Goal: Transaction & Acquisition: Purchase product/service

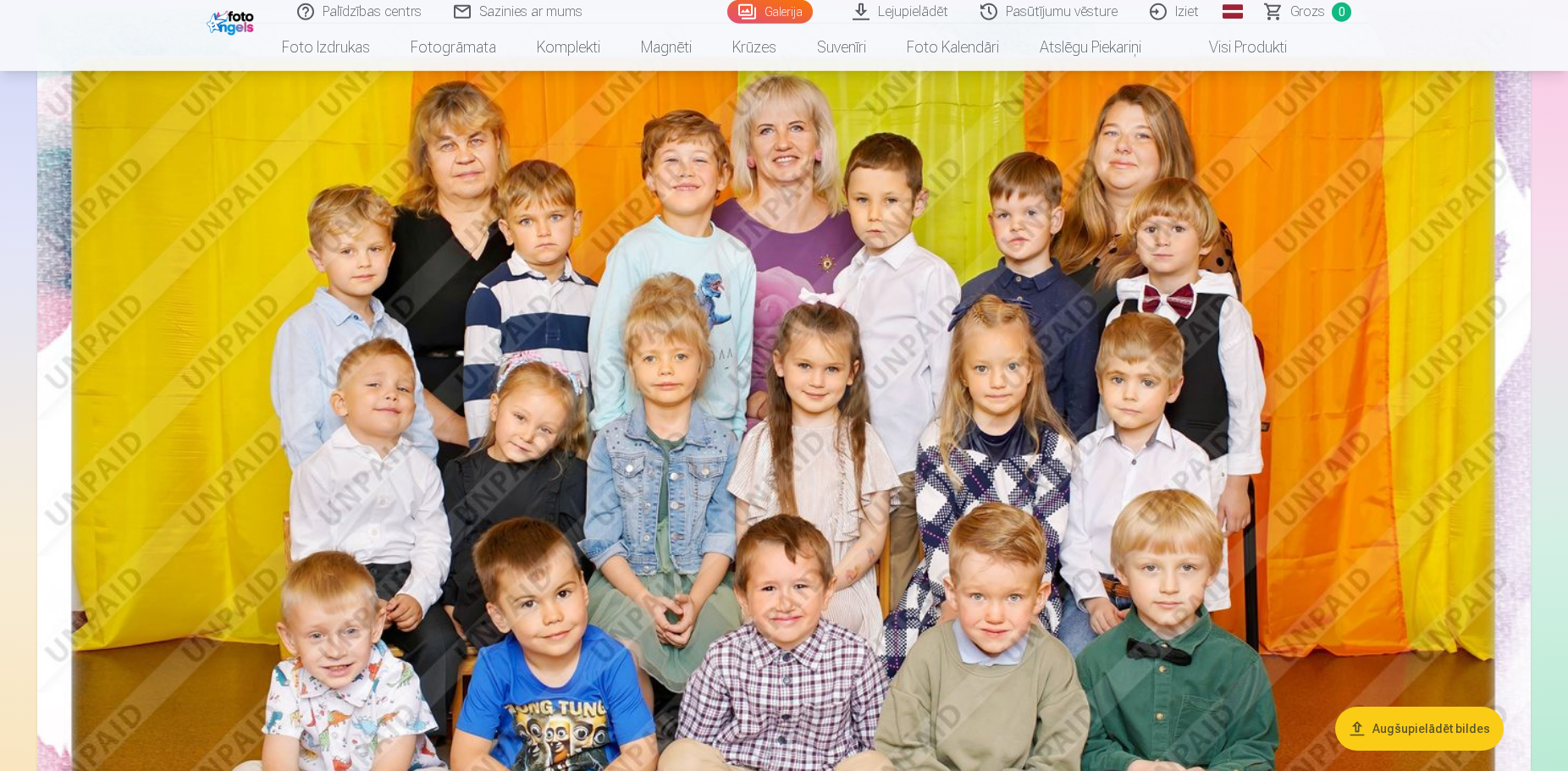
scroll to position [86, 0]
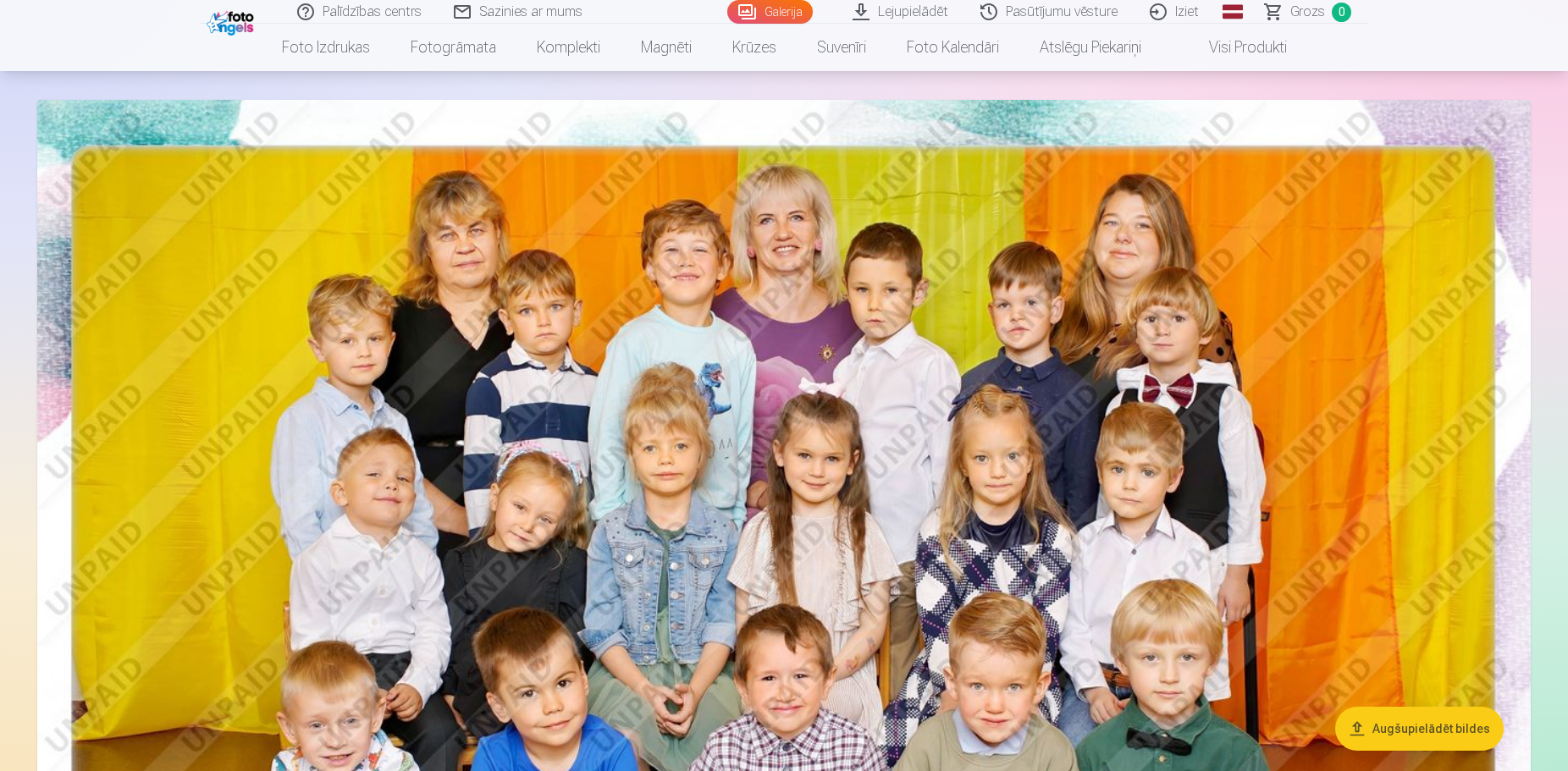
click at [958, 523] on img at bounding box center [784, 597] width 1493 height 996
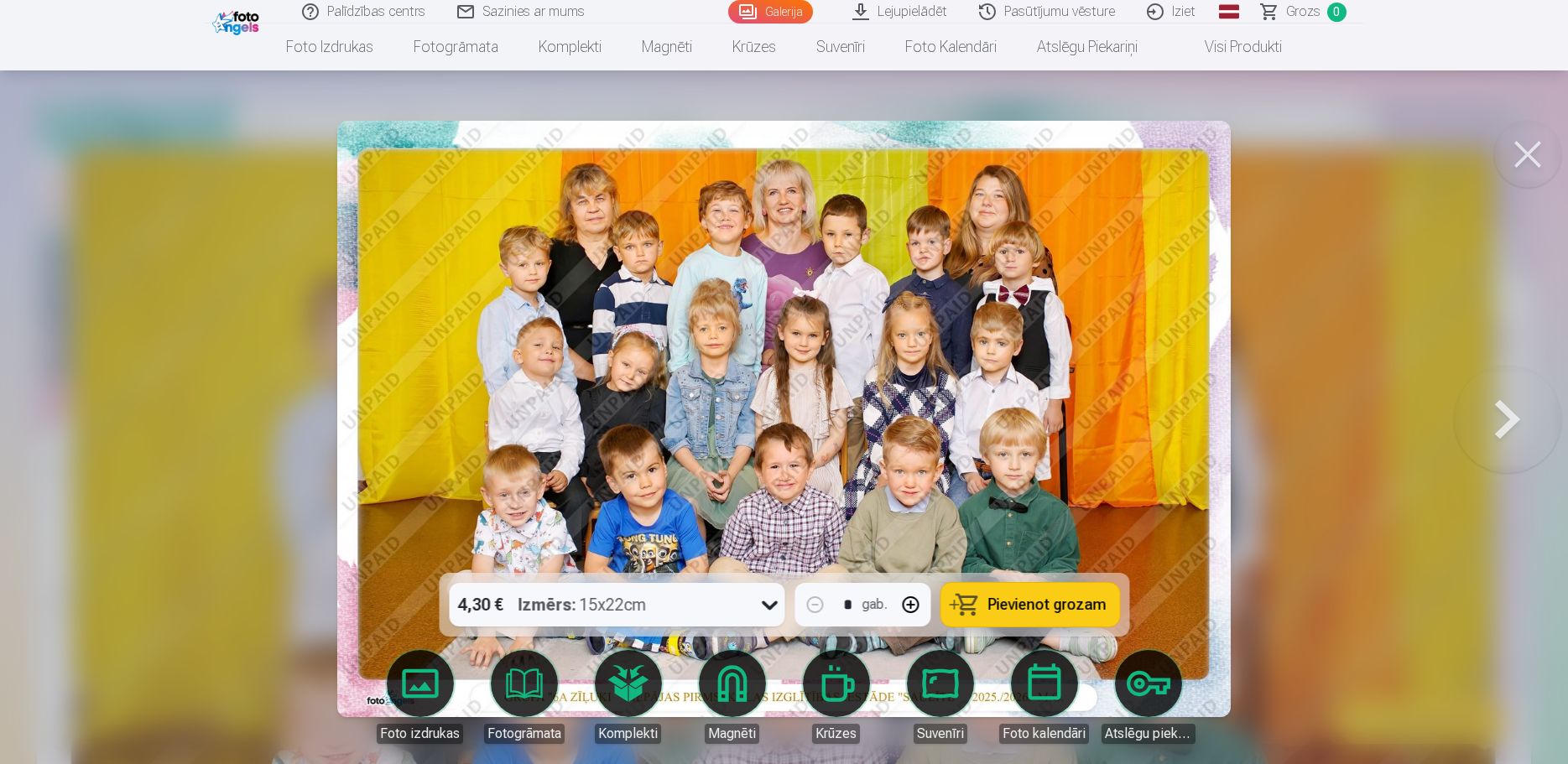
click at [1078, 602] on span "Pievienot grozam" at bounding box center [1047, 605] width 118 height 15
click at [1490, 427] on button at bounding box center [1507, 419] width 107 height 275
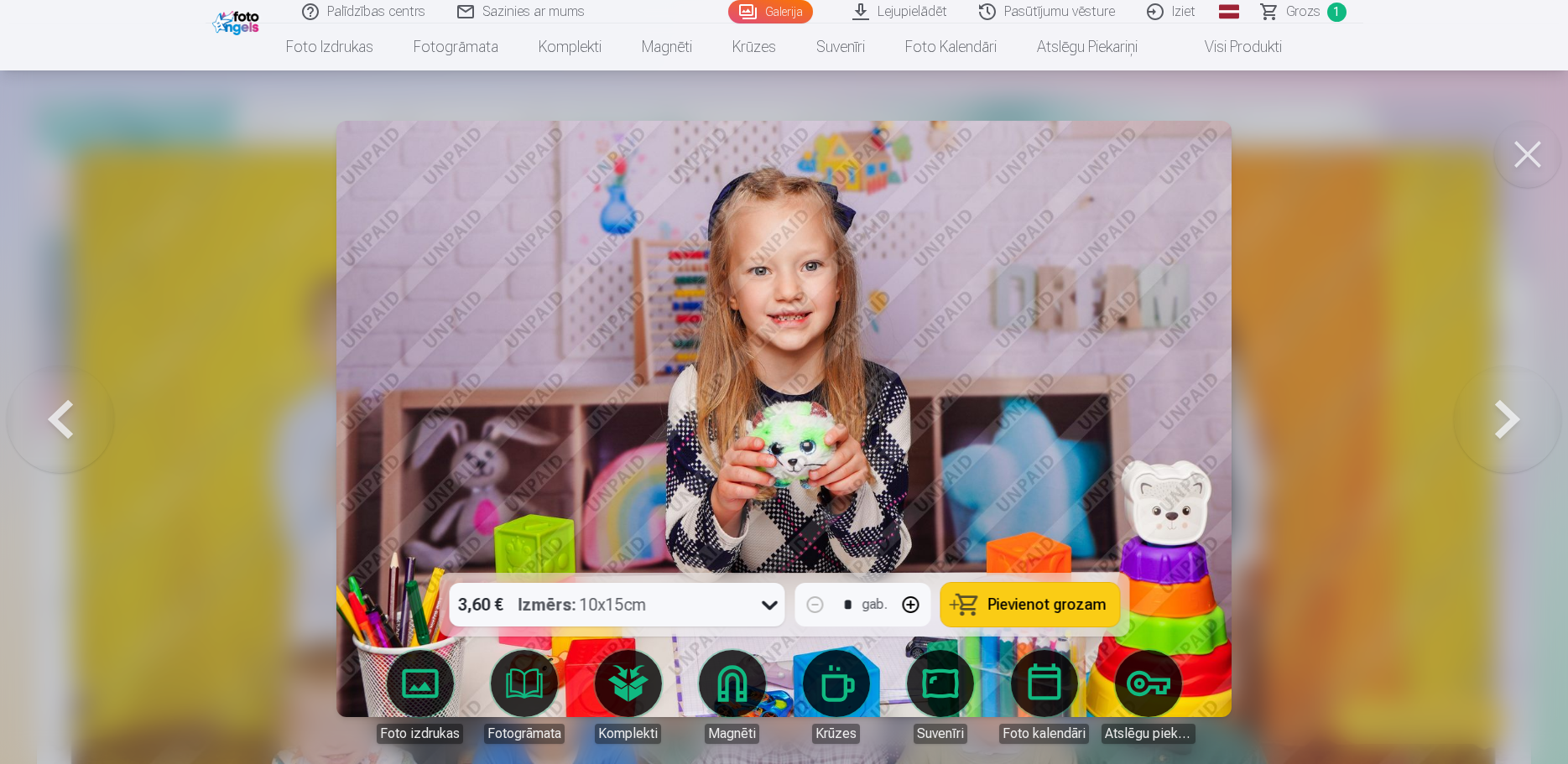
click at [1490, 427] on button at bounding box center [1507, 419] width 107 height 275
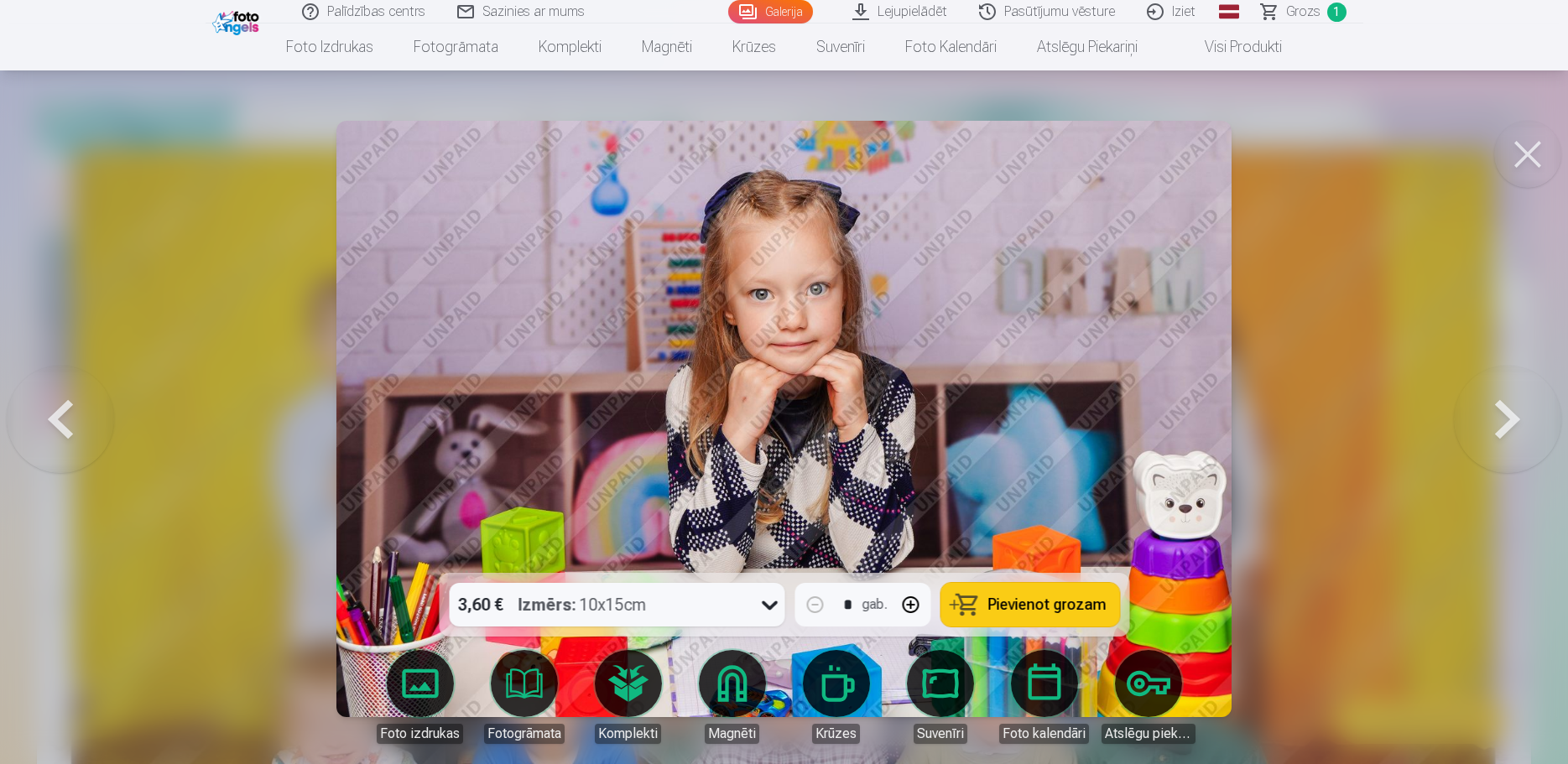
click at [1490, 427] on button at bounding box center [1507, 419] width 107 height 275
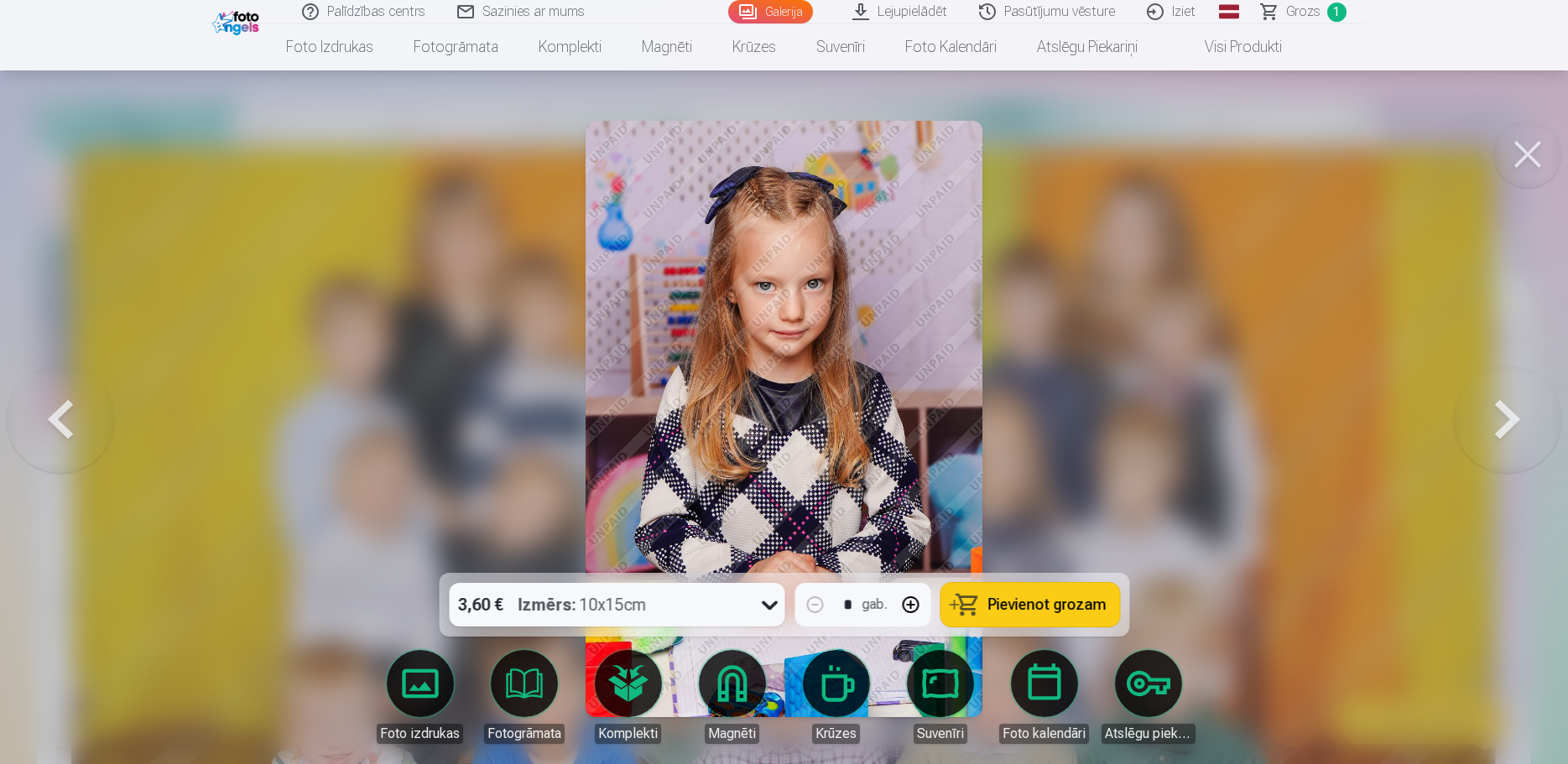
click at [1490, 427] on button at bounding box center [1507, 419] width 107 height 275
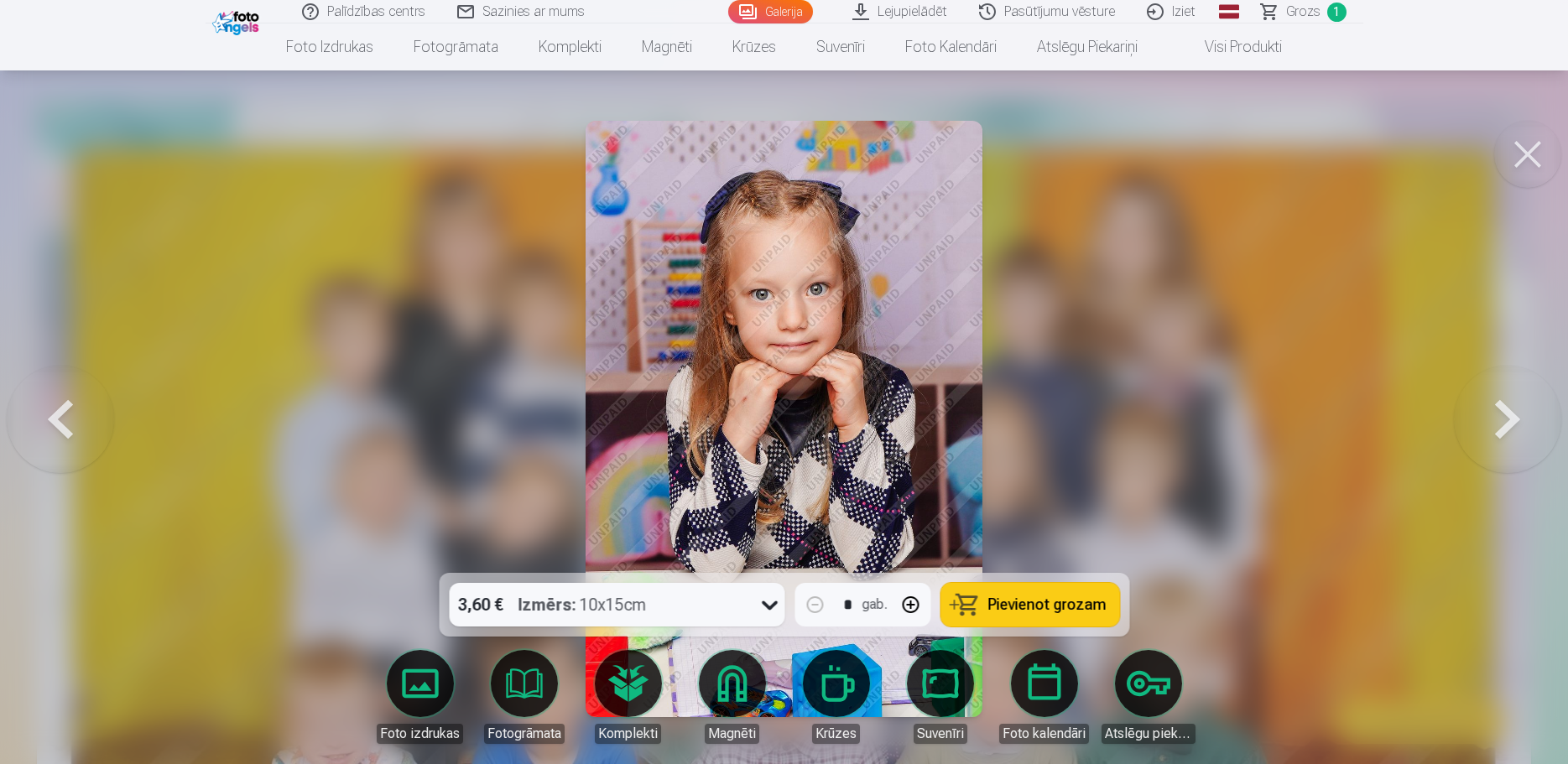
click at [1490, 427] on button at bounding box center [1507, 419] width 107 height 275
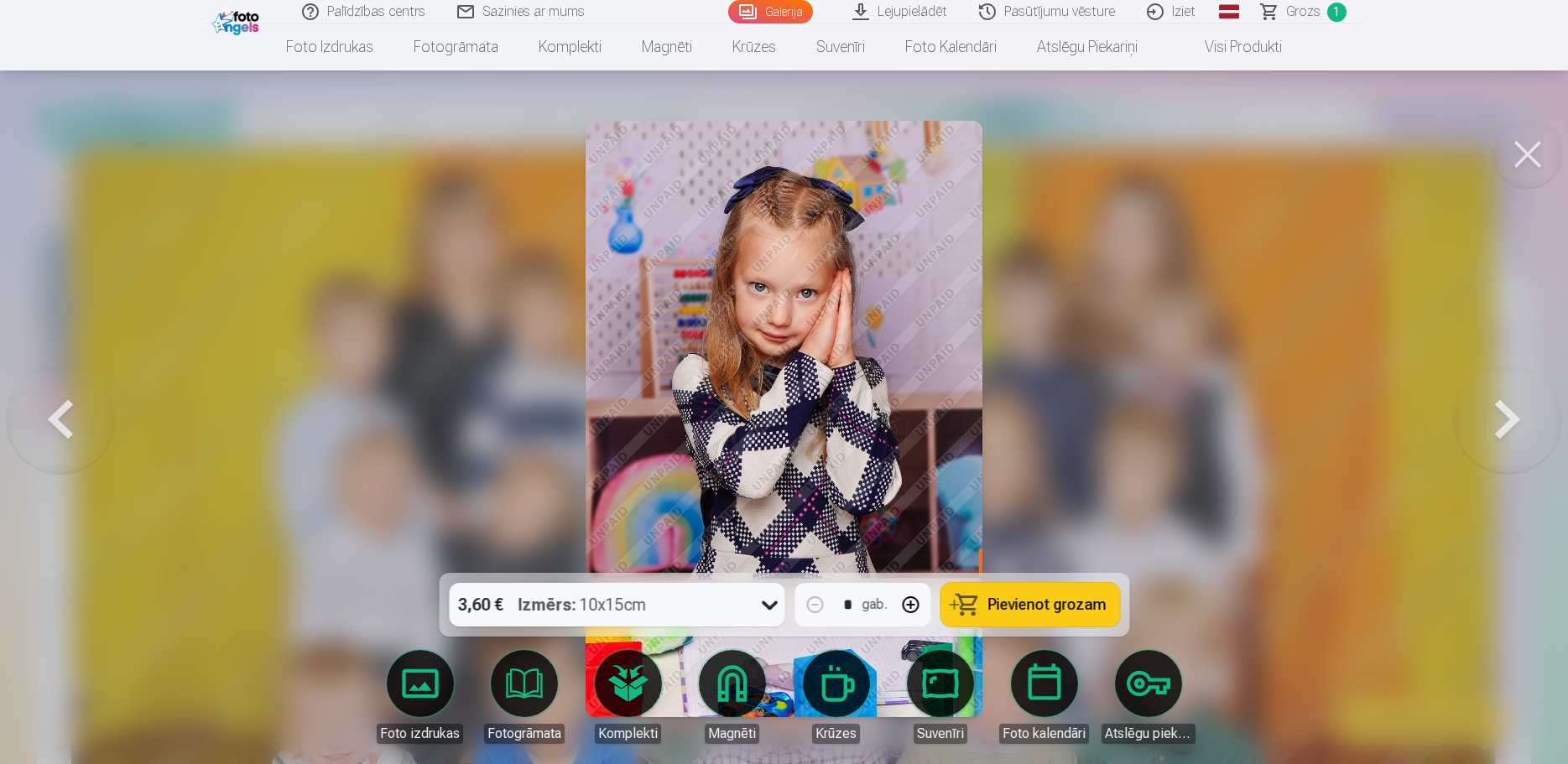
click at [1490, 427] on button at bounding box center [1507, 419] width 107 height 275
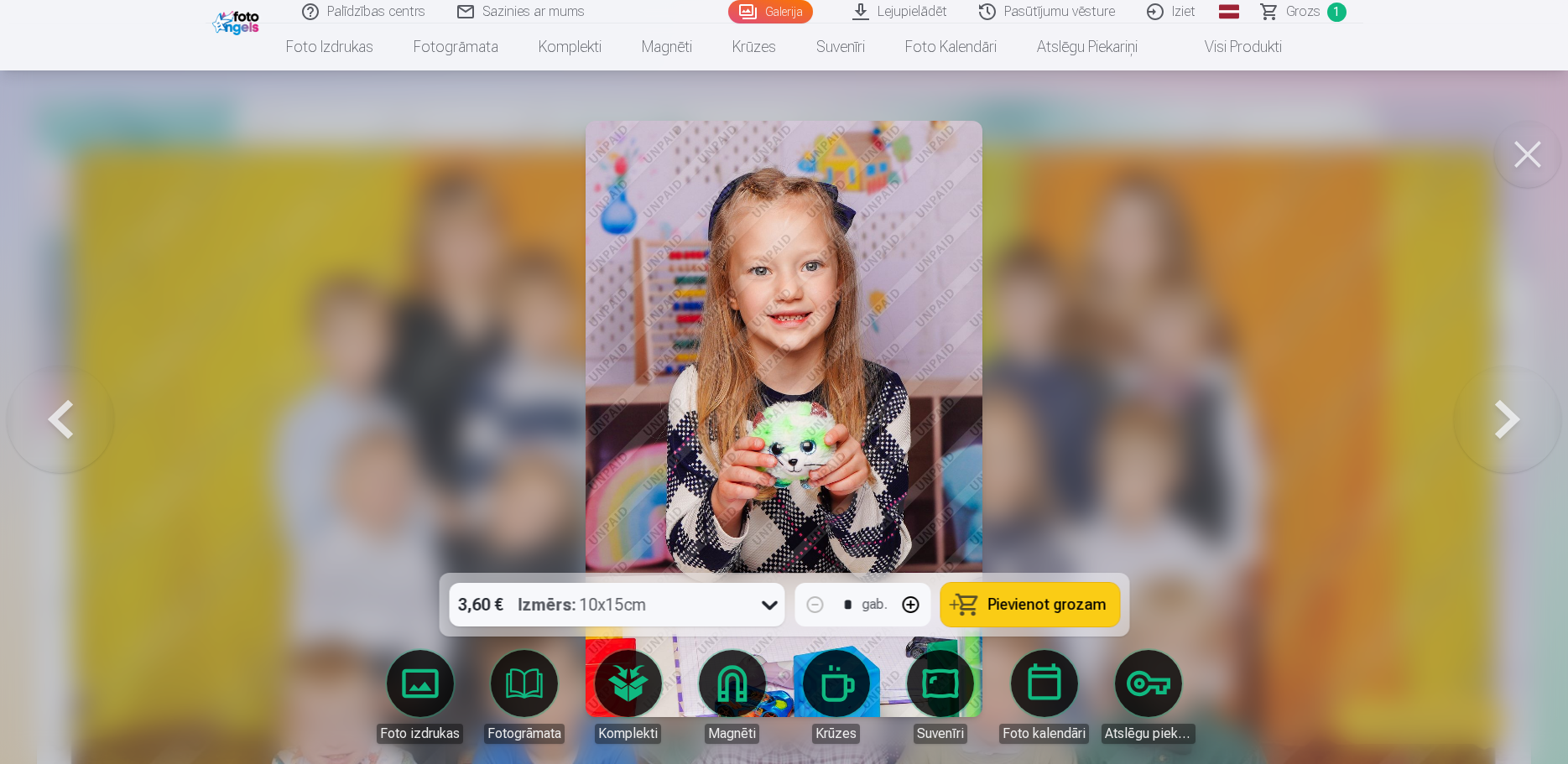
click at [1490, 427] on button at bounding box center [1507, 419] width 107 height 275
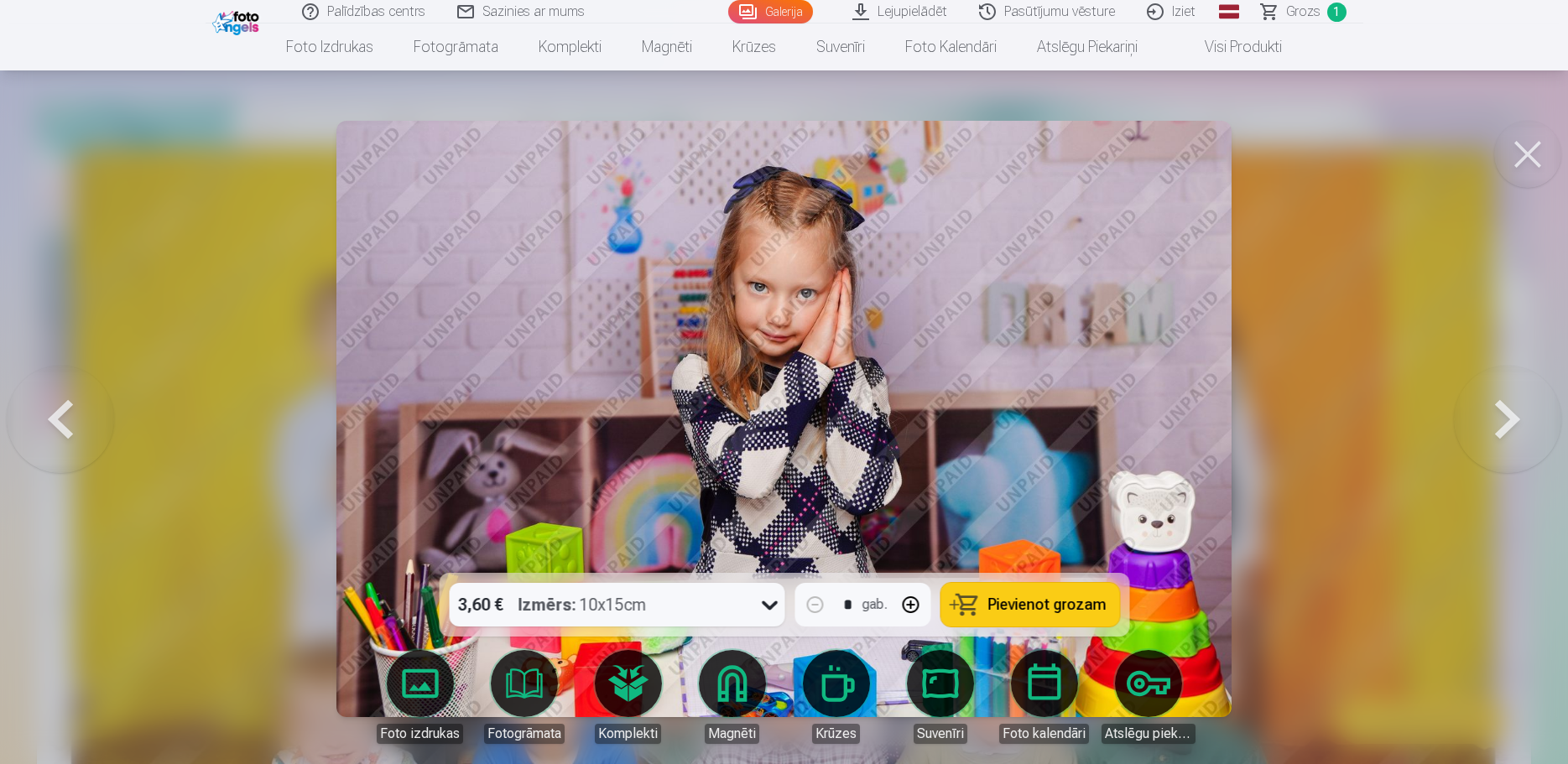
click at [1516, 159] on button at bounding box center [1527, 154] width 67 height 67
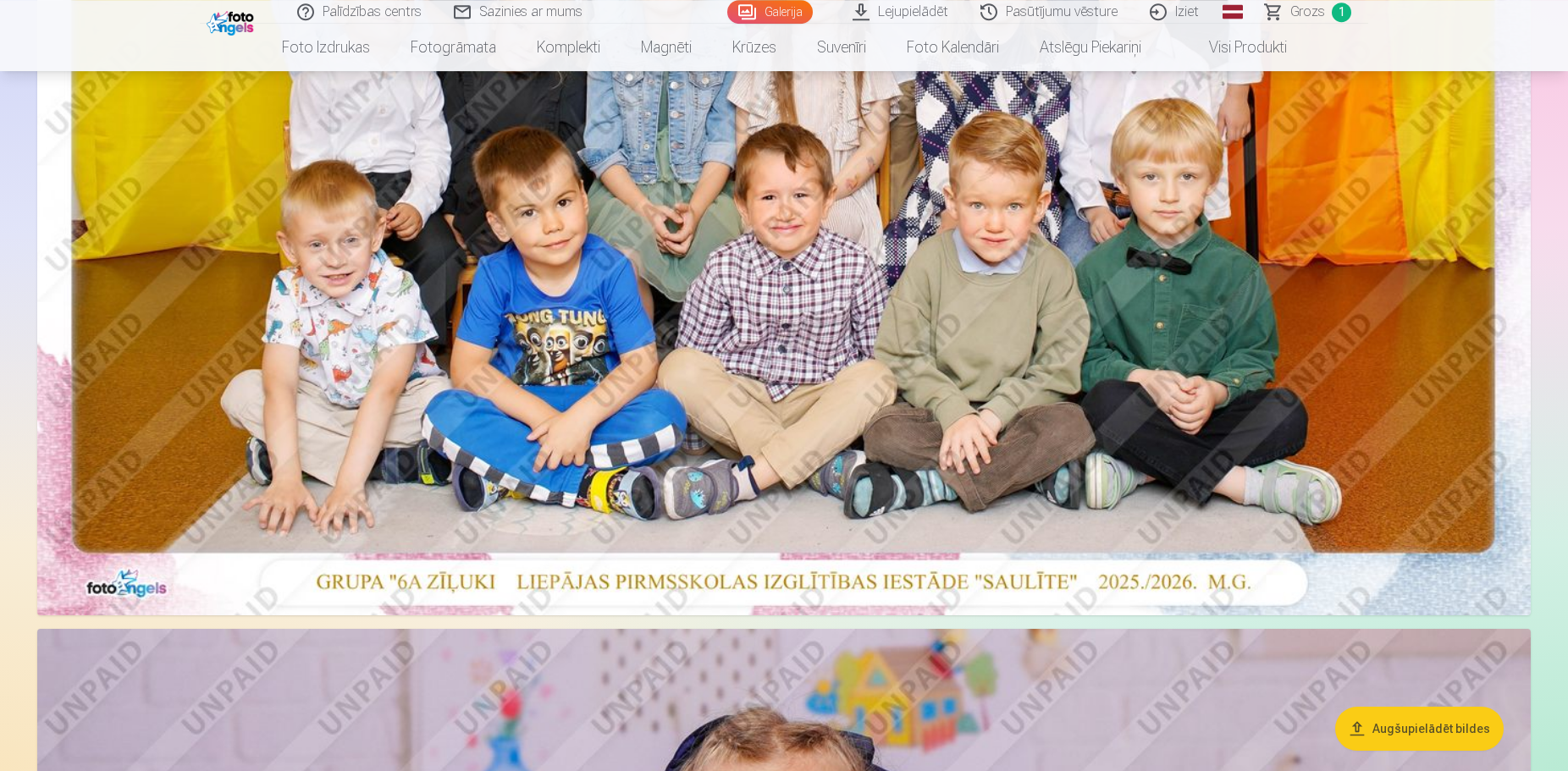
scroll to position [518, 0]
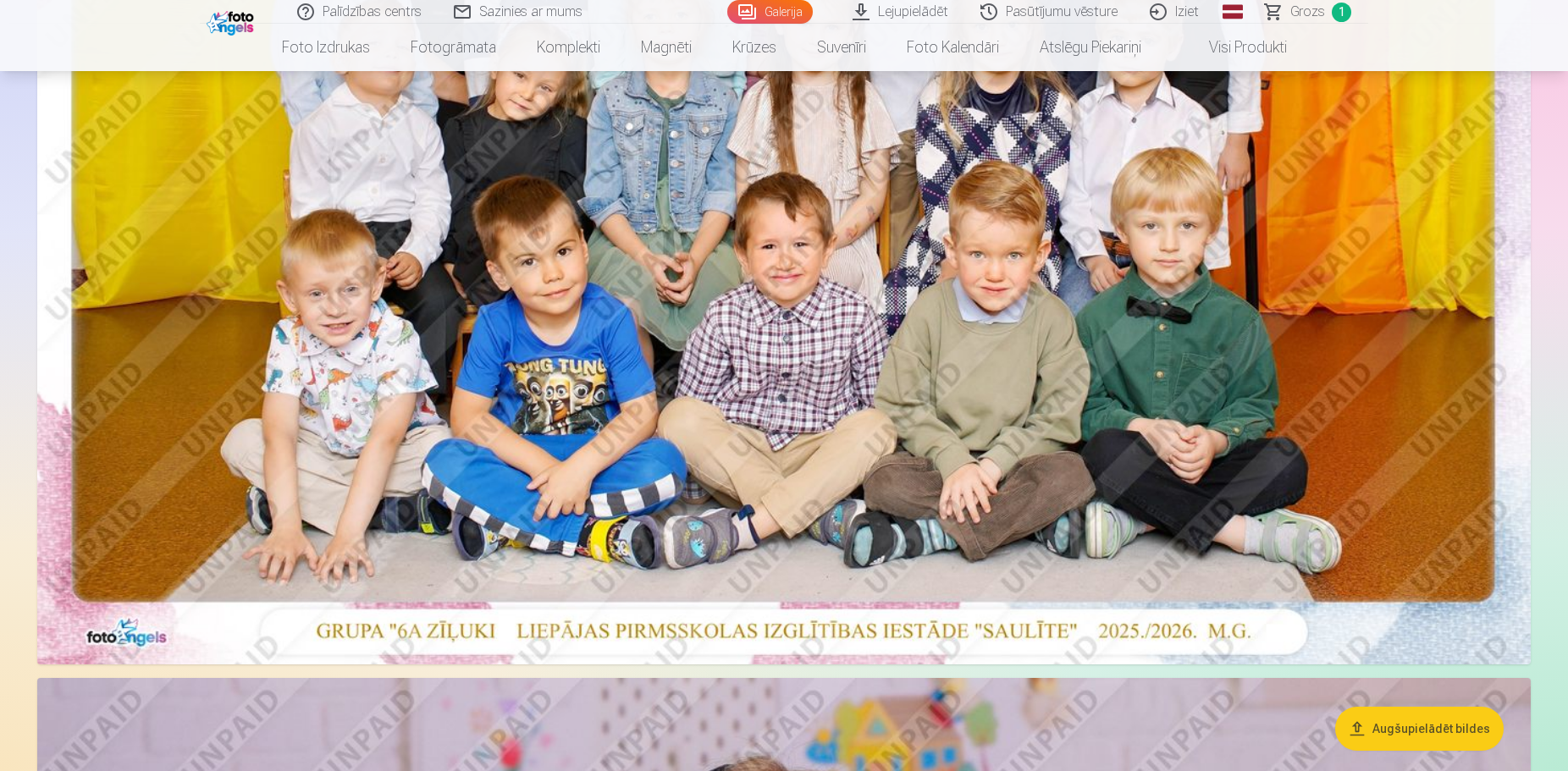
click at [1438, 720] on button "Augšupielādēt bildes" at bounding box center [1419, 728] width 169 height 44
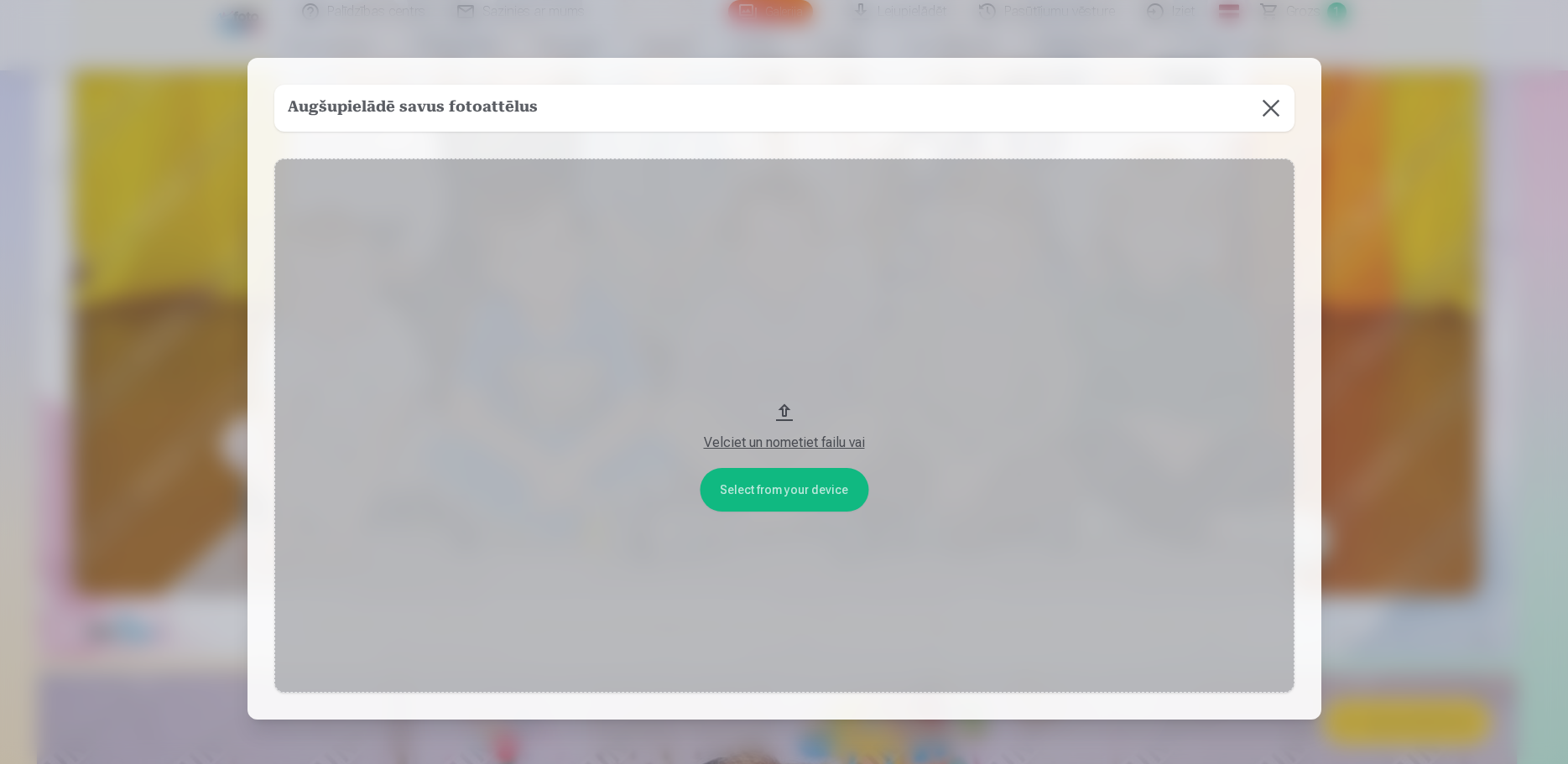
click at [1262, 103] on button at bounding box center [1271, 108] width 47 height 47
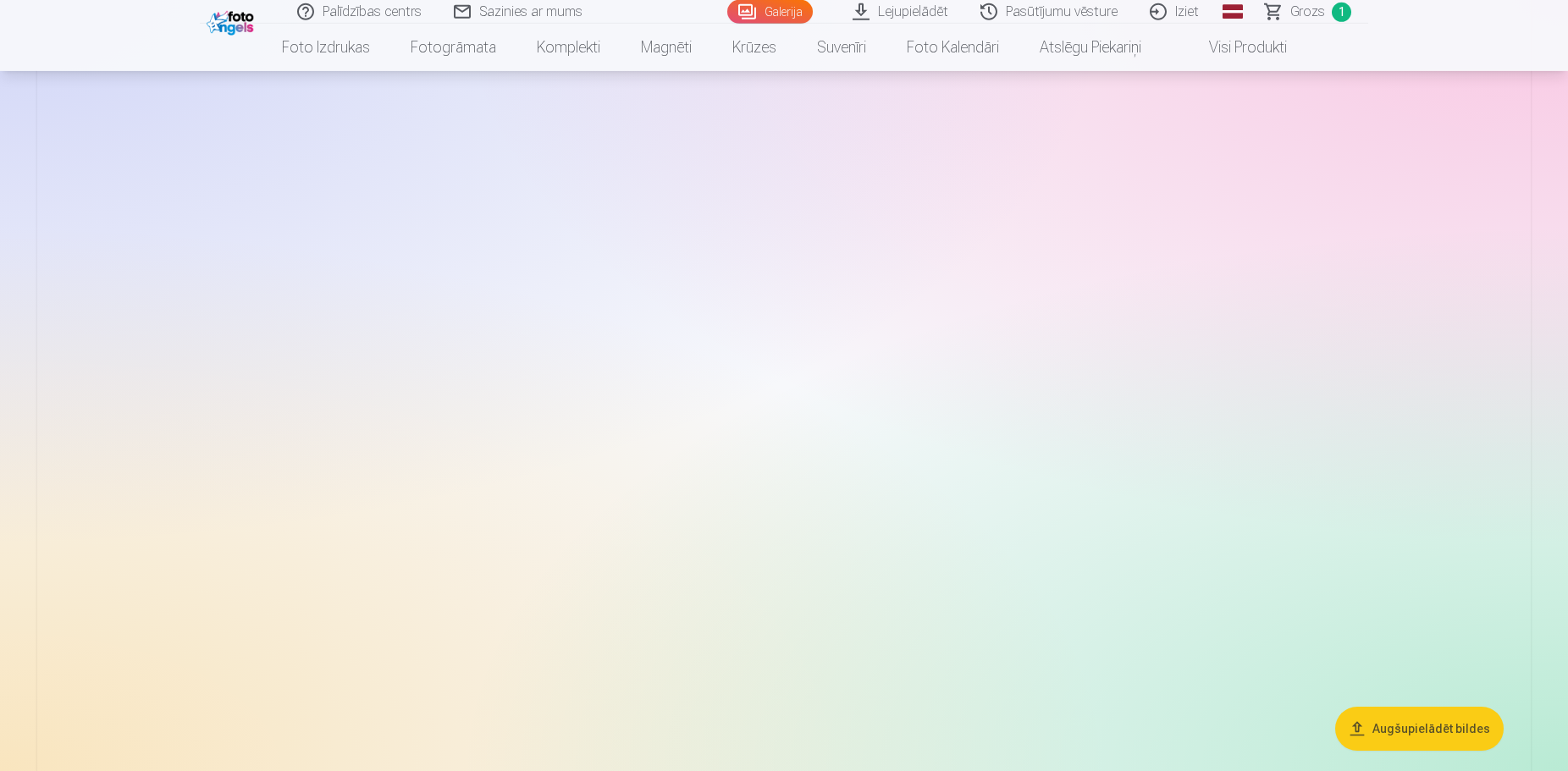
scroll to position [7944, 0]
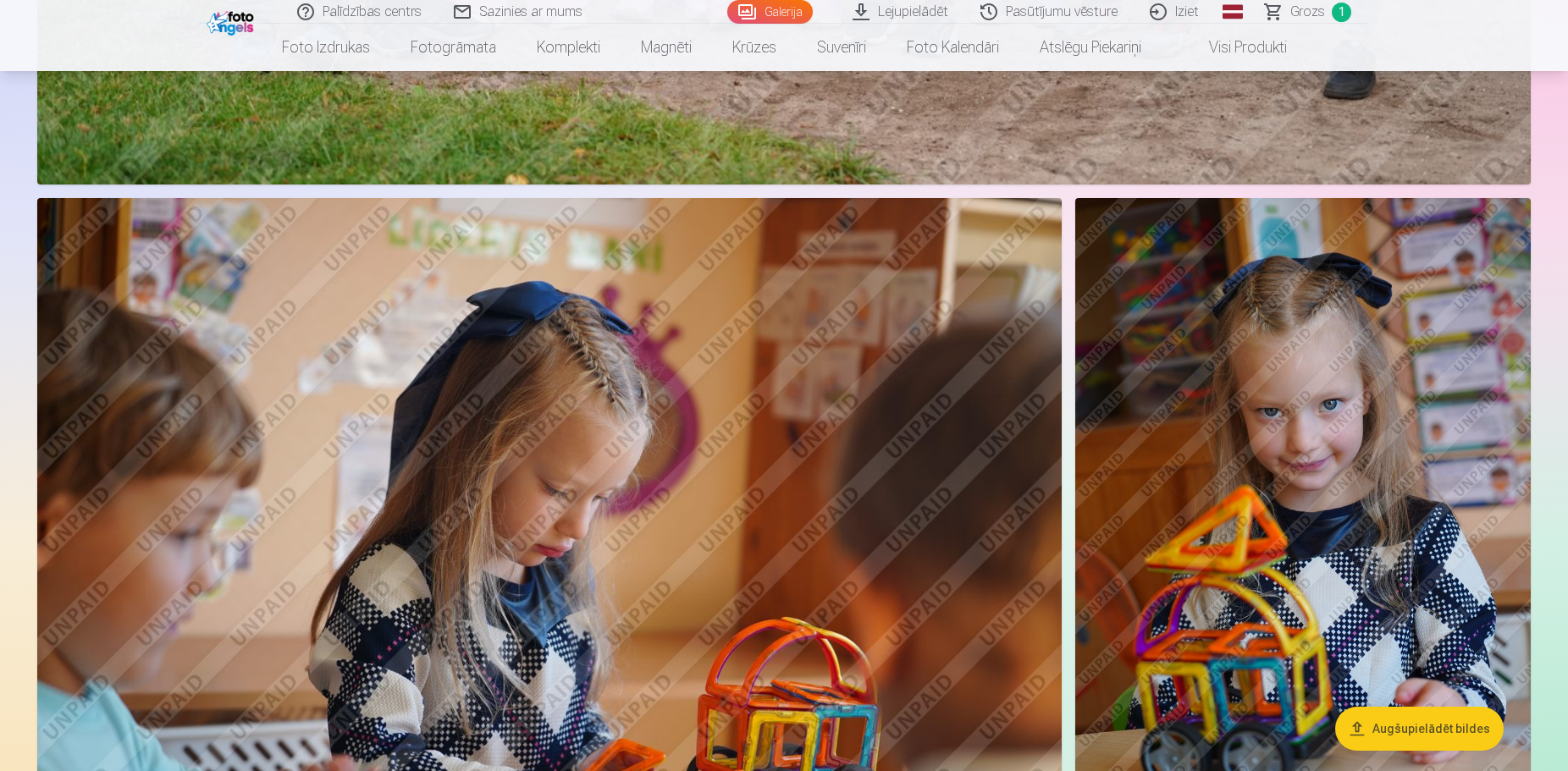
click at [1313, 444] on img at bounding box center [1303, 540] width 456 height 683
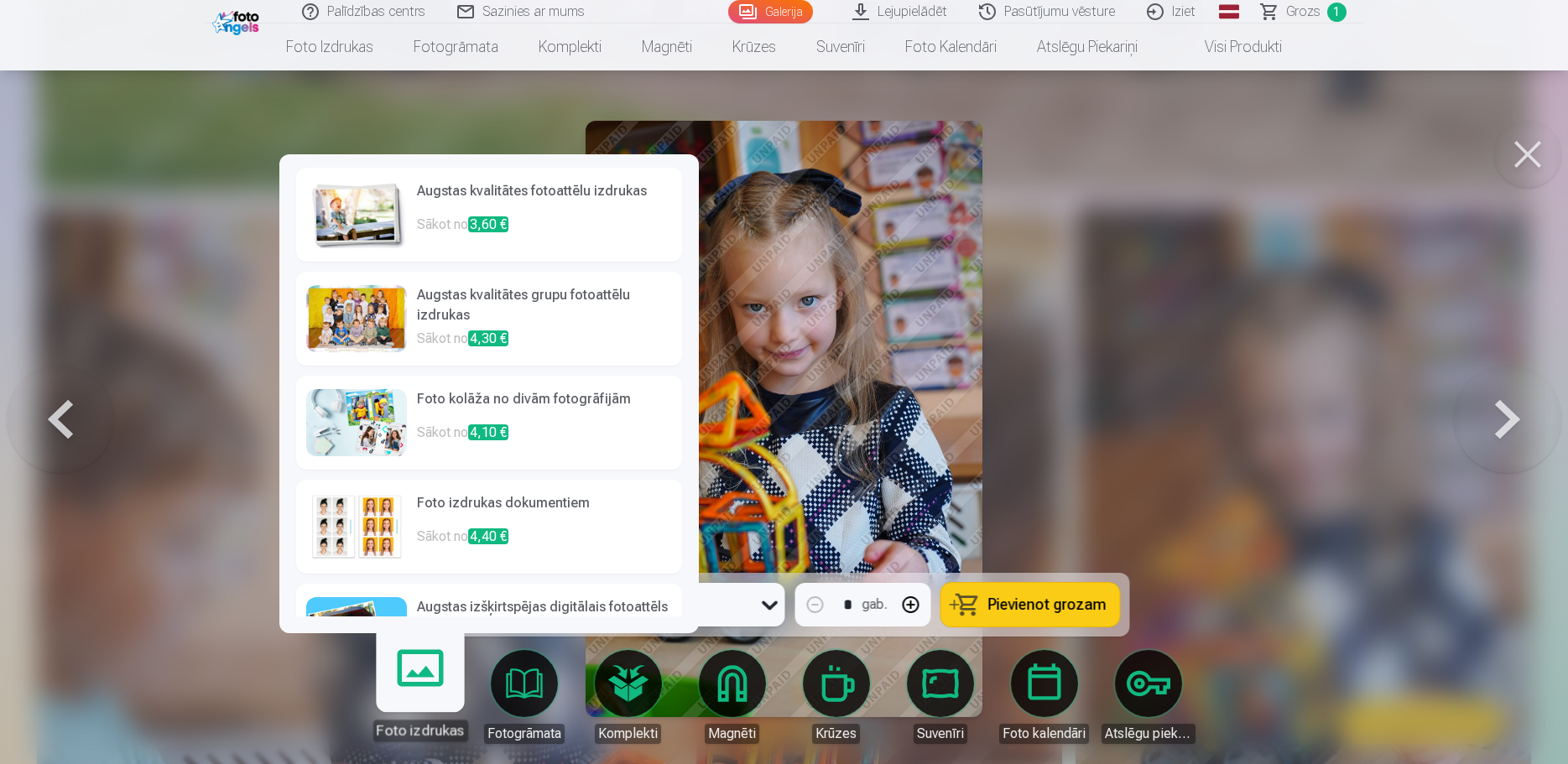
scroll to position [65, 0]
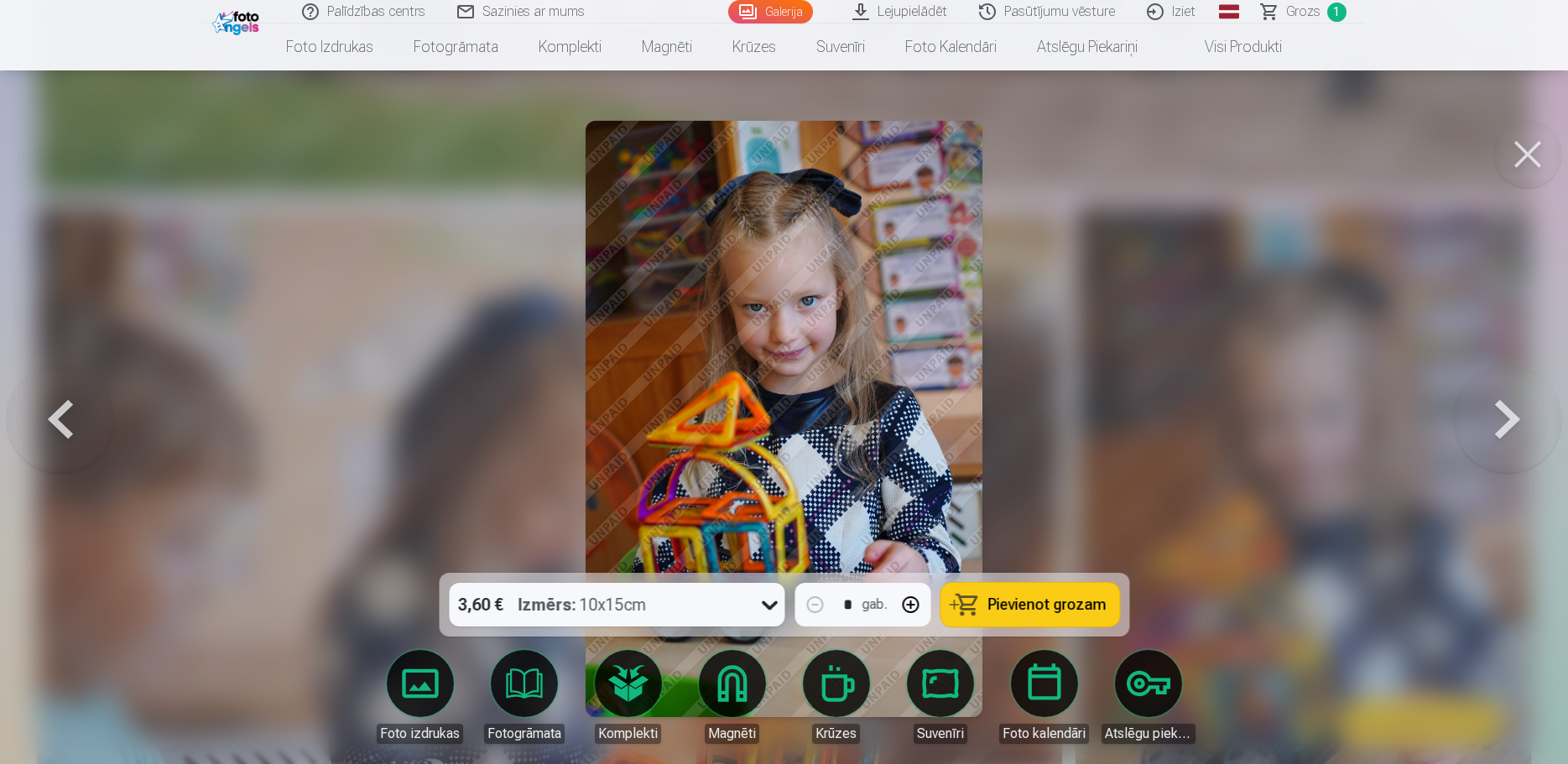
click at [1531, 155] on button at bounding box center [1527, 154] width 67 height 67
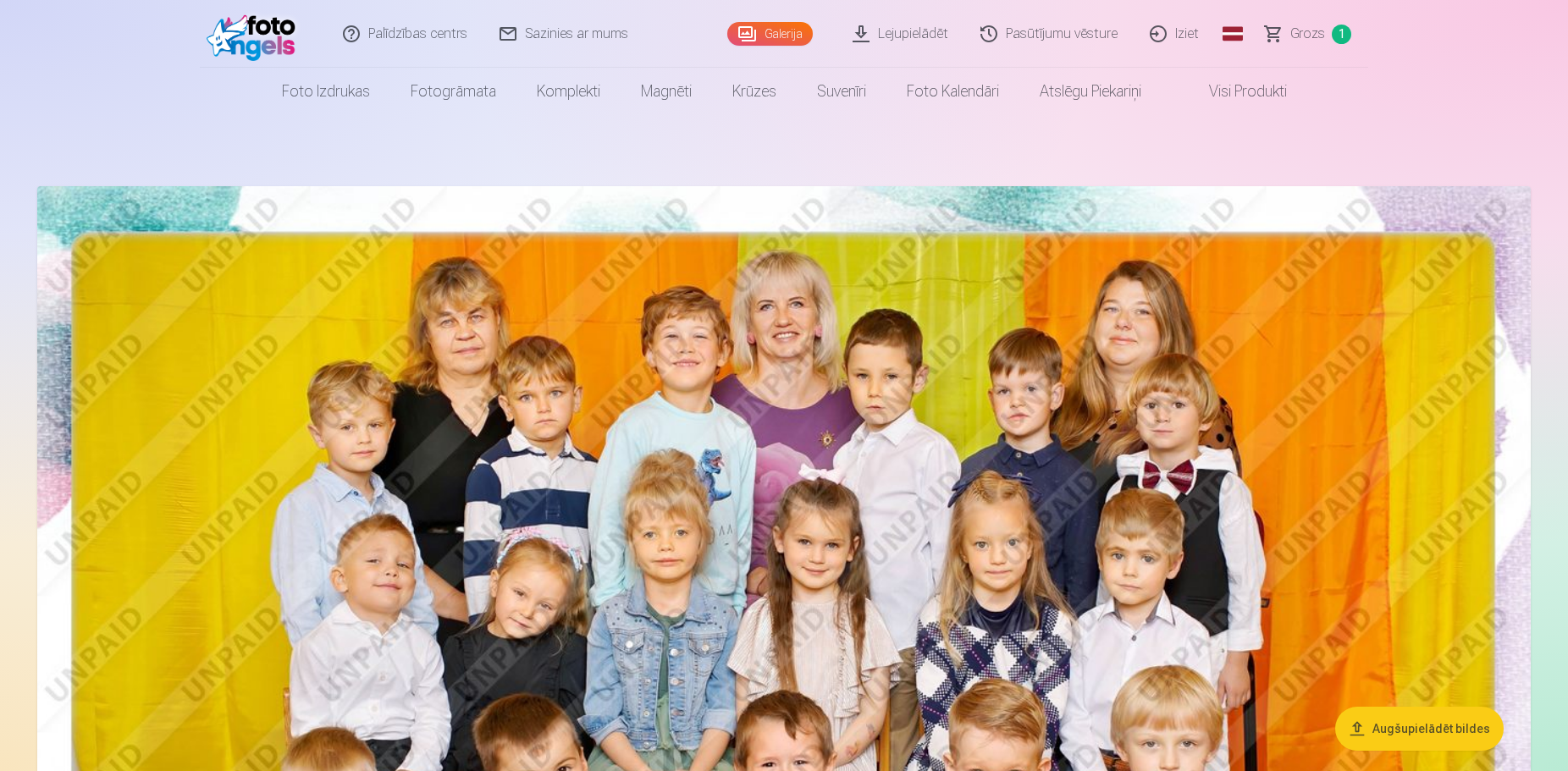
click at [934, 31] on link "Lejupielādēt" at bounding box center [901, 33] width 128 height 67
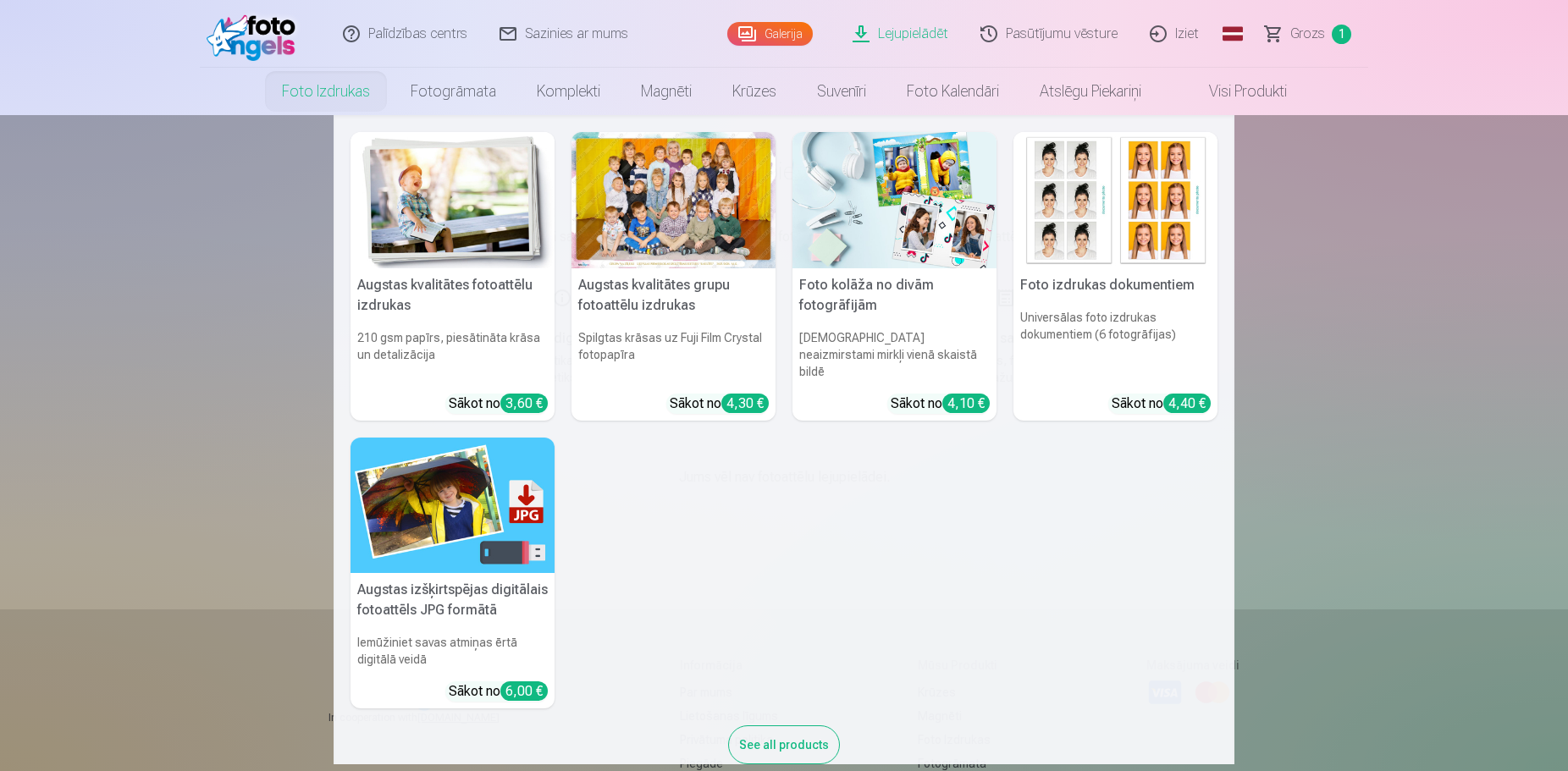
click at [297, 80] on link "Foto izdrukas" at bounding box center [326, 91] width 129 height 48
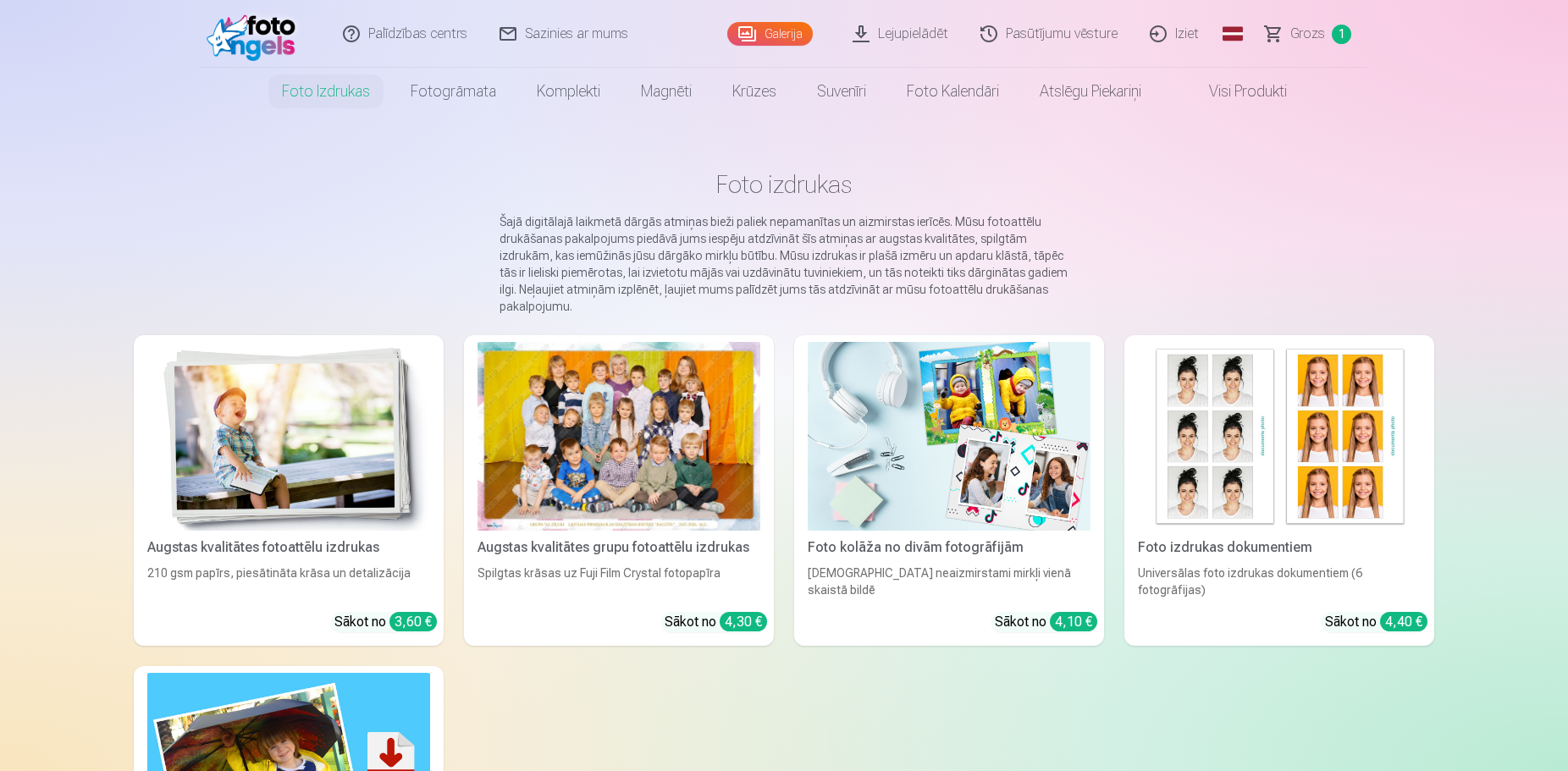
click at [923, 472] on img at bounding box center [949, 435] width 283 height 188
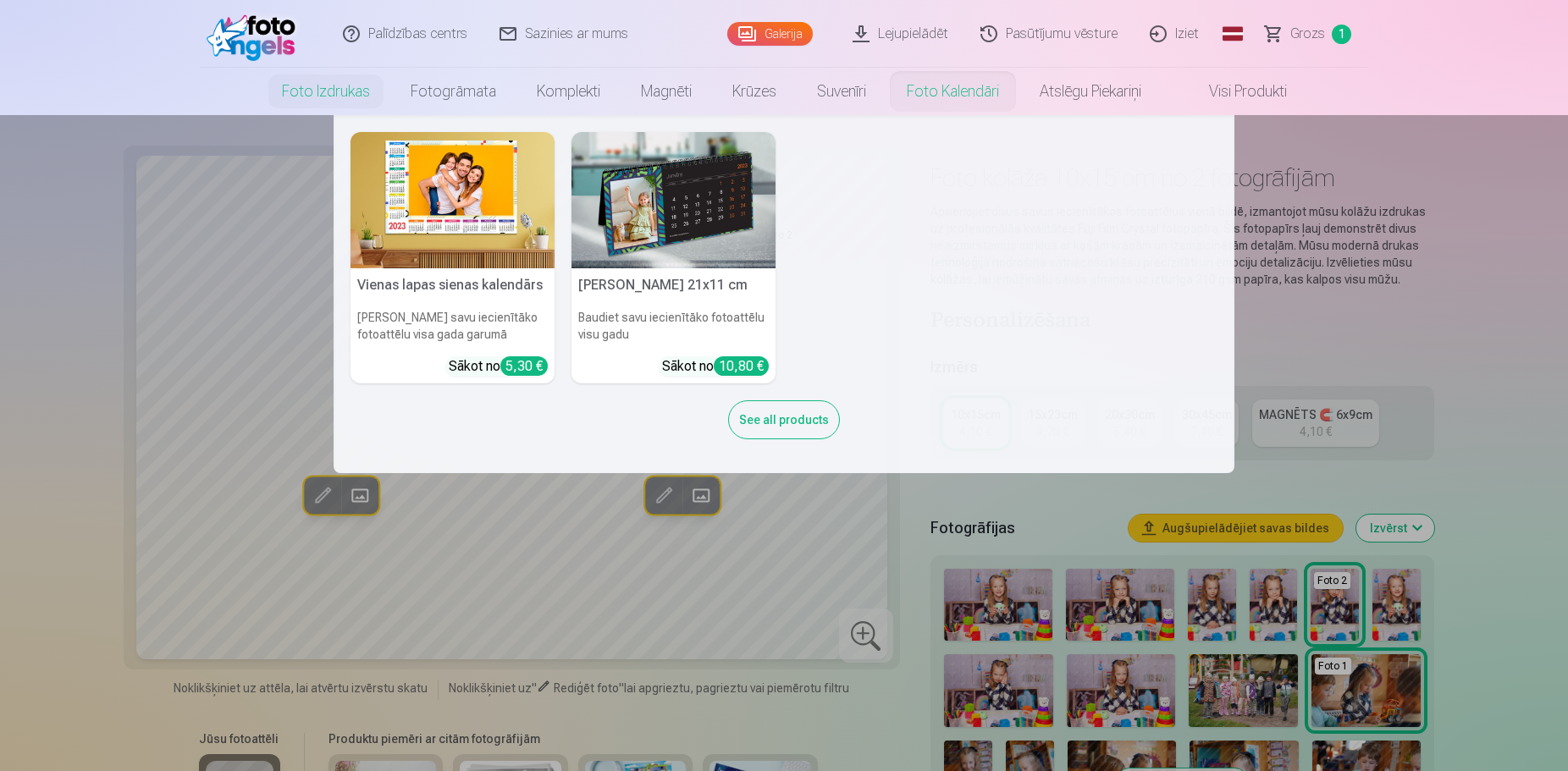
click at [426, 248] on img at bounding box center [452, 200] width 204 height 137
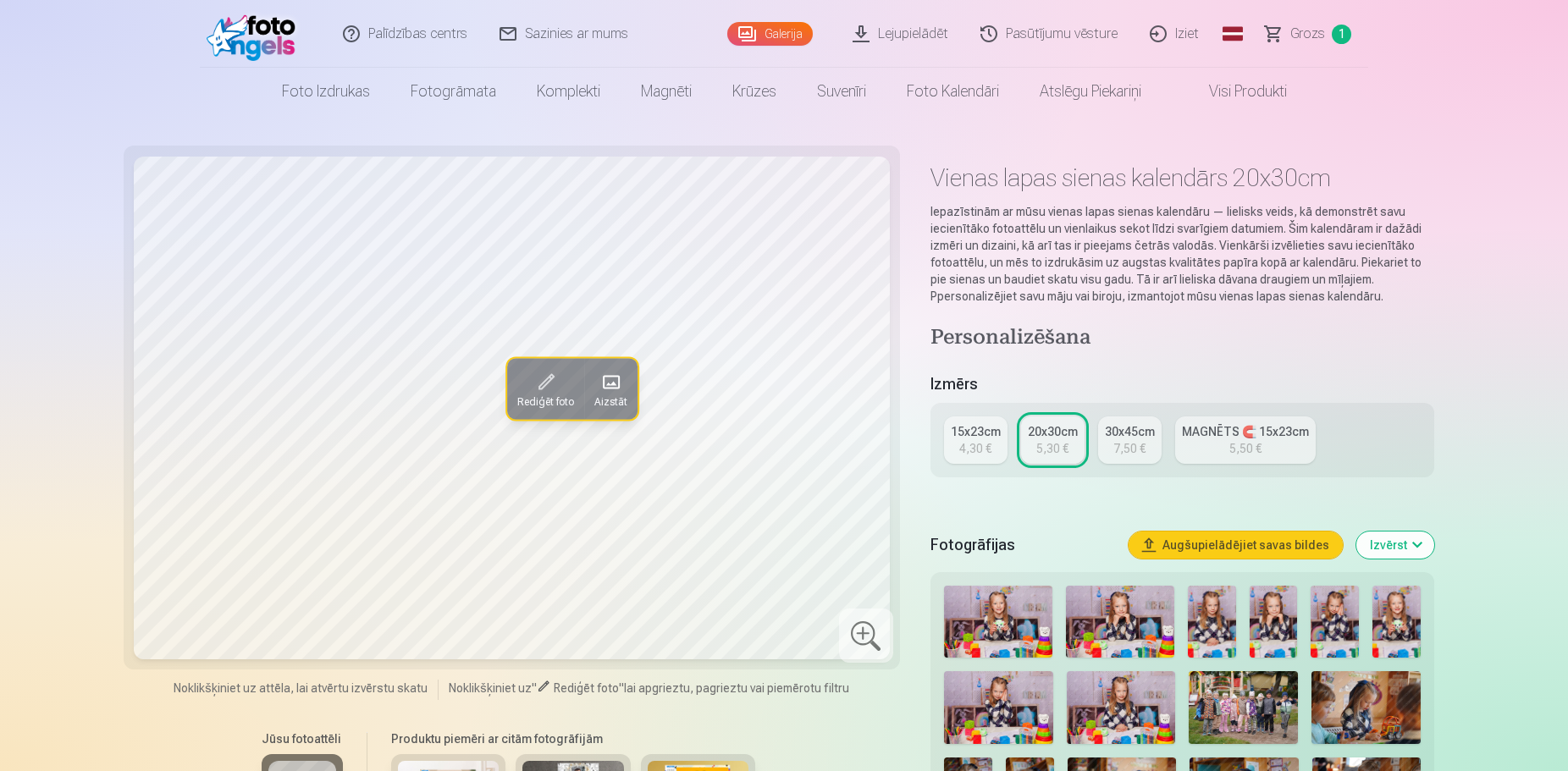
click at [1234, 87] on link "Visi produkti" at bounding box center [1233, 91] width 145 height 48
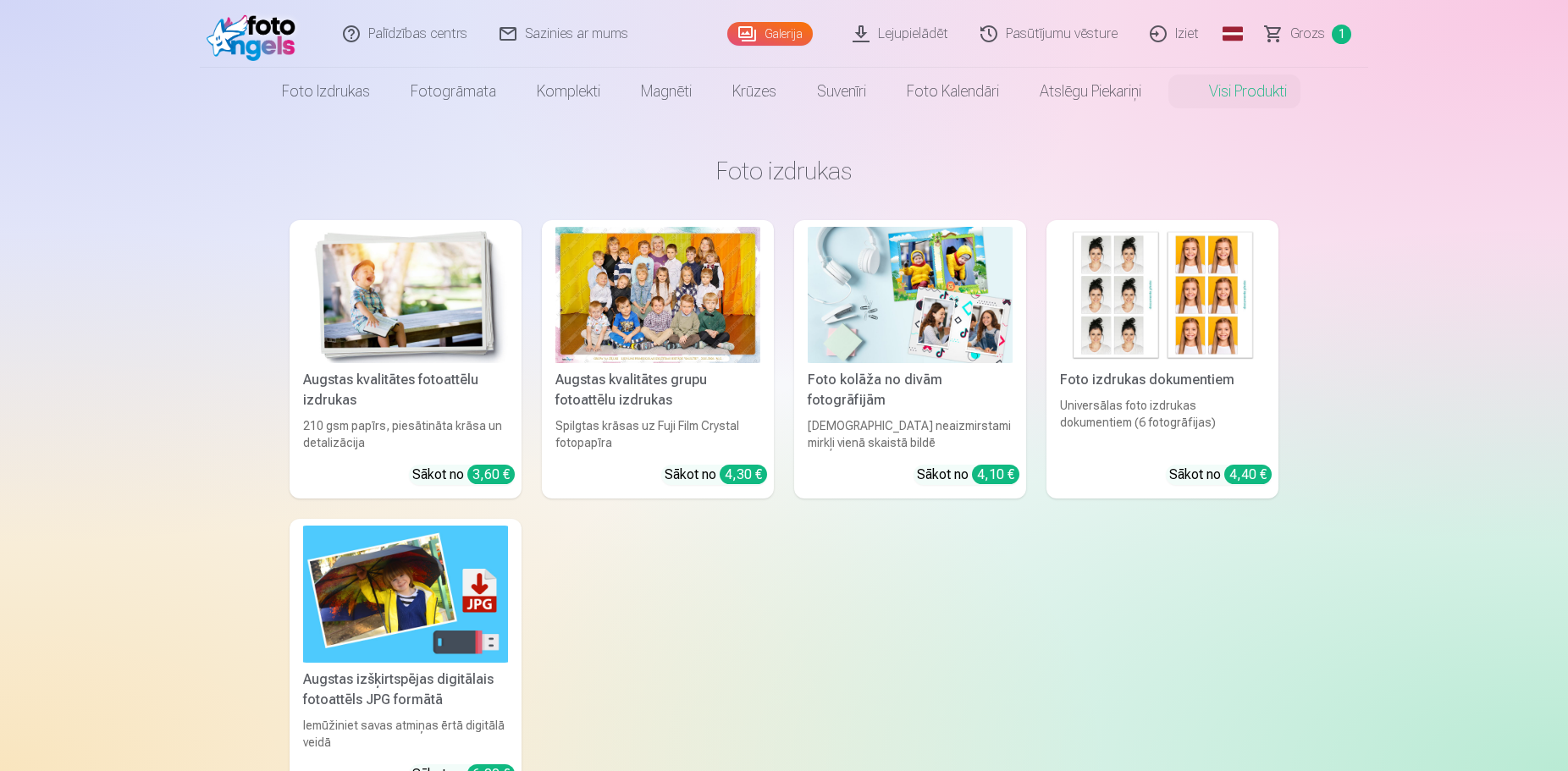
click at [1315, 38] on span "Grozs" at bounding box center [1307, 33] width 35 height 20
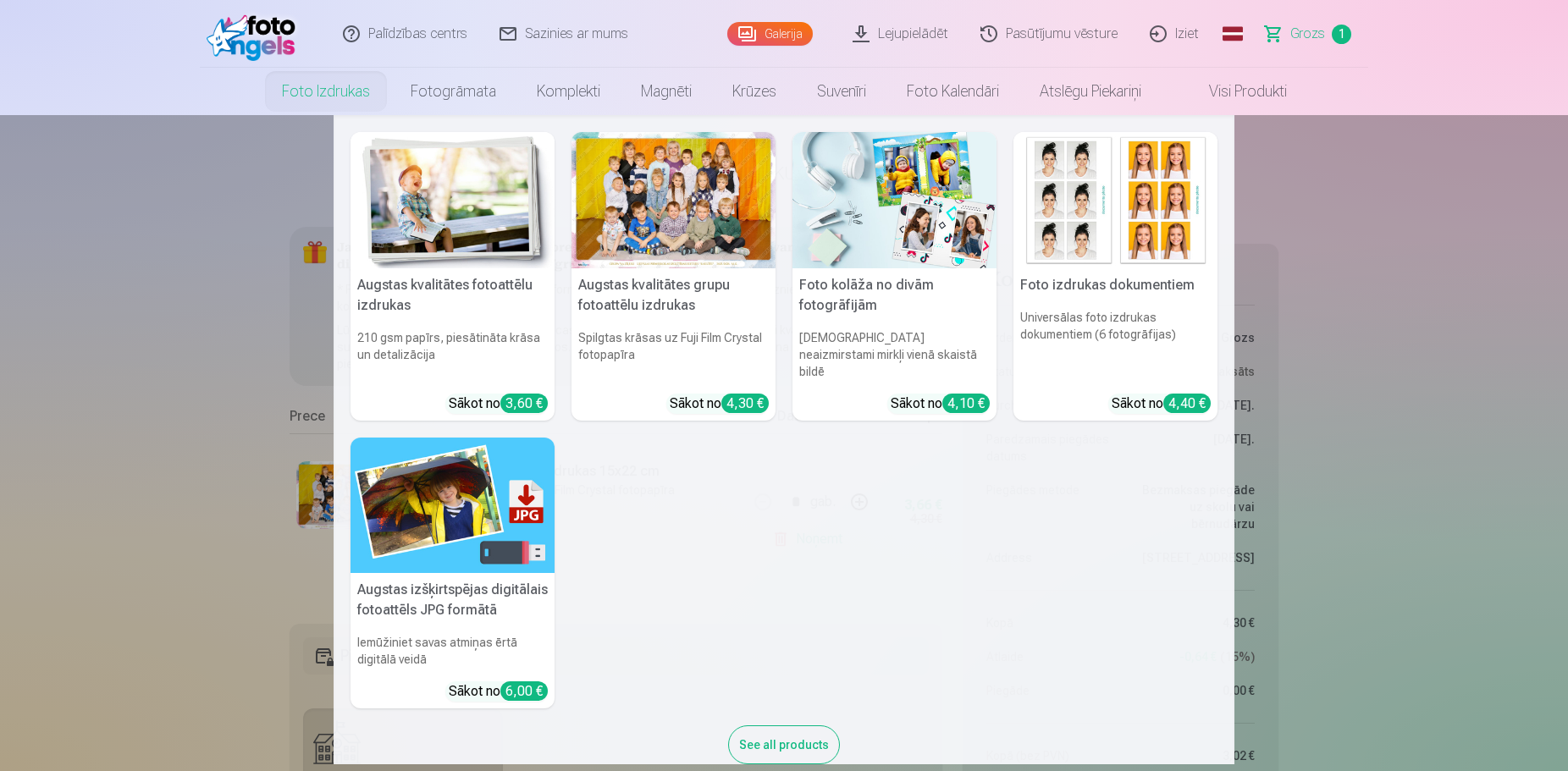
click at [332, 95] on link "Foto izdrukas" at bounding box center [326, 91] width 129 height 48
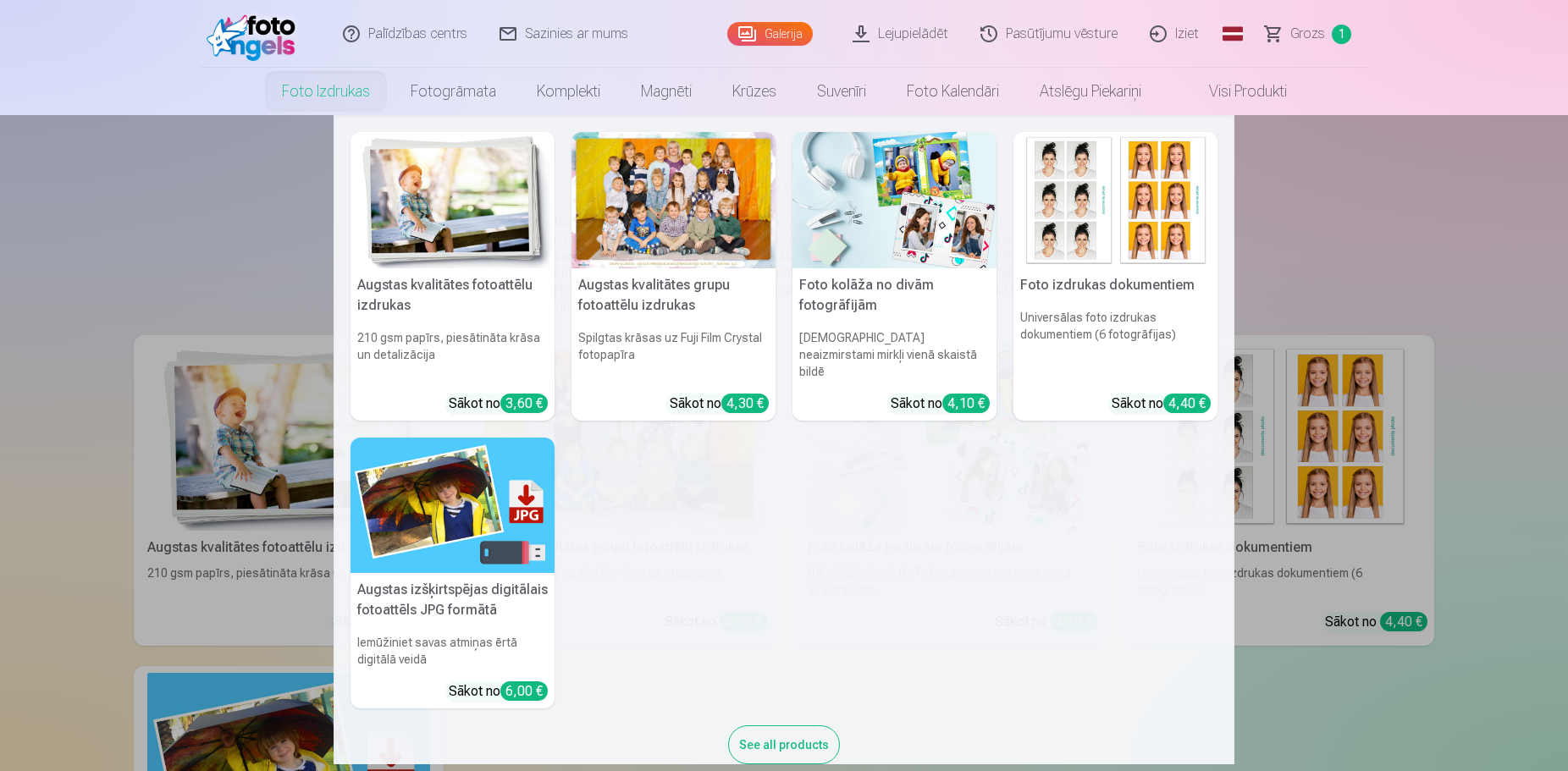
click at [482, 222] on img at bounding box center [452, 200] width 204 height 137
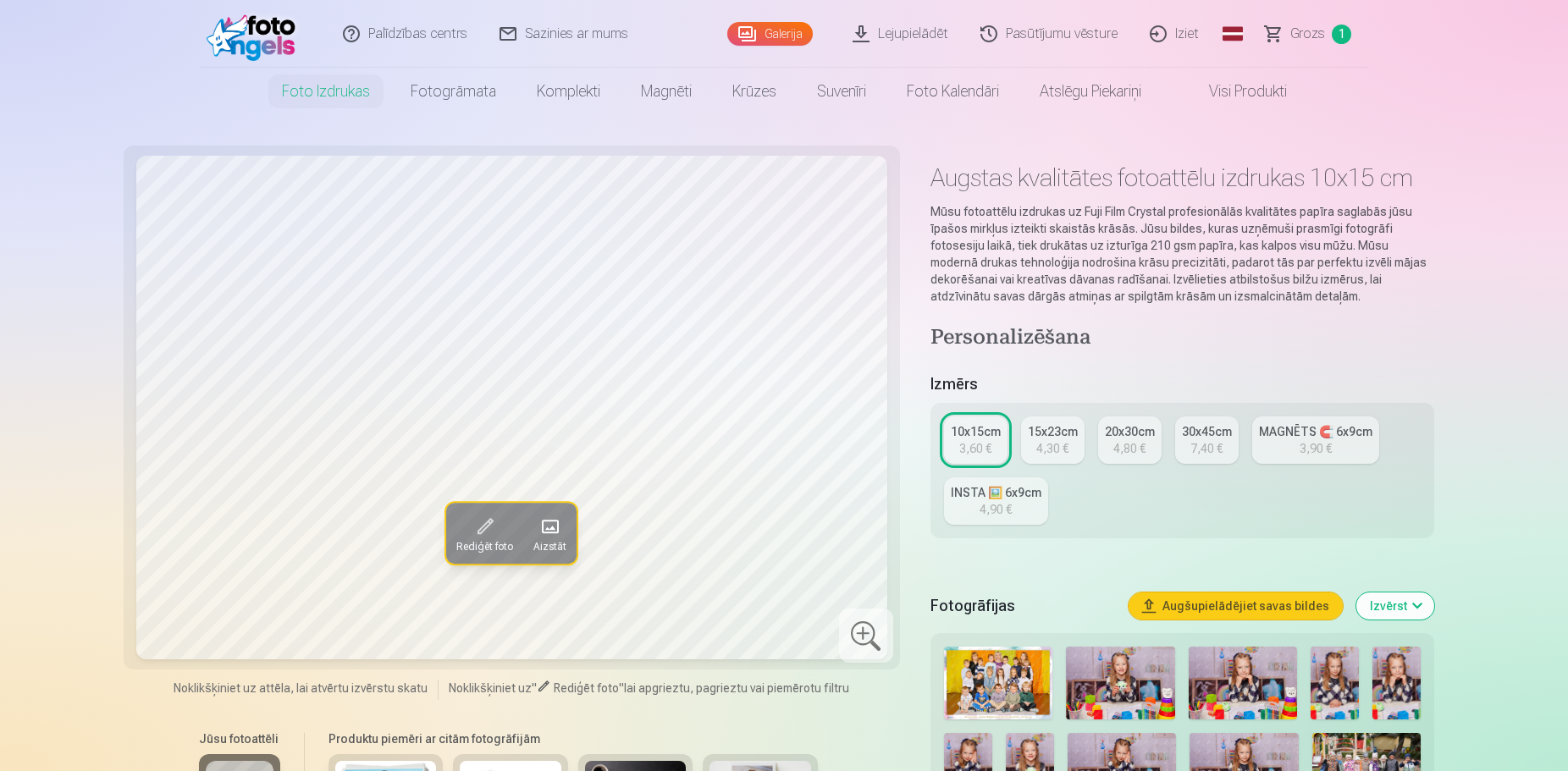
click at [1131, 441] on div "4,80 €" at bounding box center [1129, 448] width 32 height 17
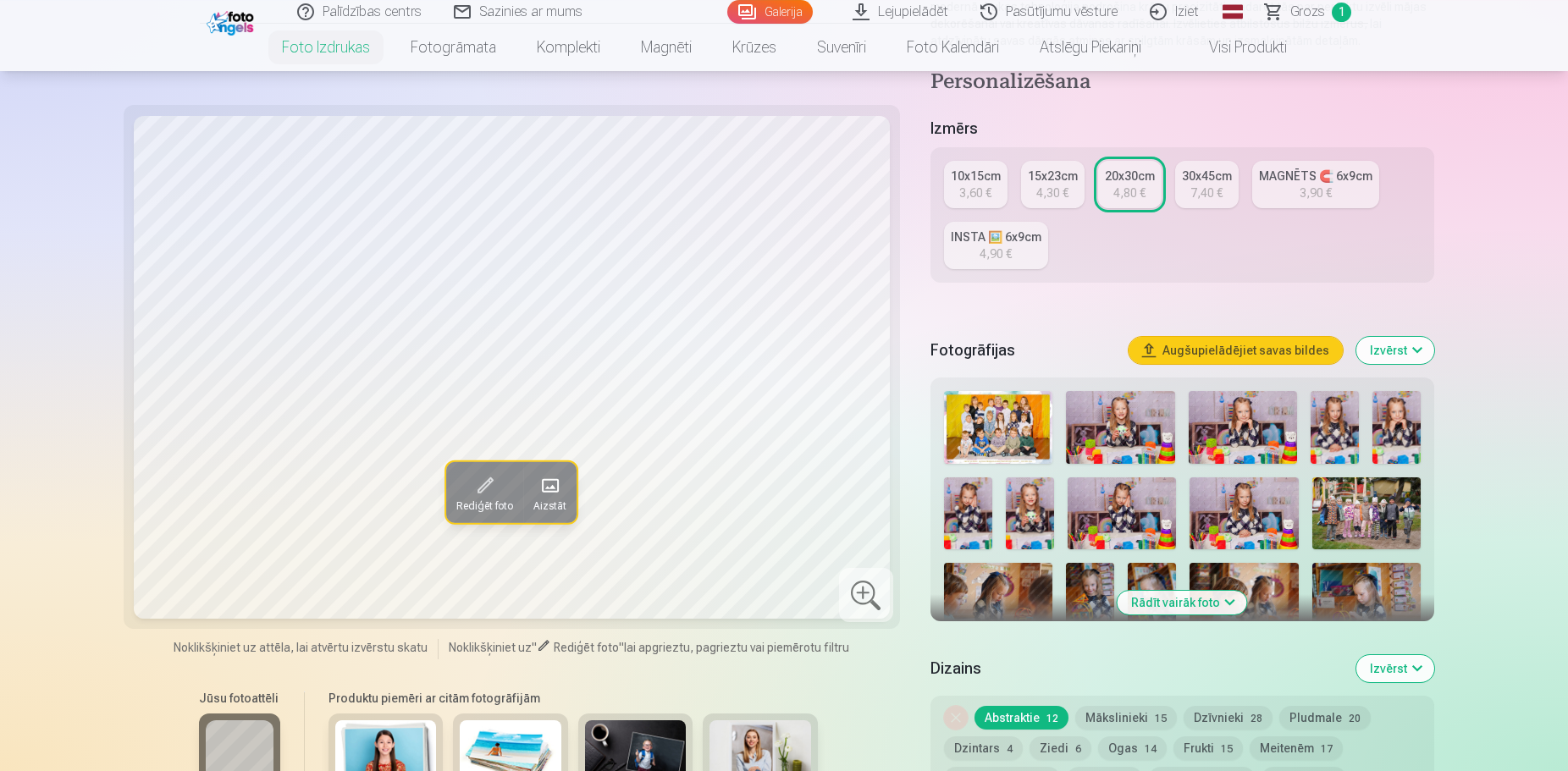
scroll to position [345, 0]
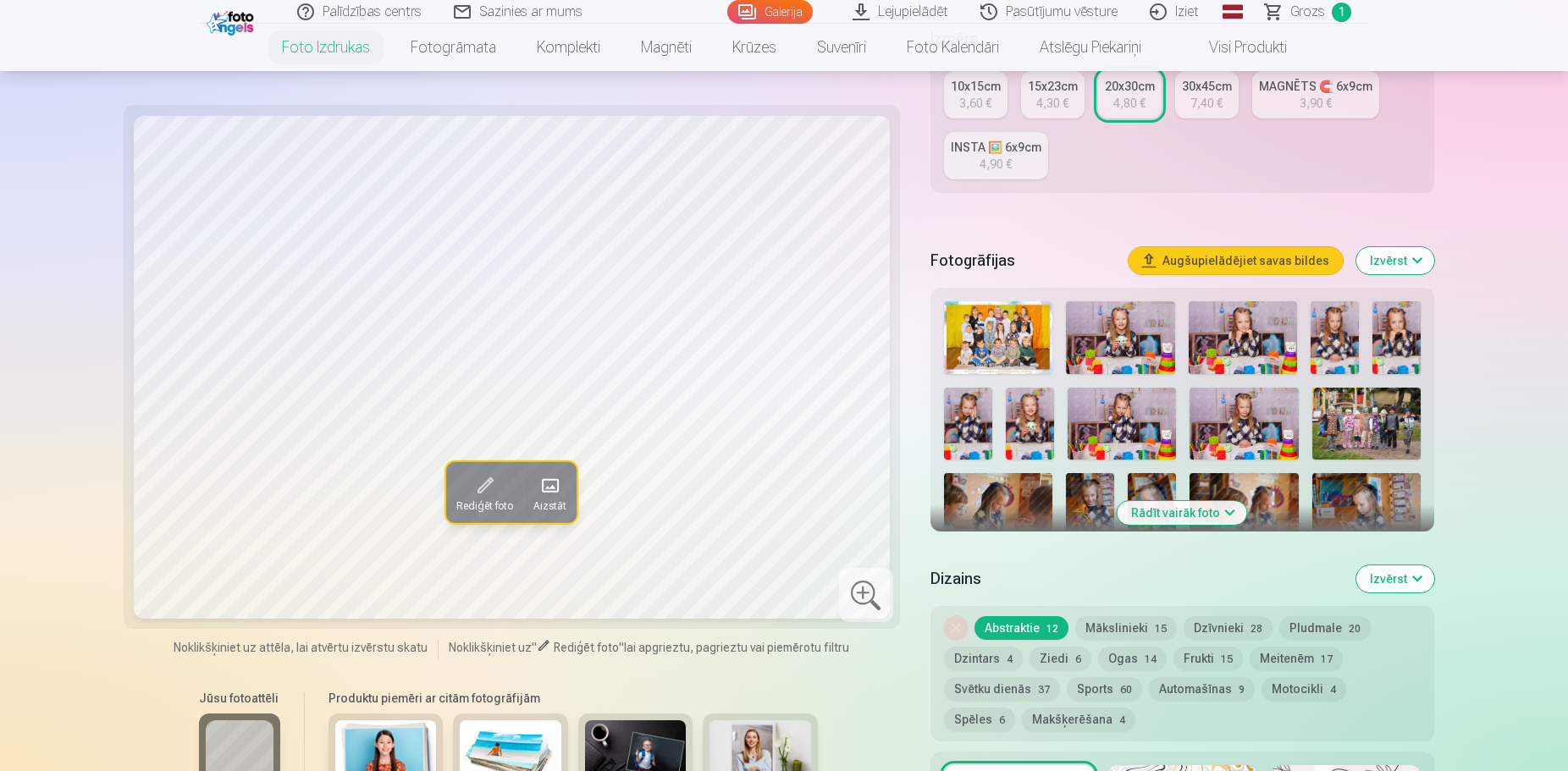
click at [1229, 425] on img at bounding box center [1243, 424] width 108 height 73
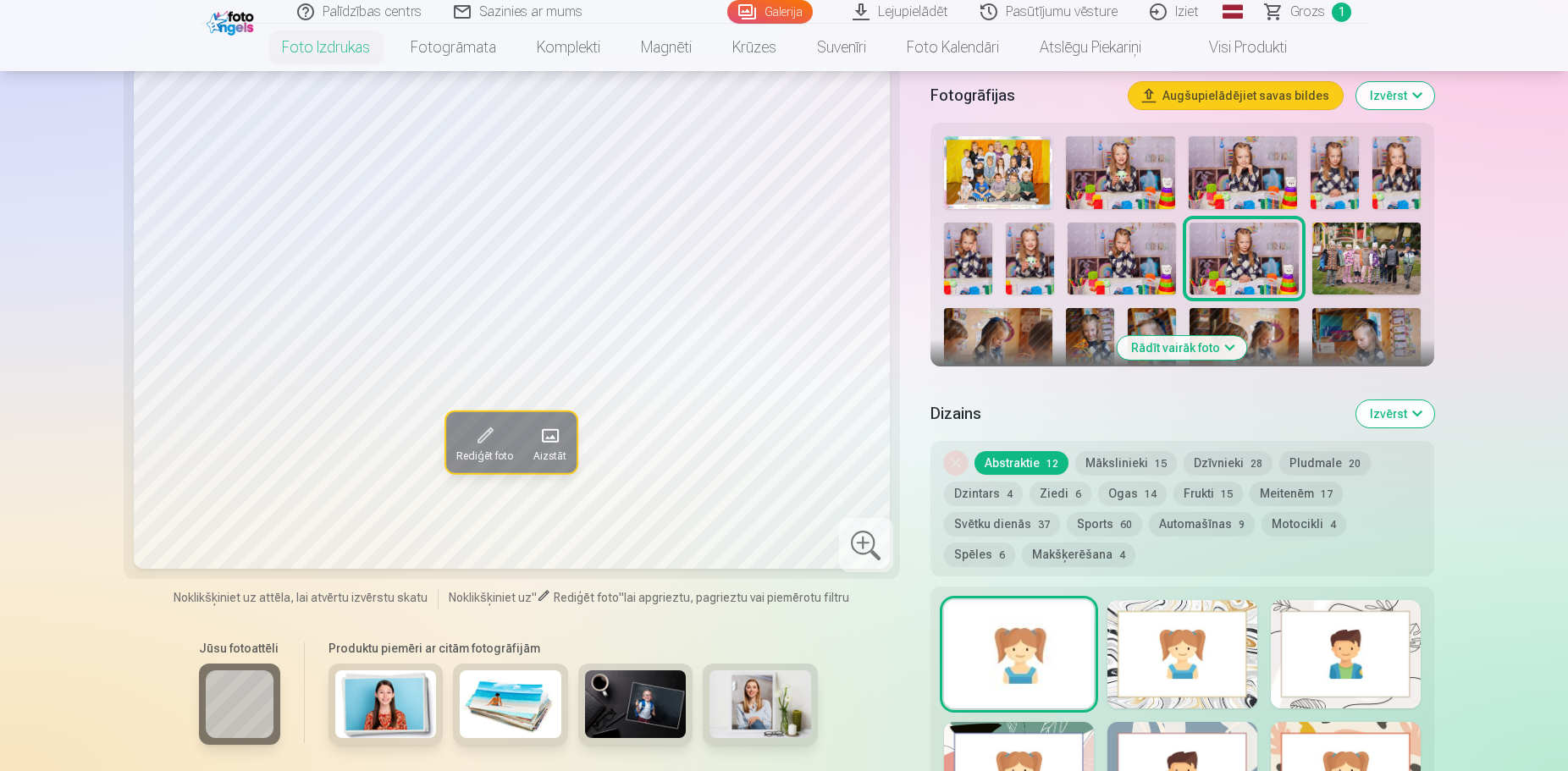
scroll to position [518, 0]
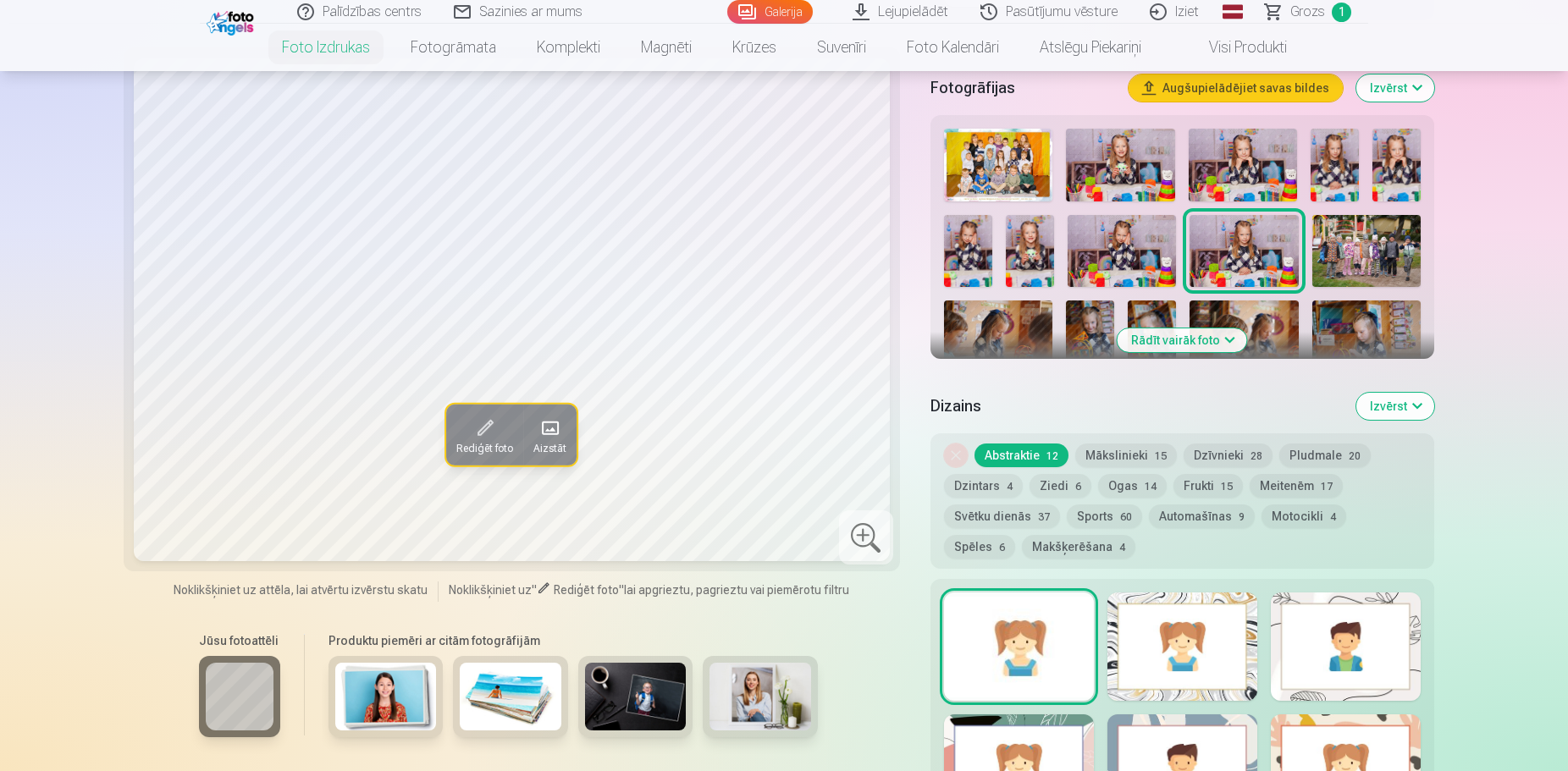
click at [1190, 345] on button "Rādīt vairāk foto" at bounding box center [1182, 341] width 130 height 23
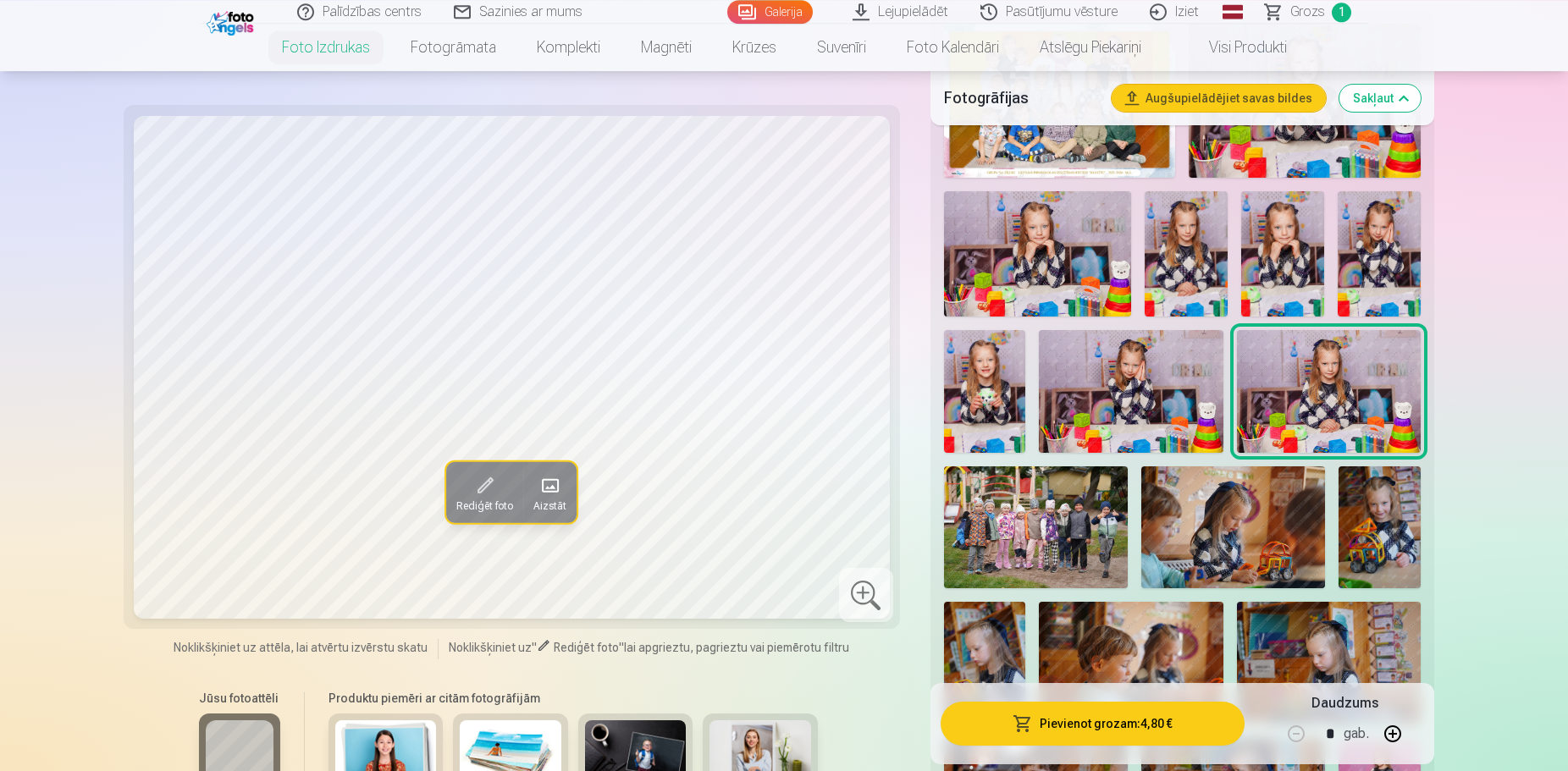
scroll to position [691, 0]
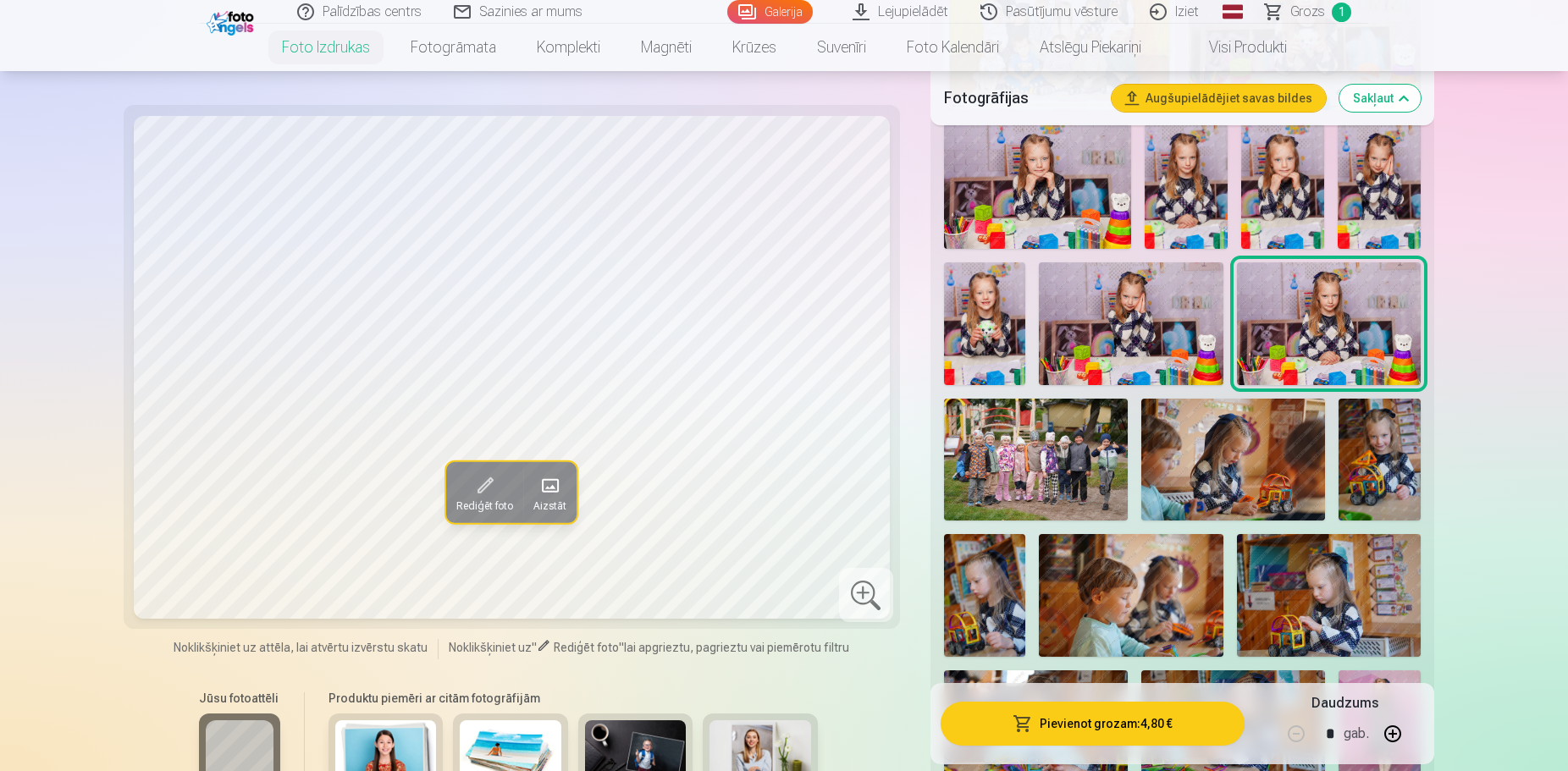
click at [1399, 434] on img at bounding box center [1379, 461] width 82 height 123
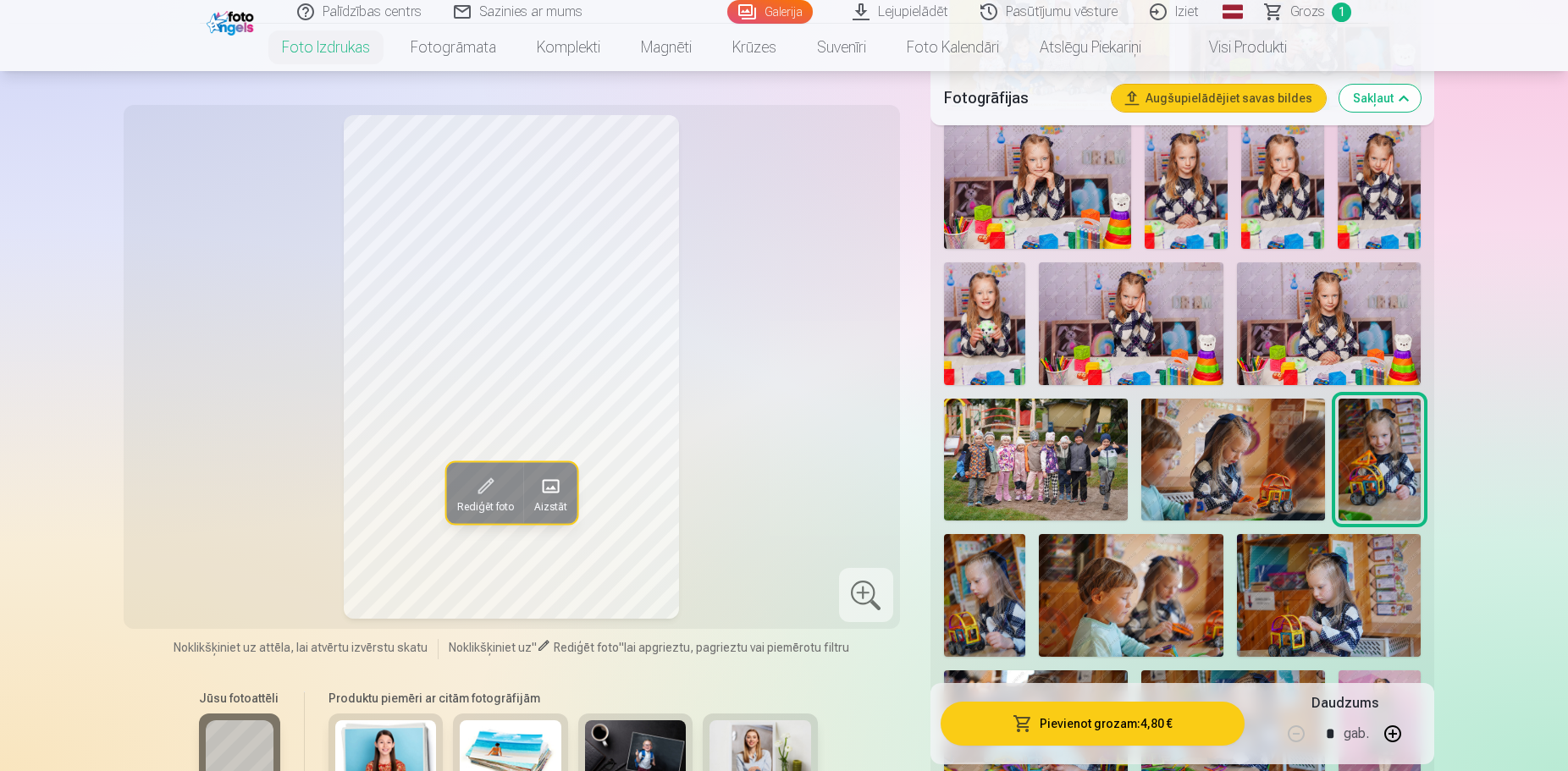
click at [980, 304] on img at bounding box center [985, 324] width 82 height 123
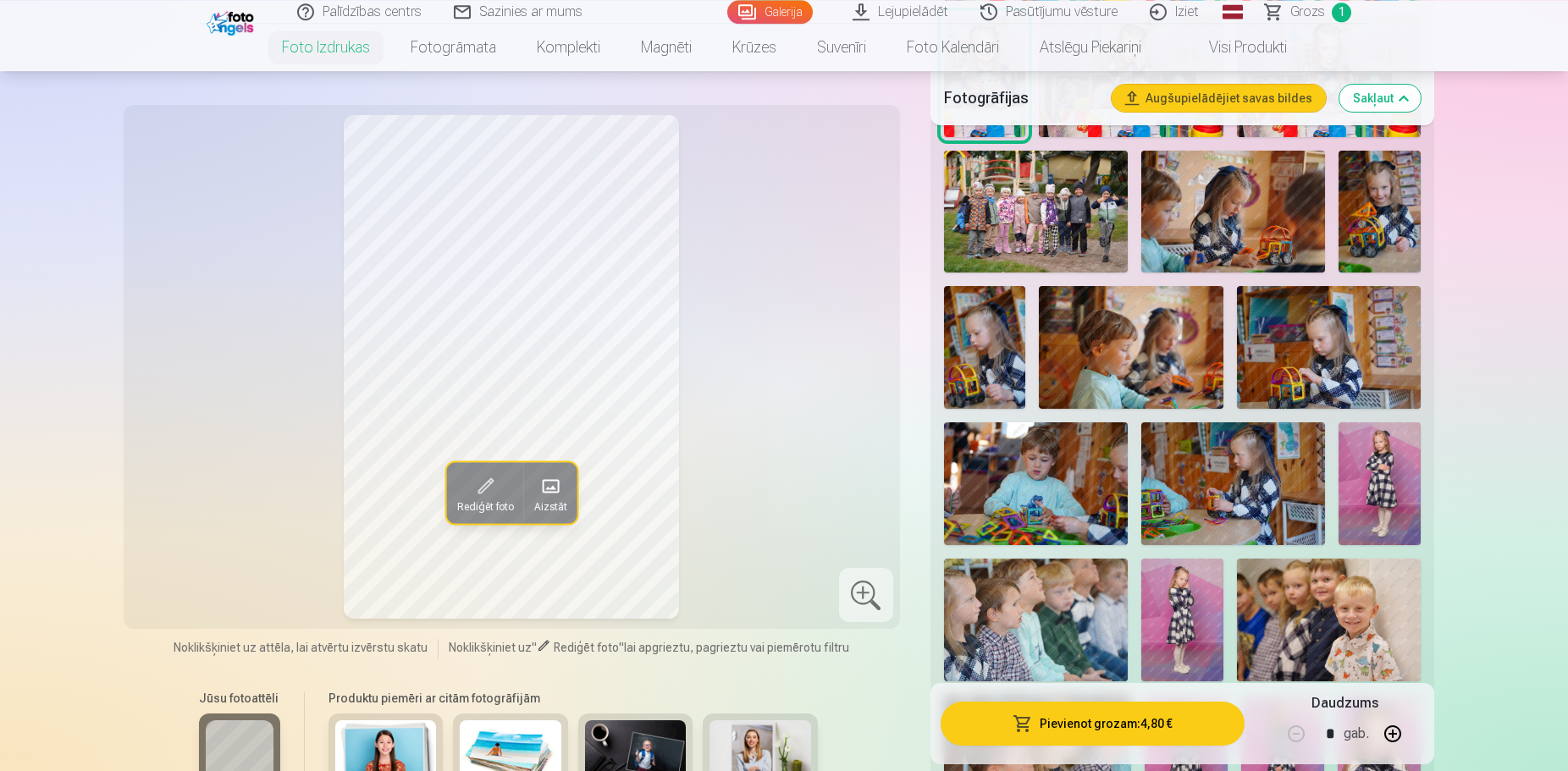
scroll to position [1209, 0]
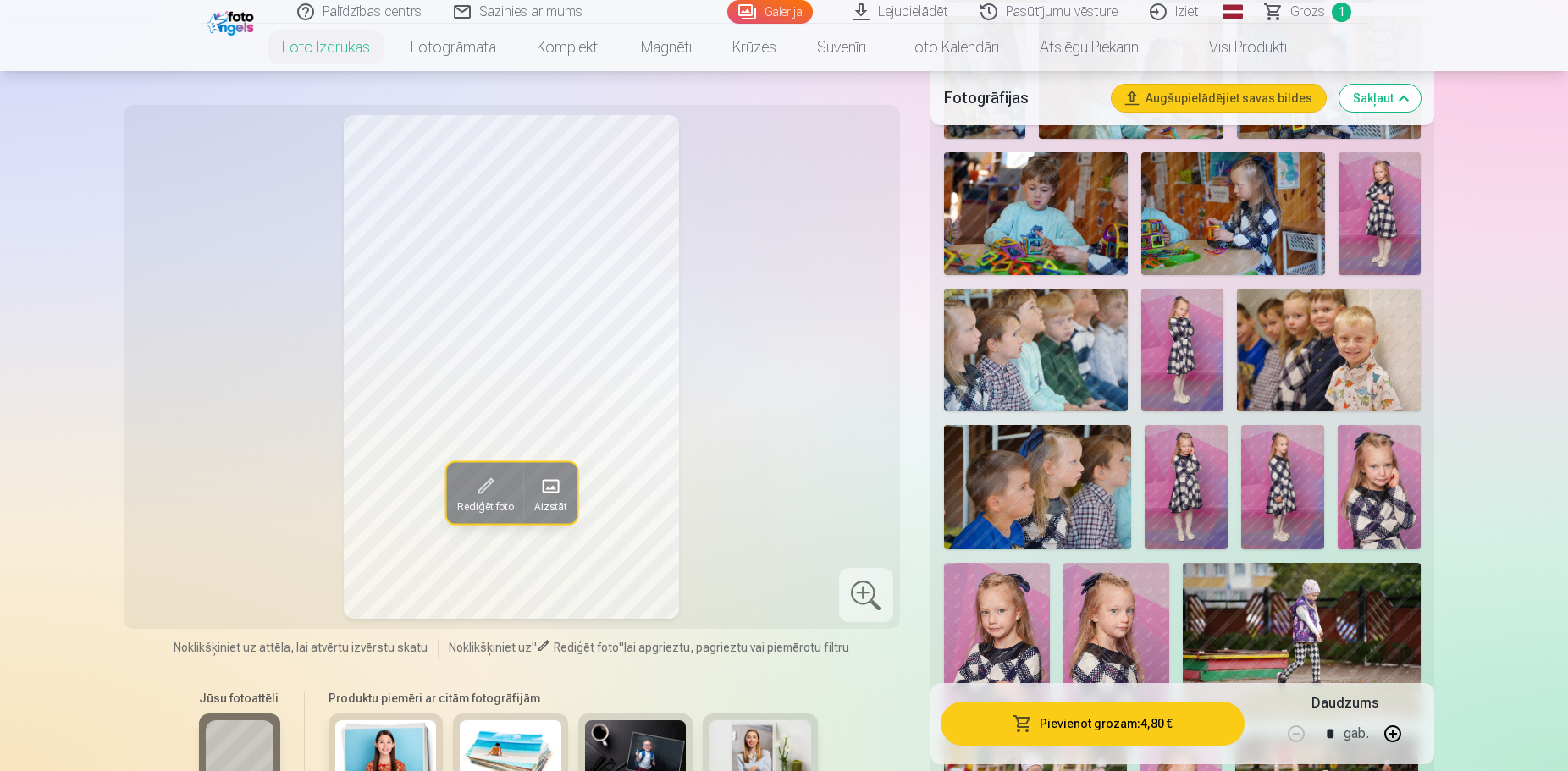
click at [871, 682] on div "Jūsu fotoattēli Produktu piemēri ar citām fotogrāfijām" at bounding box center [511, 751] width 756 height 142
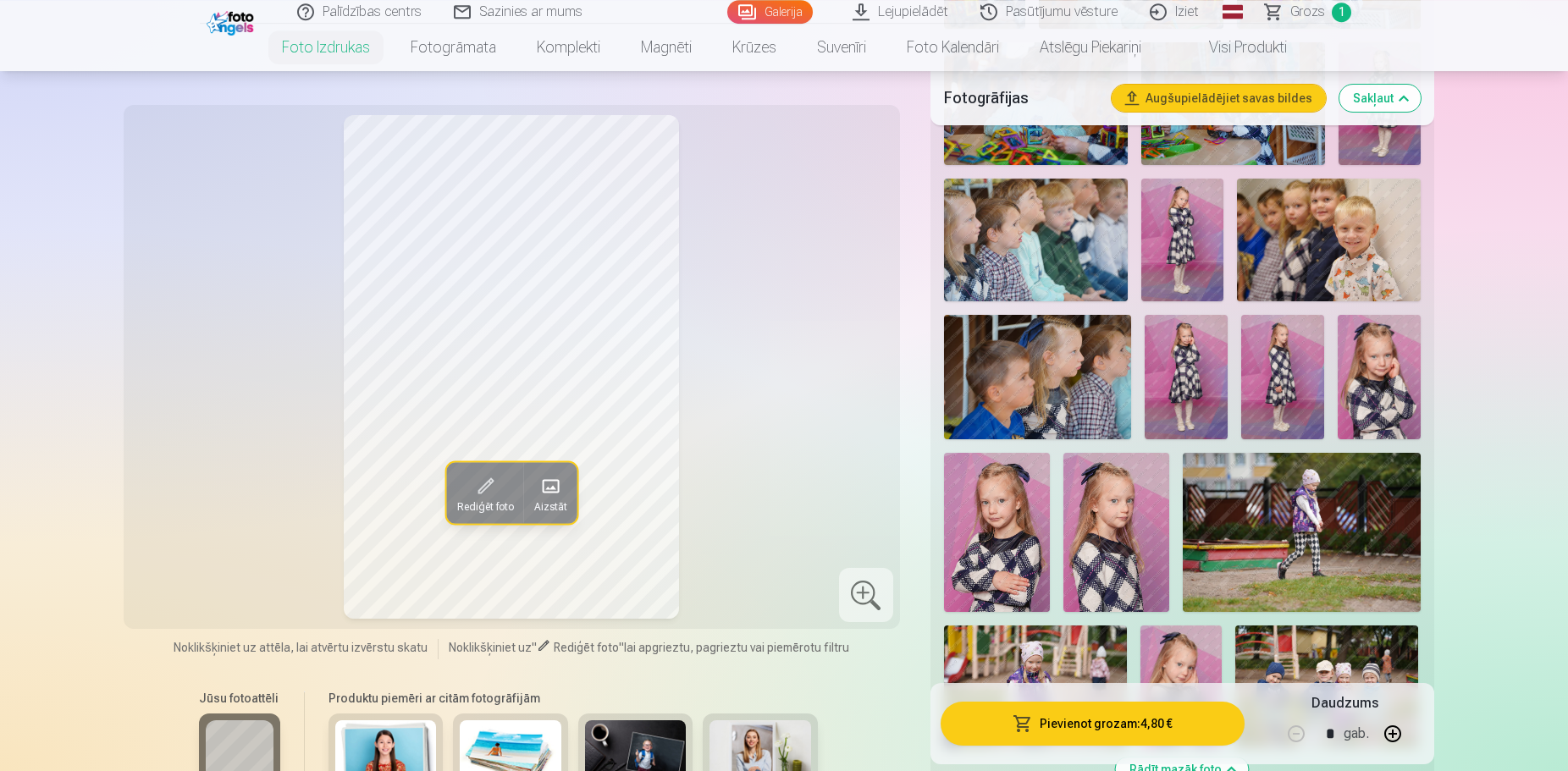
scroll to position [1382, 0]
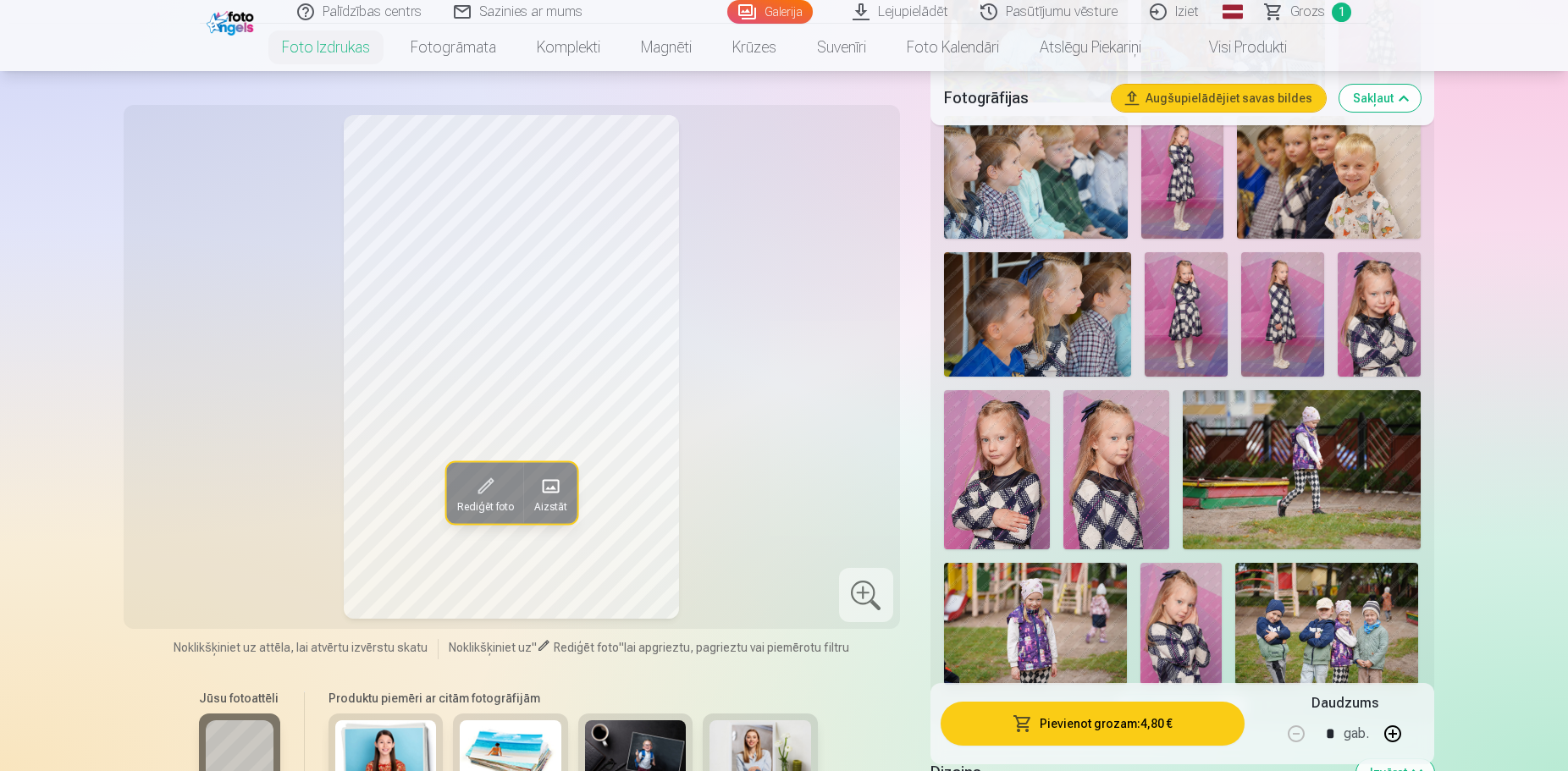
click at [981, 469] on img at bounding box center [996, 469] width 105 height 158
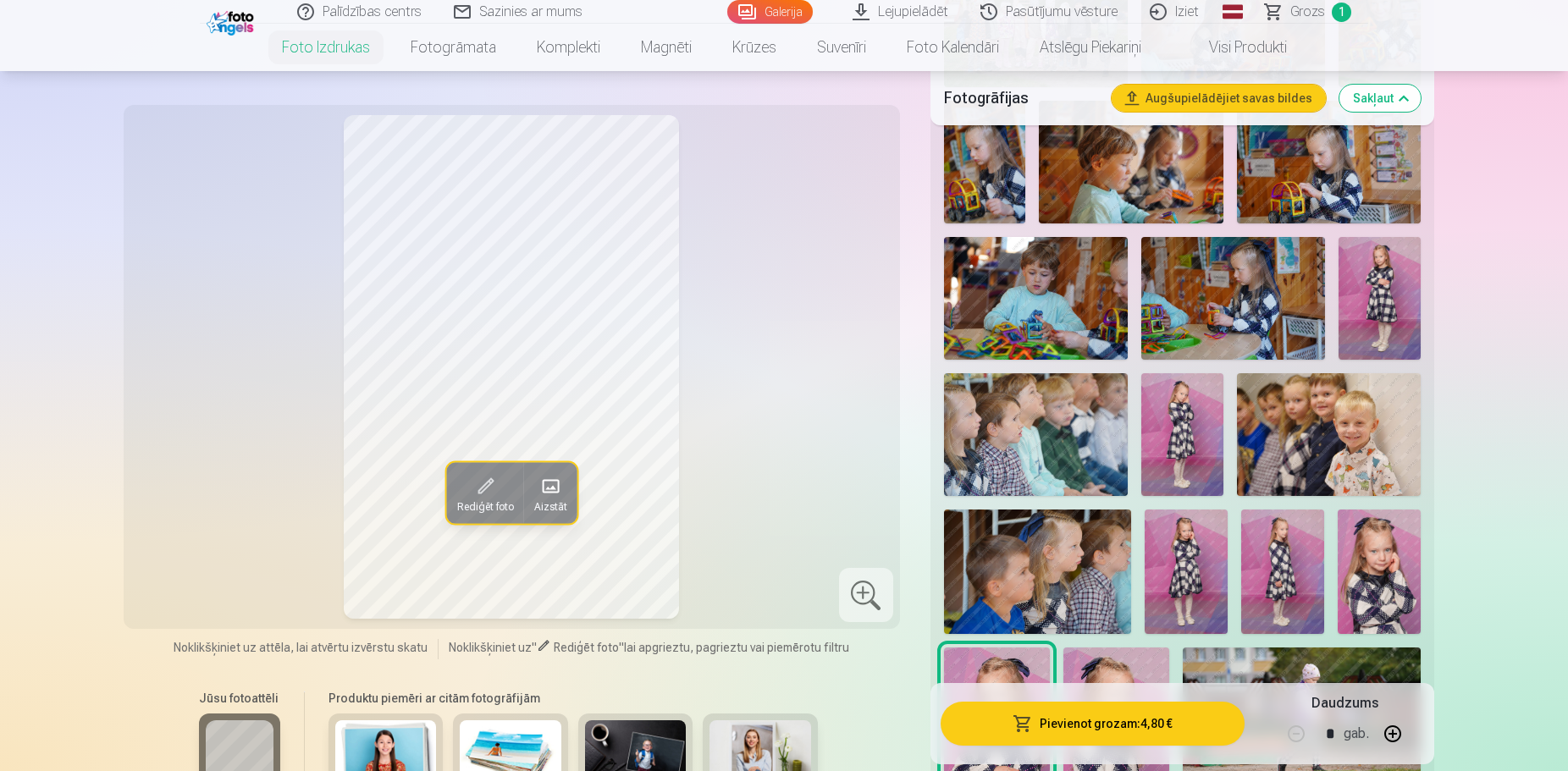
scroll to position [1122, 0]
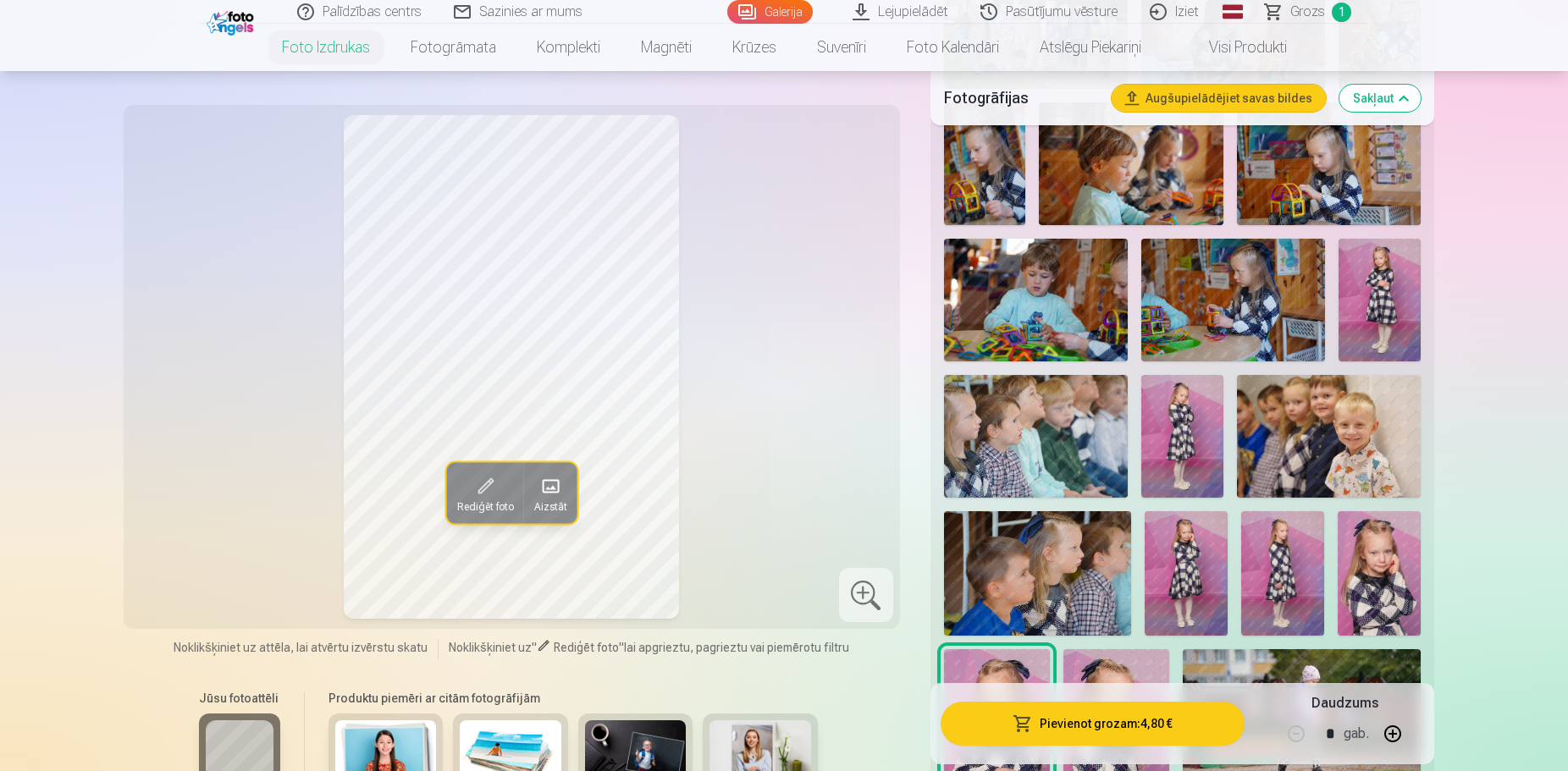
click at [1089, 522] on img at bounding box center [1037, 574] width 187 height 125
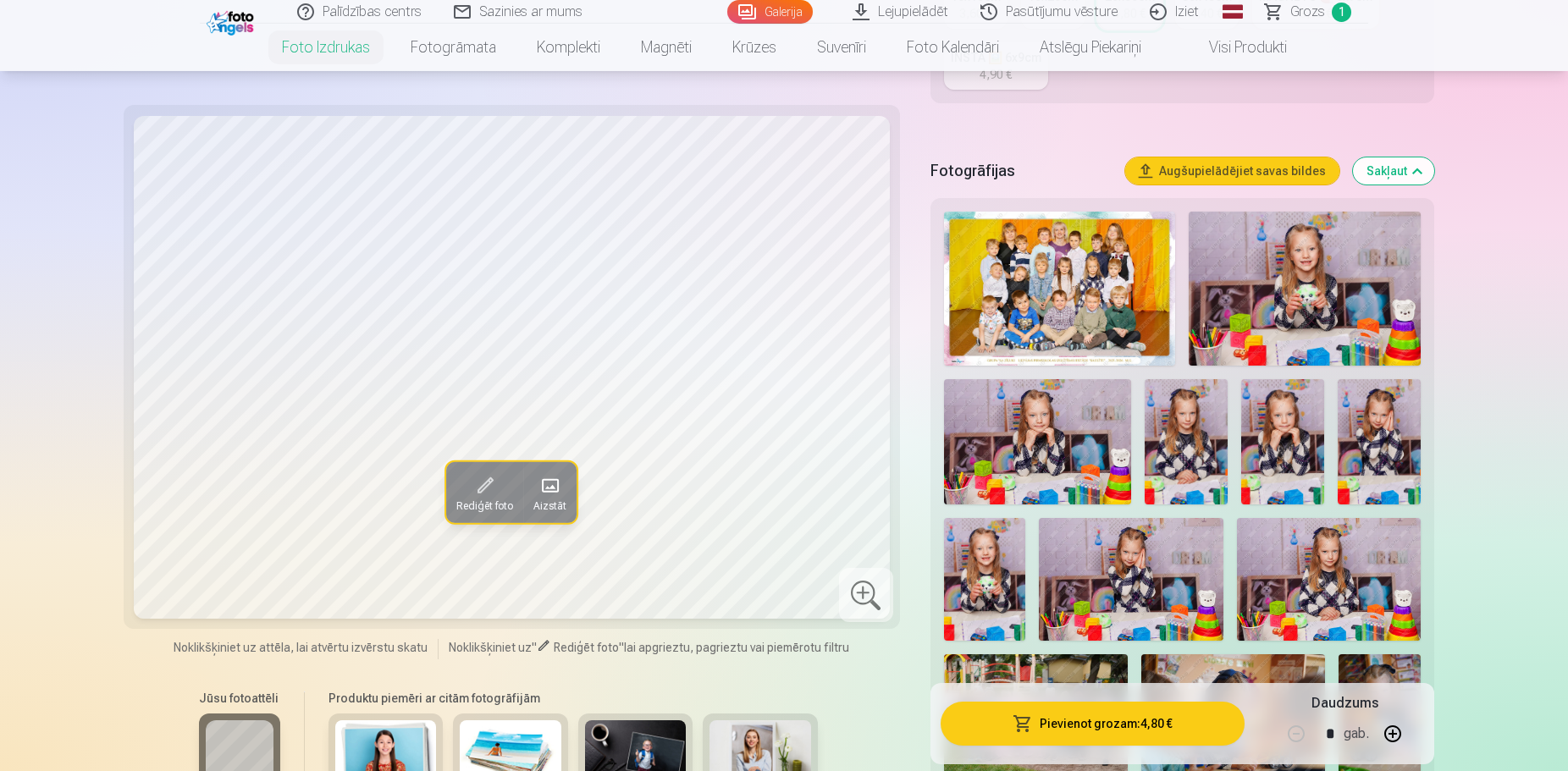
scroll to position [431, 0]
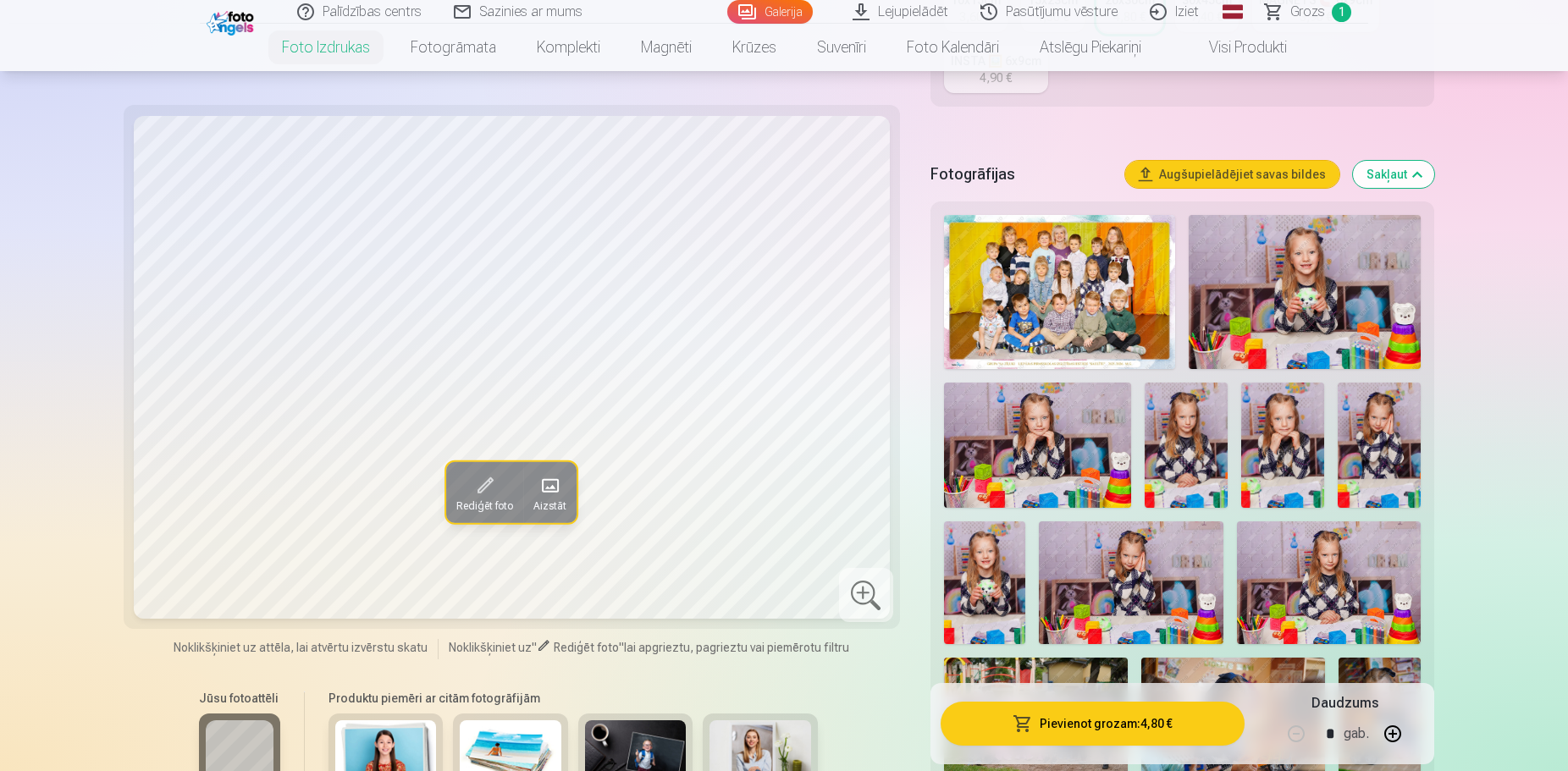
click at [1351, 281] on img at bounding box center [1305, 292] width 232 height 154
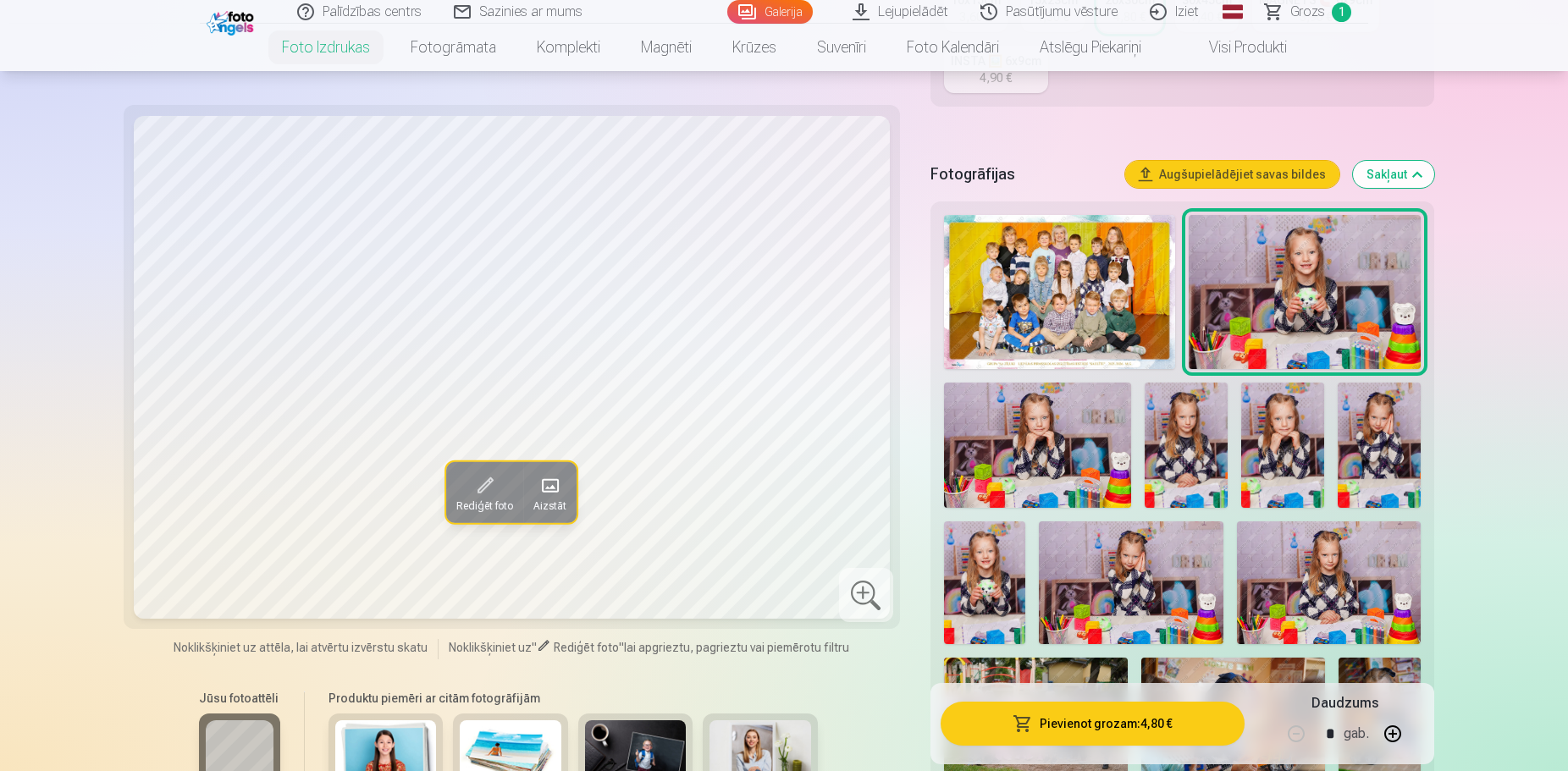
click at [1214, 435] on img at bounding box center [1186, 445] width 83 height 125
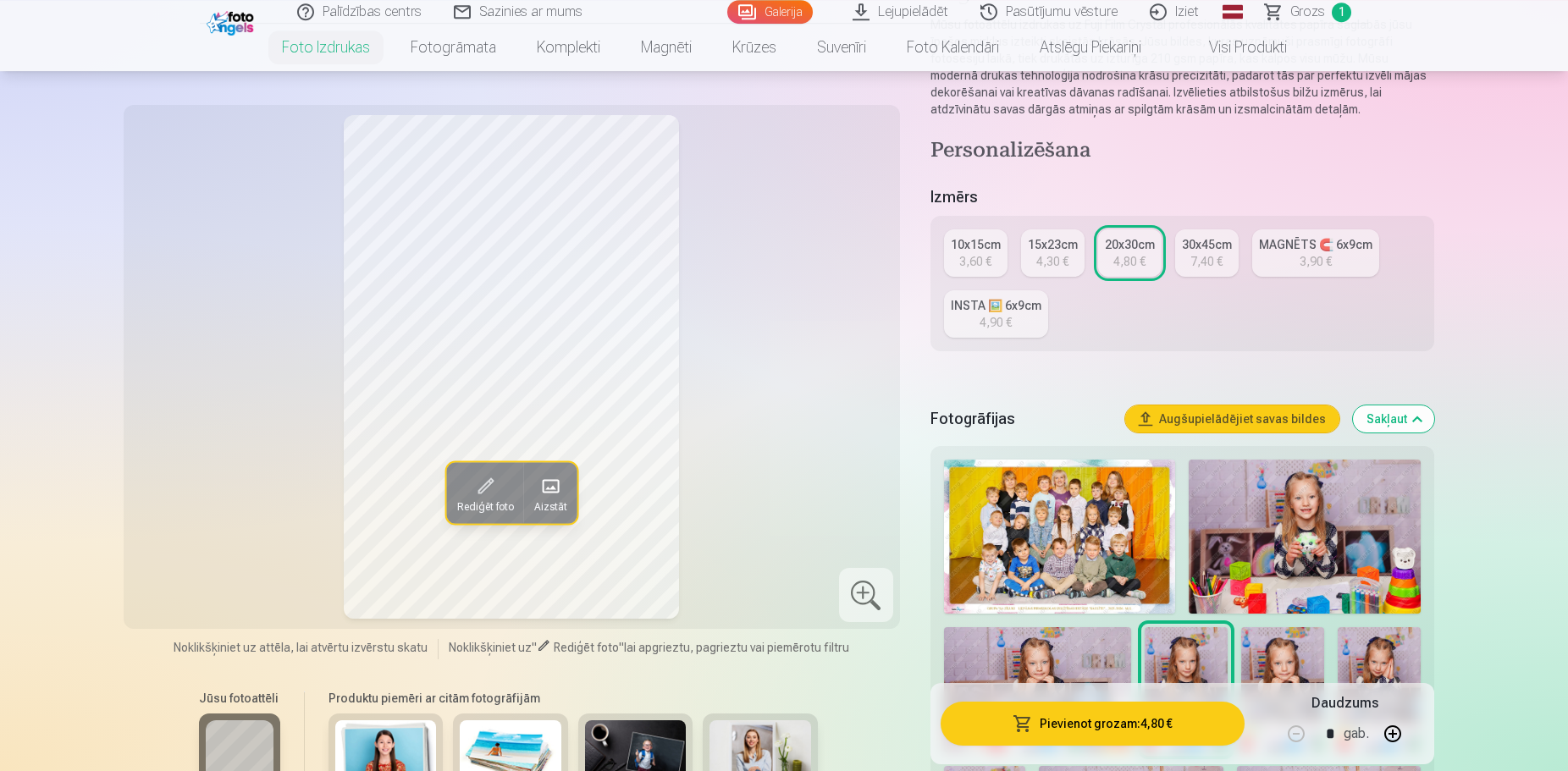
scroll to position [173, 0]
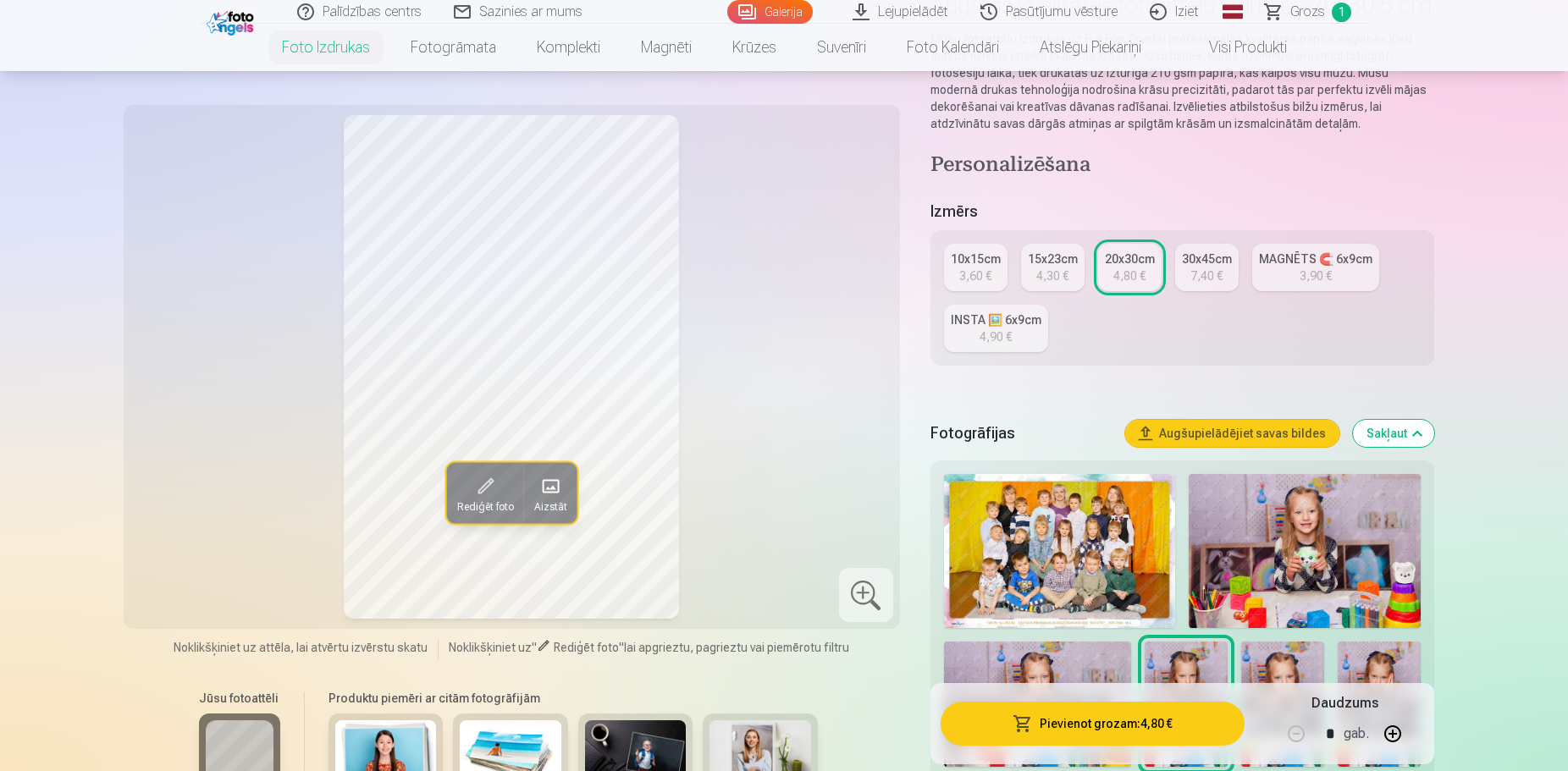
click at [1284, 256] on div "MAGNĒTS 🧲 6x9cm" at bounding box center [1315, 259] width 113 height 17
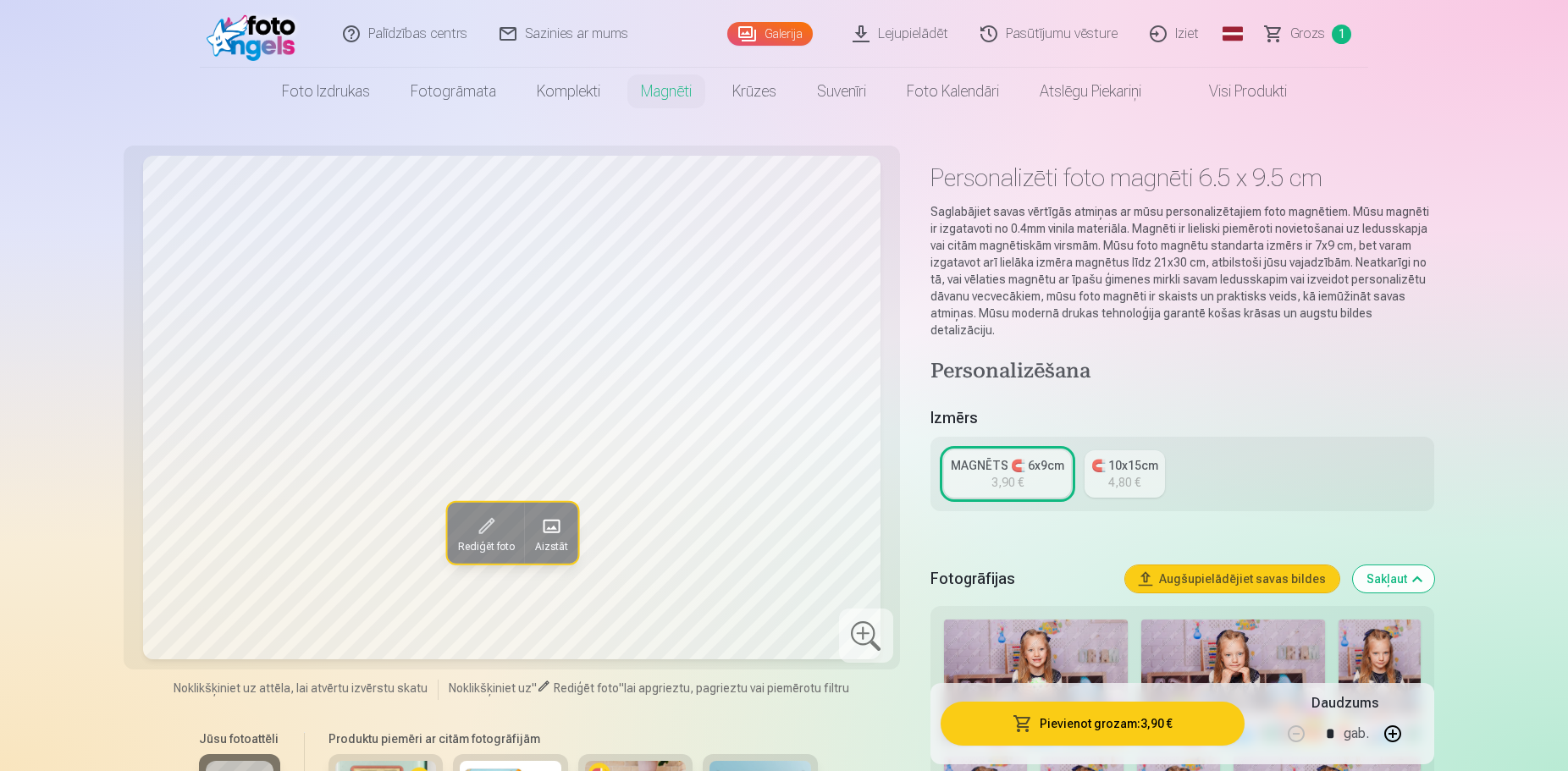
click at [1158, 457] on div "🧲 10x15cm" at bounding box center [1124, 465] width 67 height 17
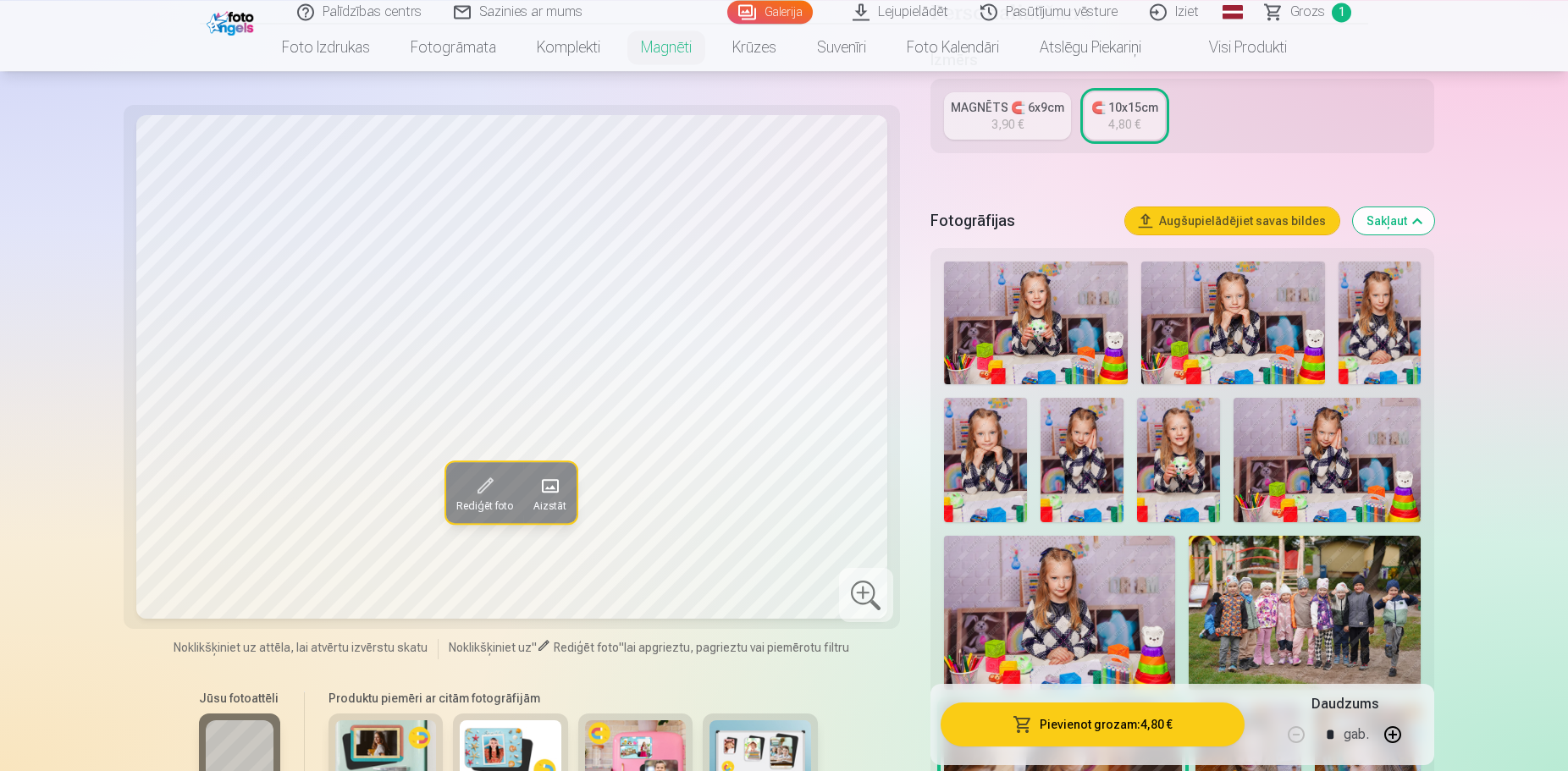
scroll to position [431, 0]
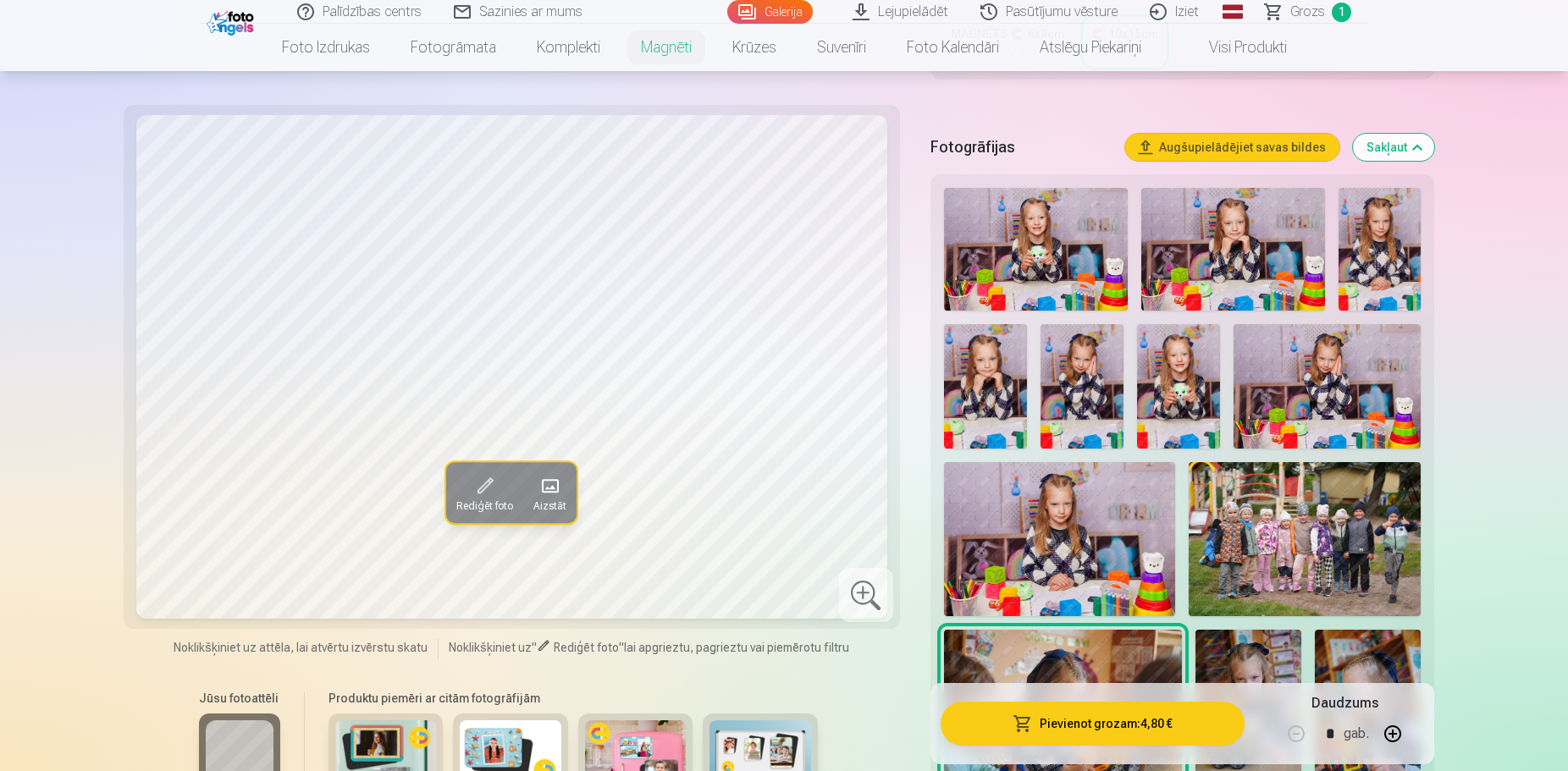
click at [999, 207] on img at bounding box center [1035, 250] width 183 height 123
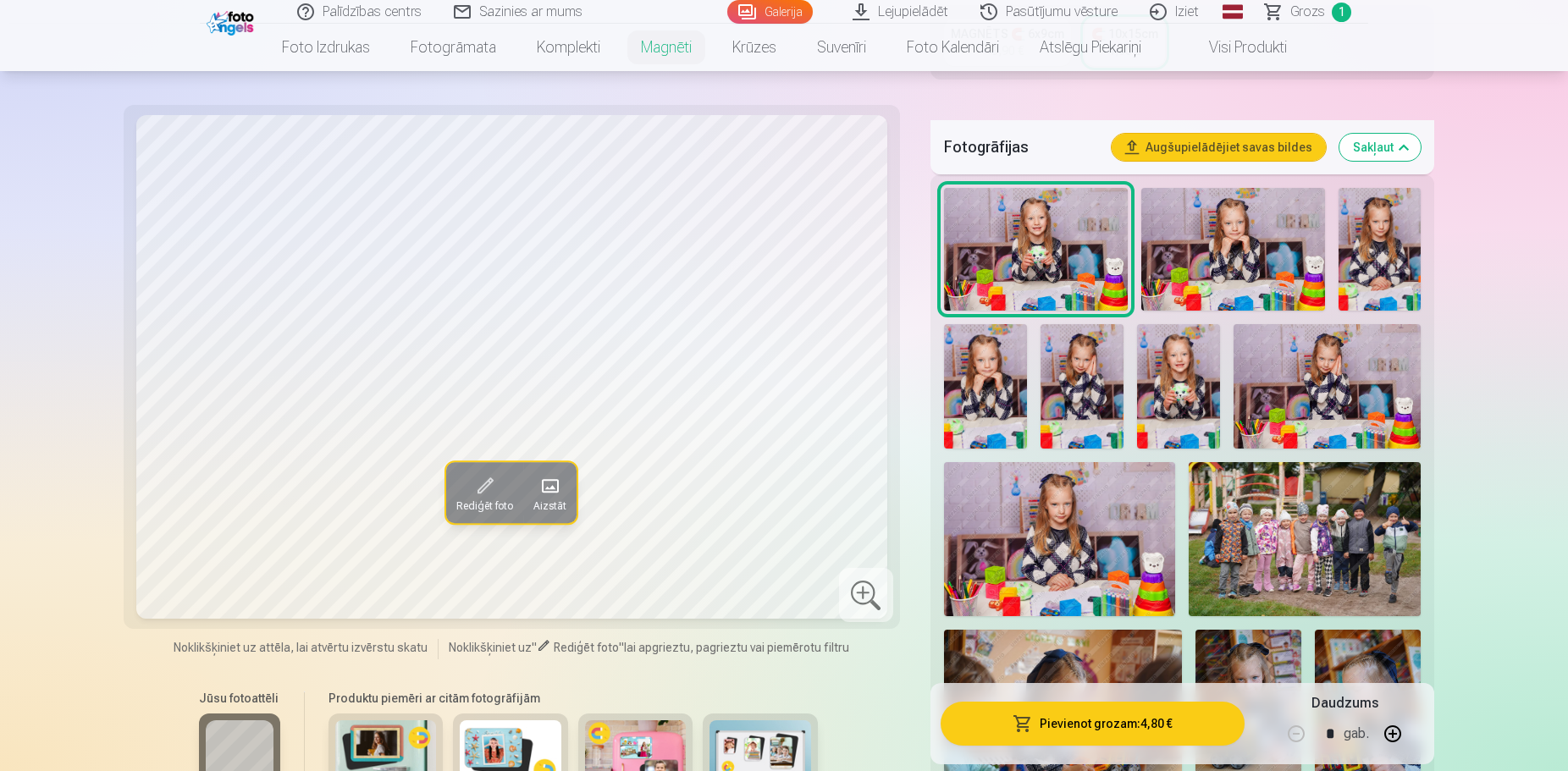
scroll to position [604, 0]
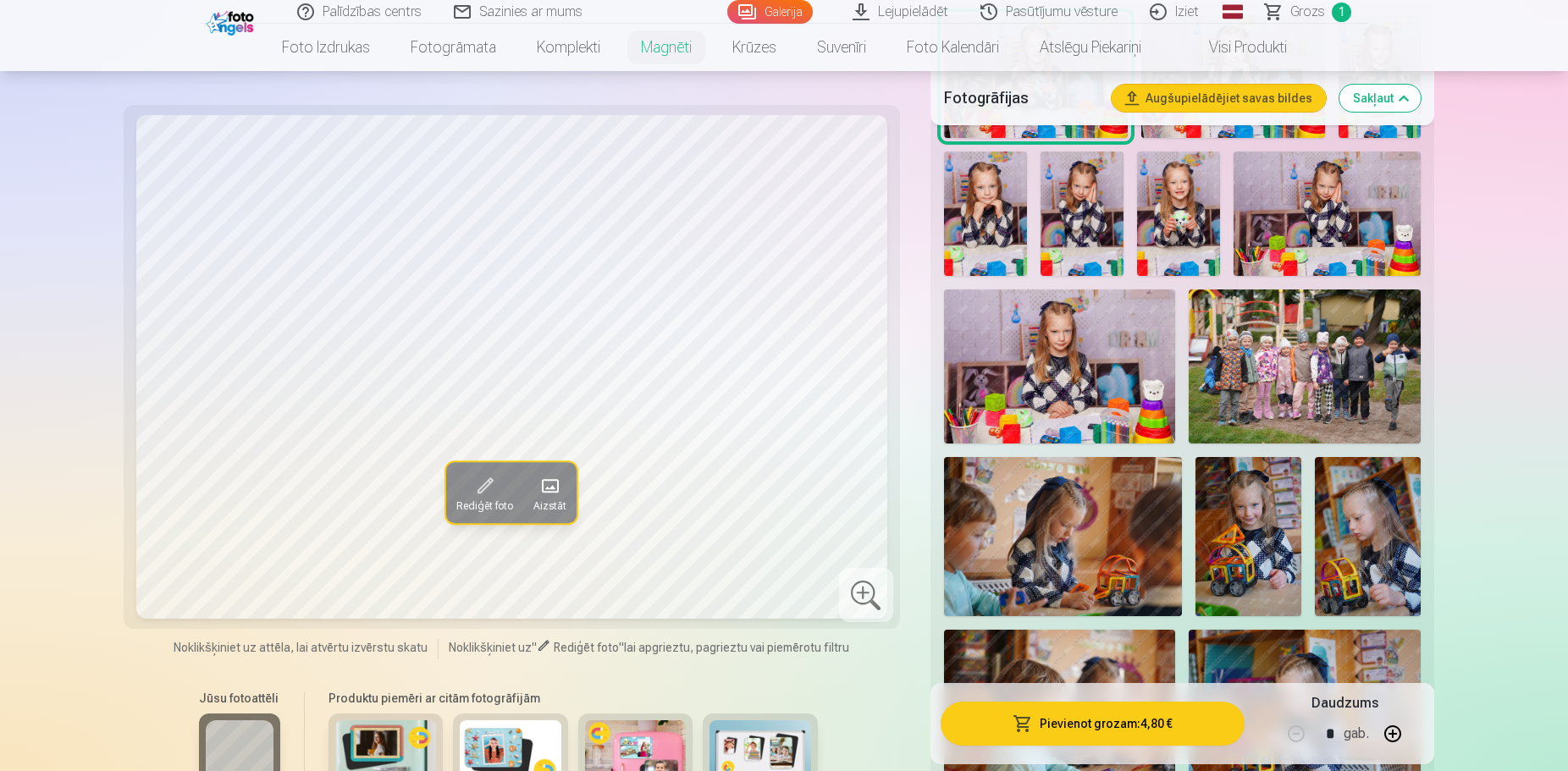
click at [1281, 463] on img at bounding box center [1248, 536] width 105 height 159
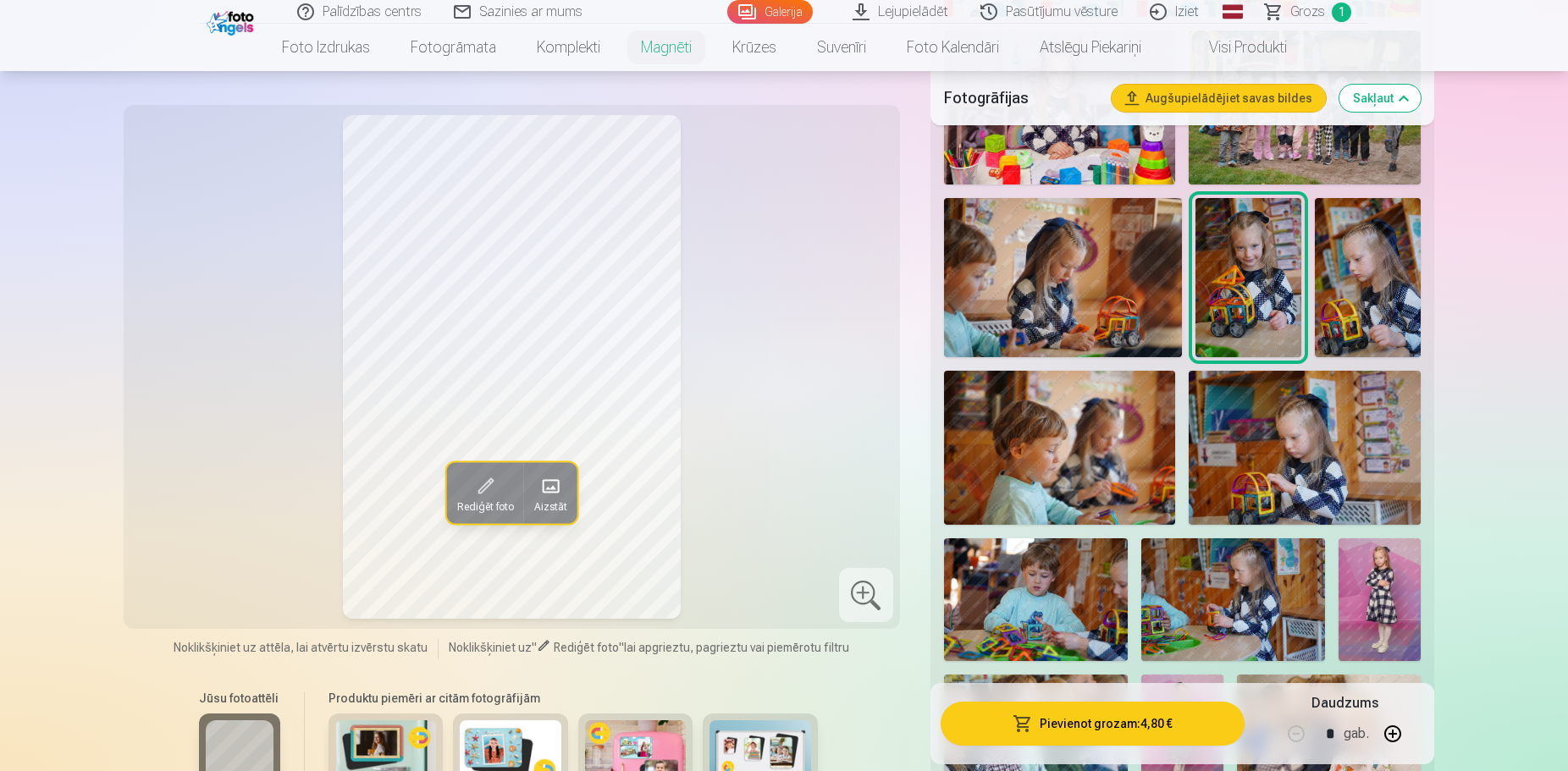
scroll to position [1295, 0]
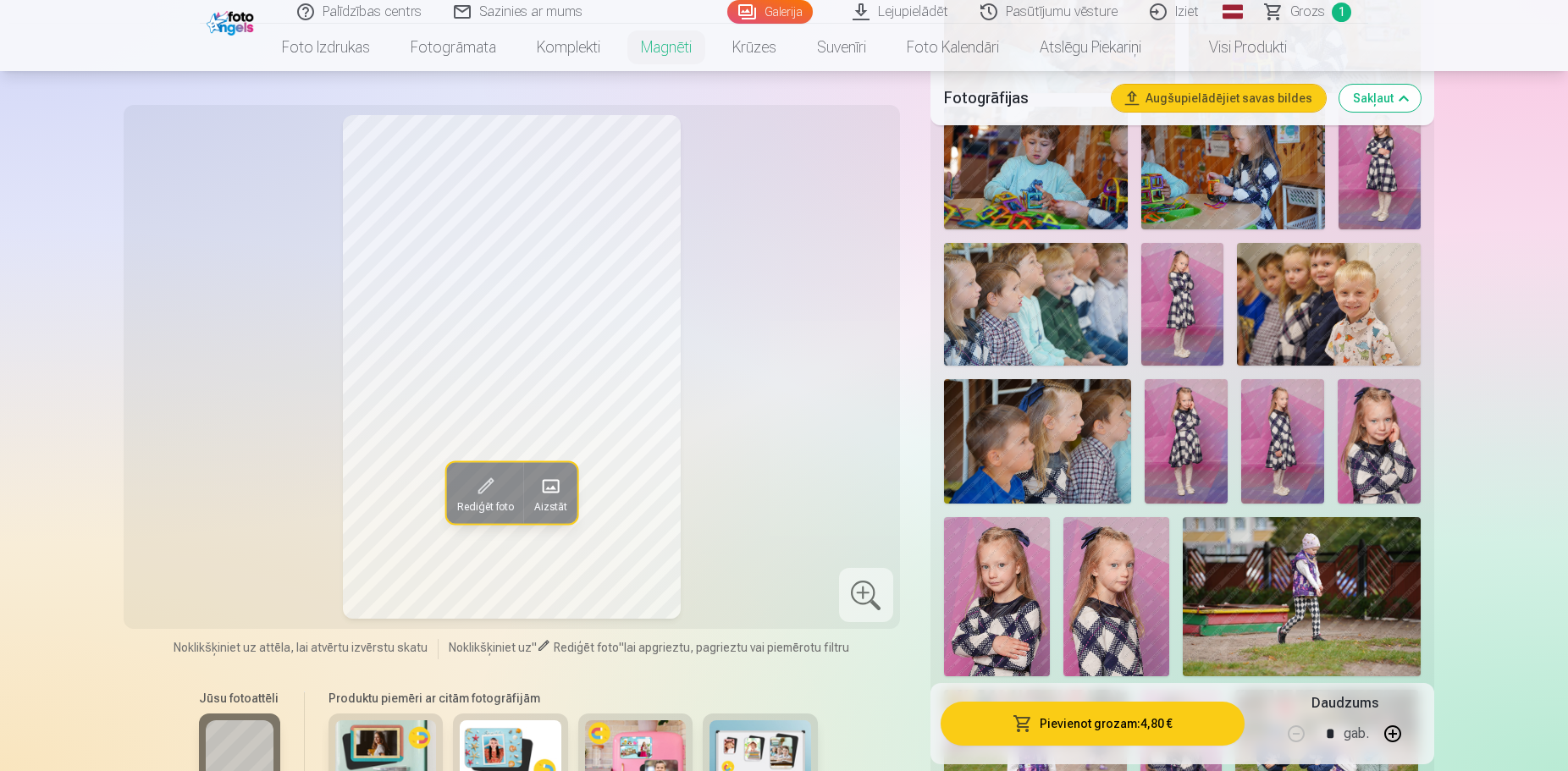
click at [1162, 286] on img at bounding box center [1182, 304] width 82 height 123
click at [1000, 540] on img at bounding box center [996, 596] width 105 height 158
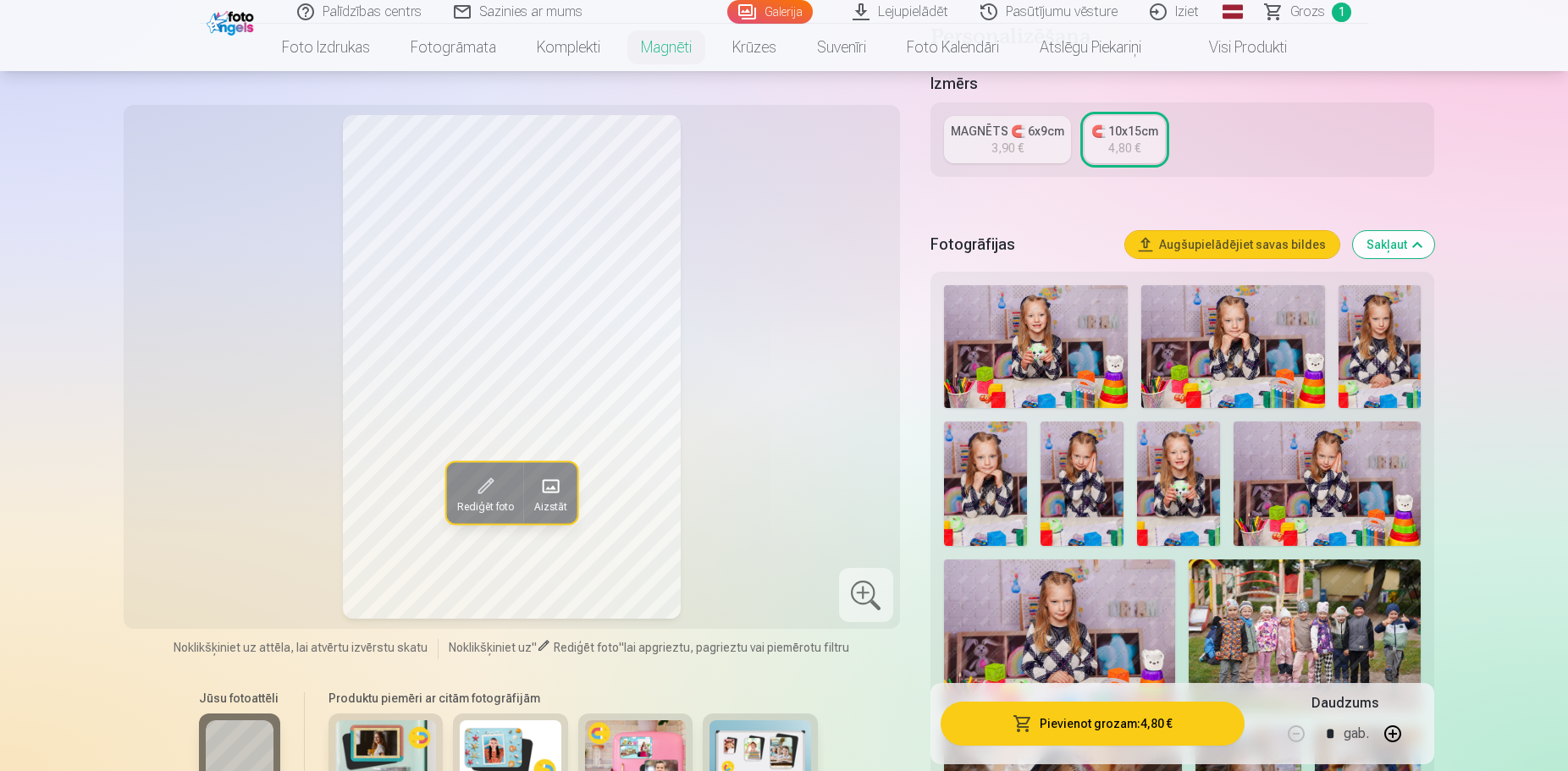
scroll to position [259, 0]
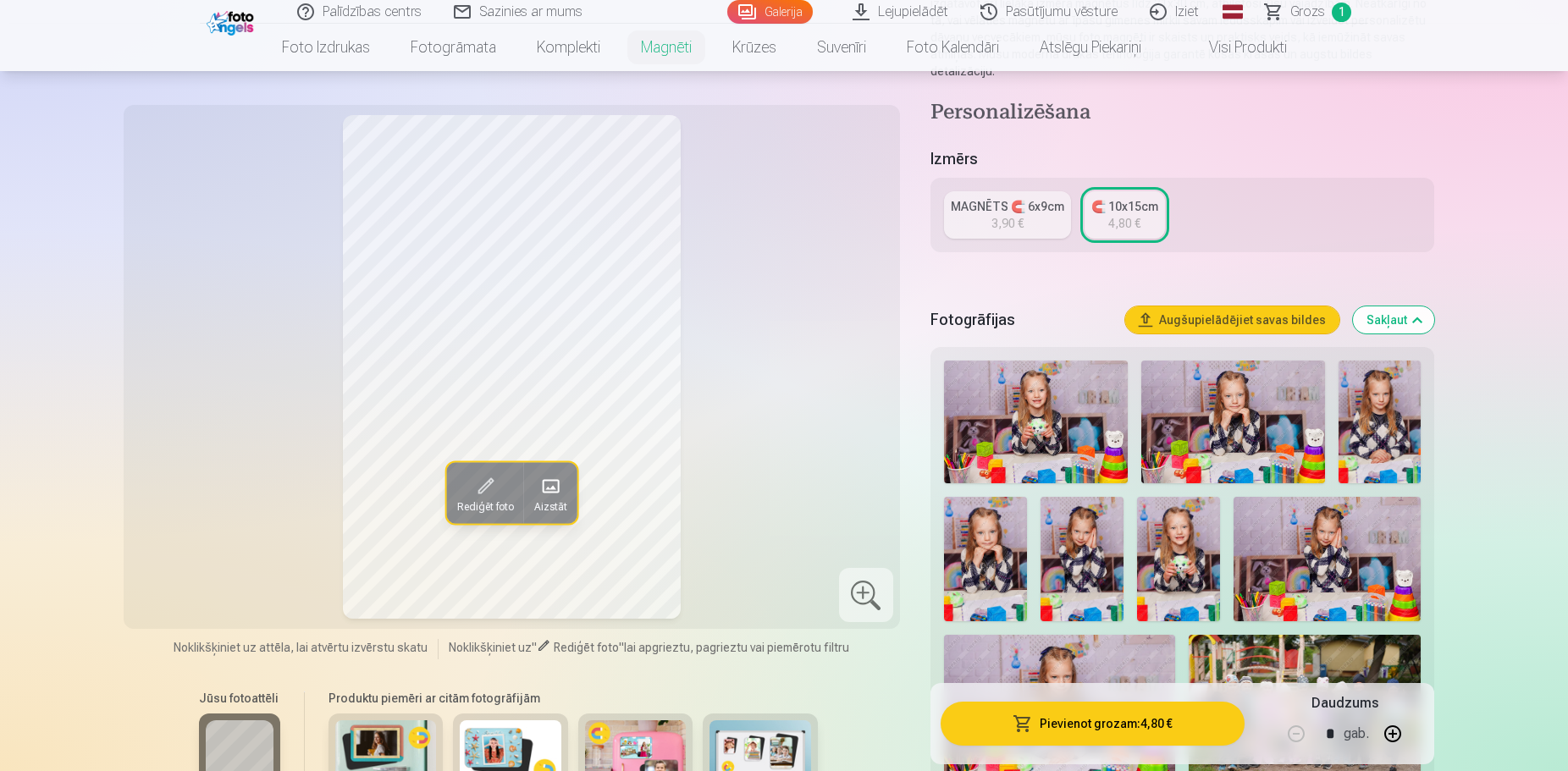
click at [1180, 520] on img at bounding box center [1178, 559] width 83 height 125
click at [488, 481] on span at bounding box center [485, 486] width 27 height 27
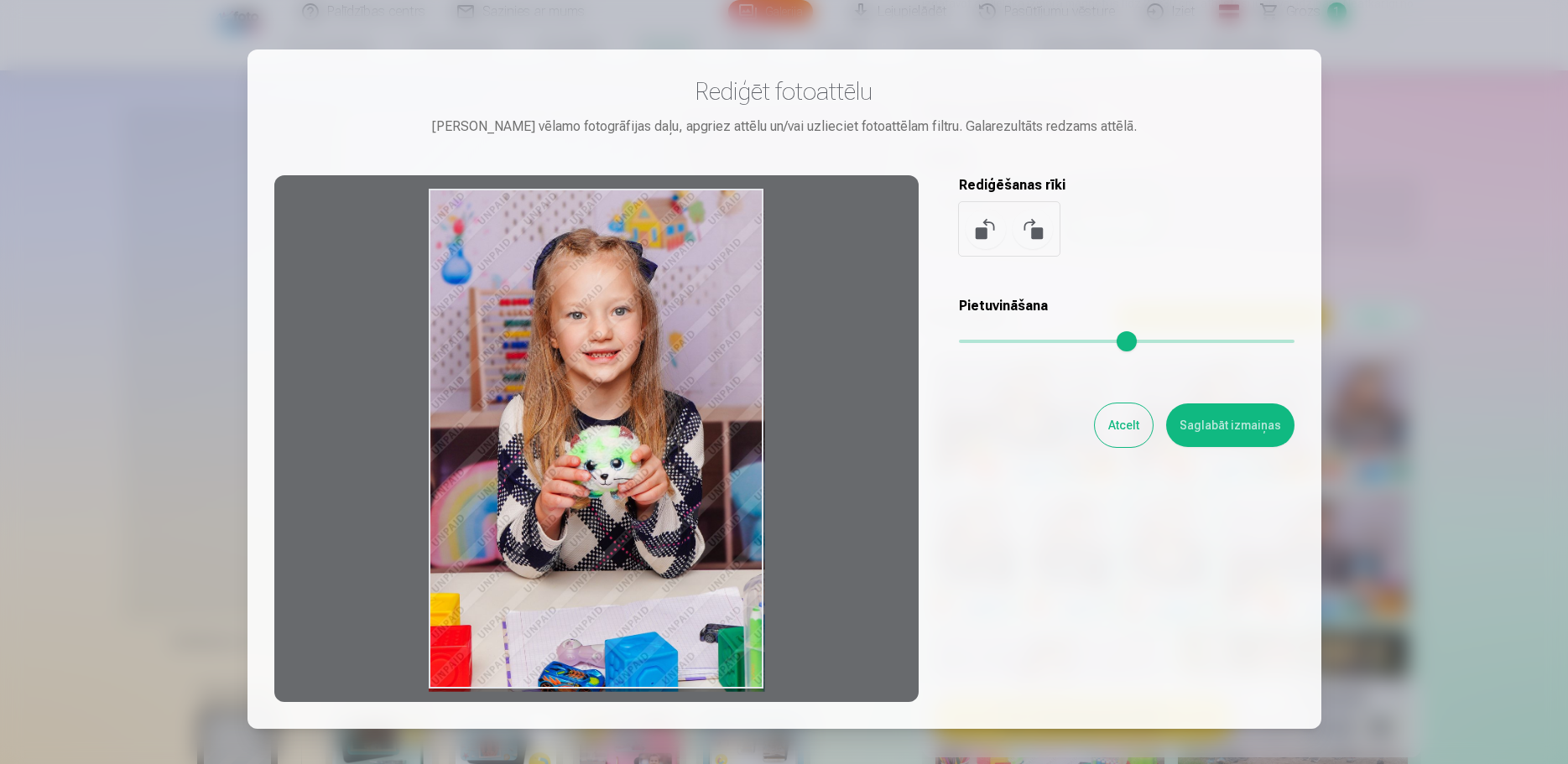
drag, startPoint x: 654, startPoint y: 359, endPoint x: 646, endPoint y: 413, distance: 54.6
click at [642, 421] on div at bounding box center [597, 438] width 644 height 527
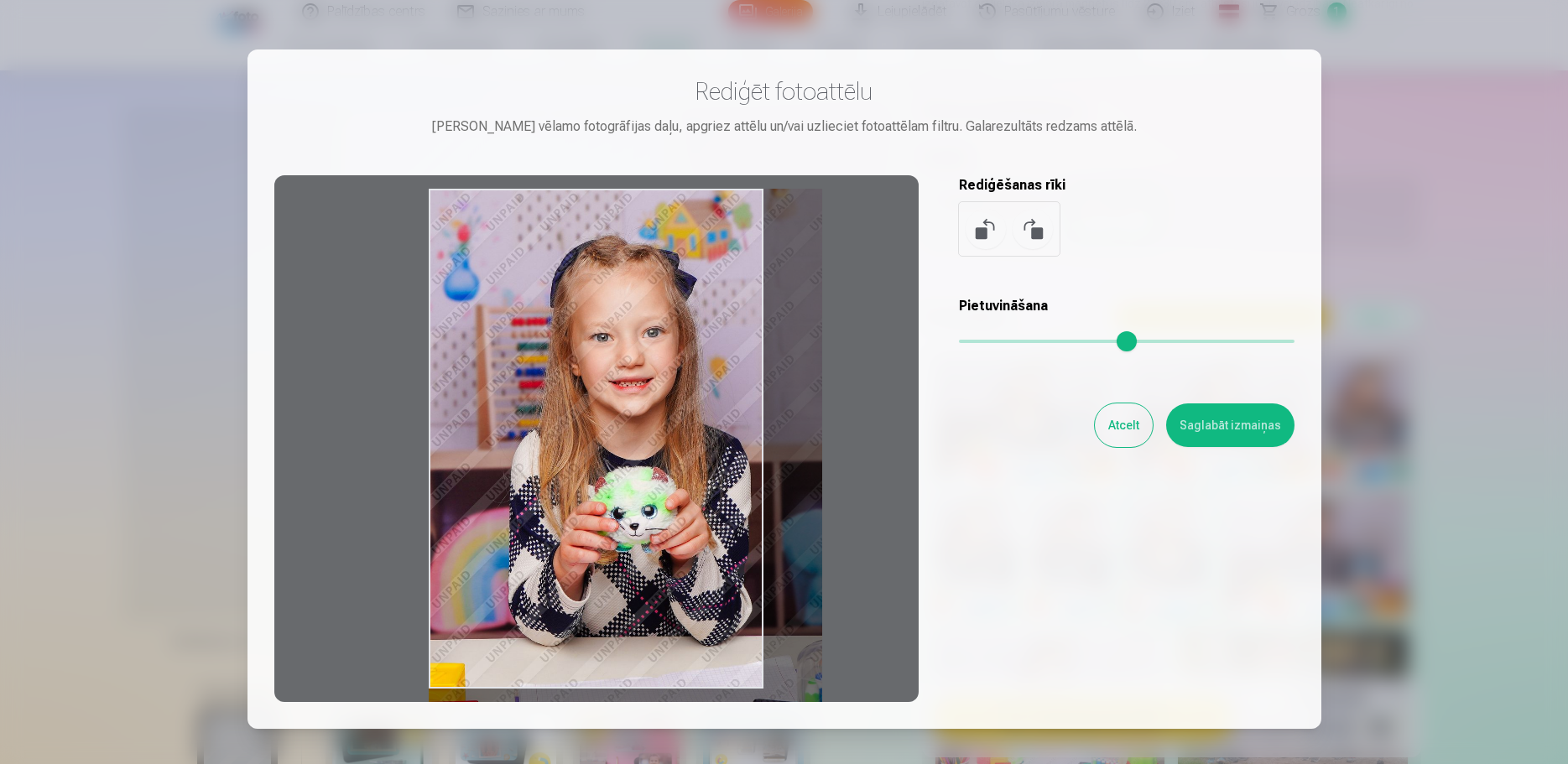
drag, startPoint x: 961, startPoint y: 338, endPoint x: 1100, endPoint y: 324, distance: 139.7
click at [1100, 339] on input "range" at bounding box center [1127, 340] width 336 height 3
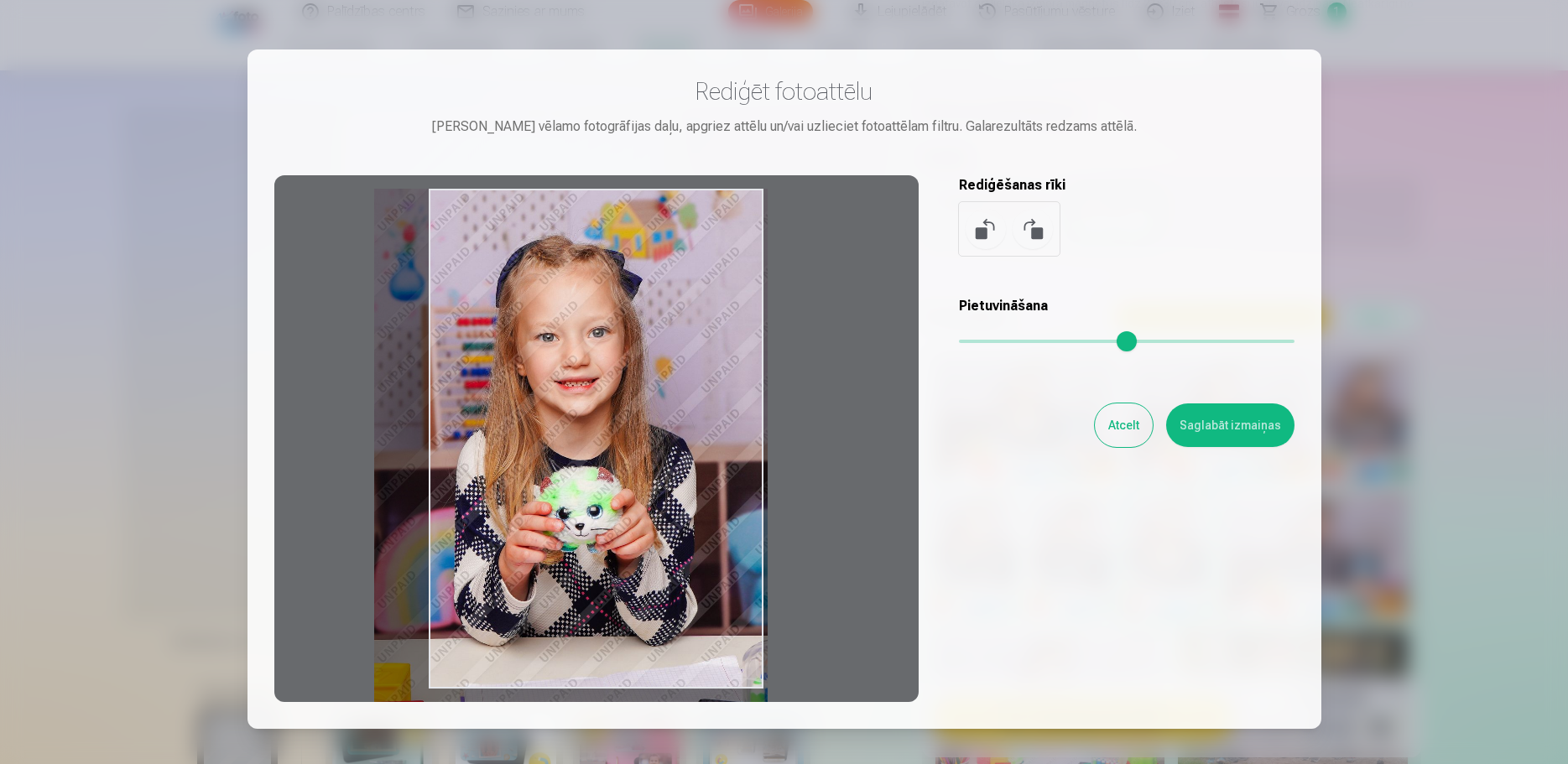
drag, startPoint x: 642, startPoint y: 429, endPoint x: 588, endPoint y: 464, distance: 64.4
click at [588, 464] on div at bounding box center [597, 438] width 644 height 527
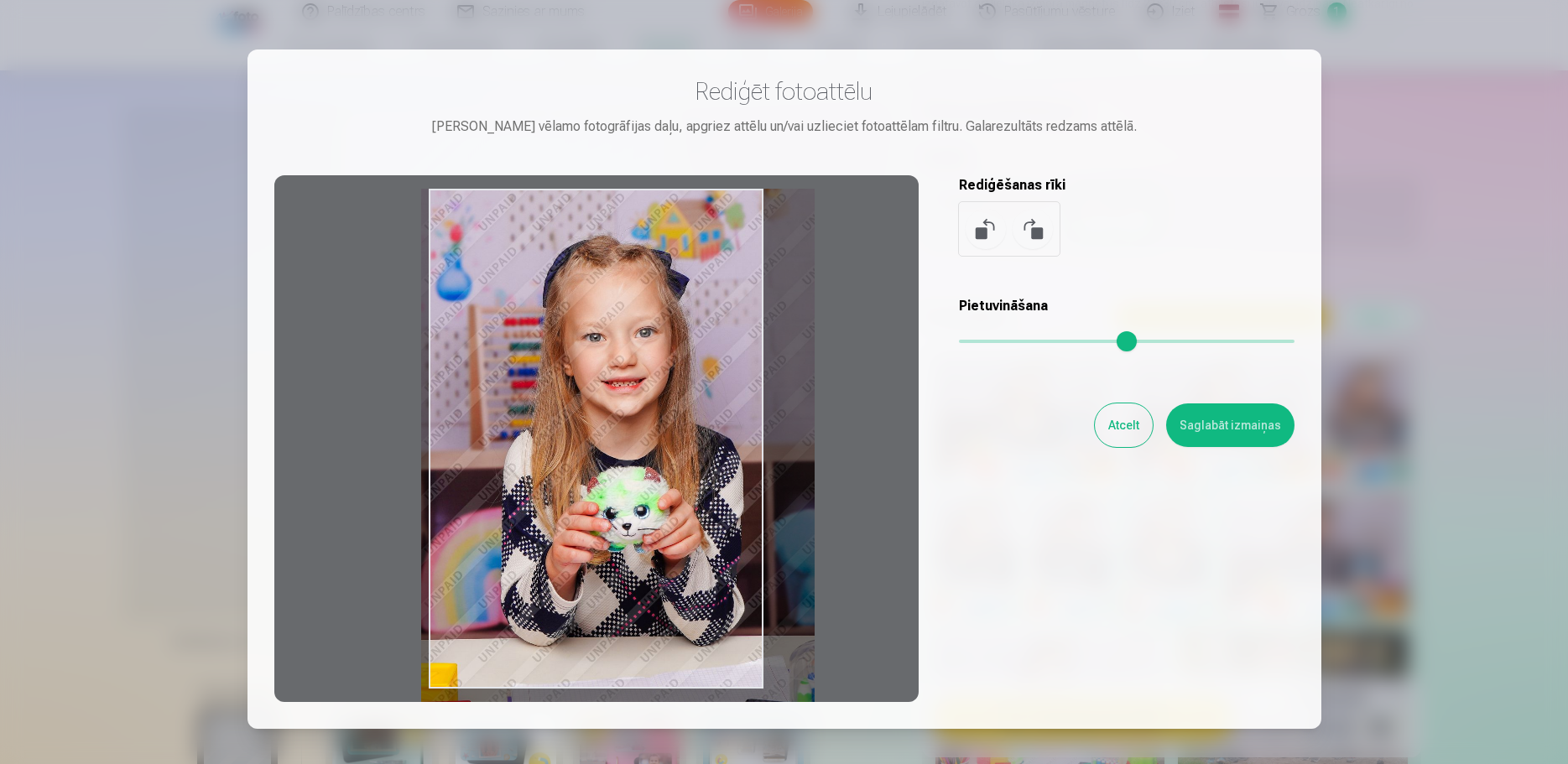
drag, startPoint x: 636, startPoint y: 442, endPoint x: 687, endPoint y: 448, distance: 51.4
click at [687, 448] on div at bounding box center [597, 438] width 644 height 527
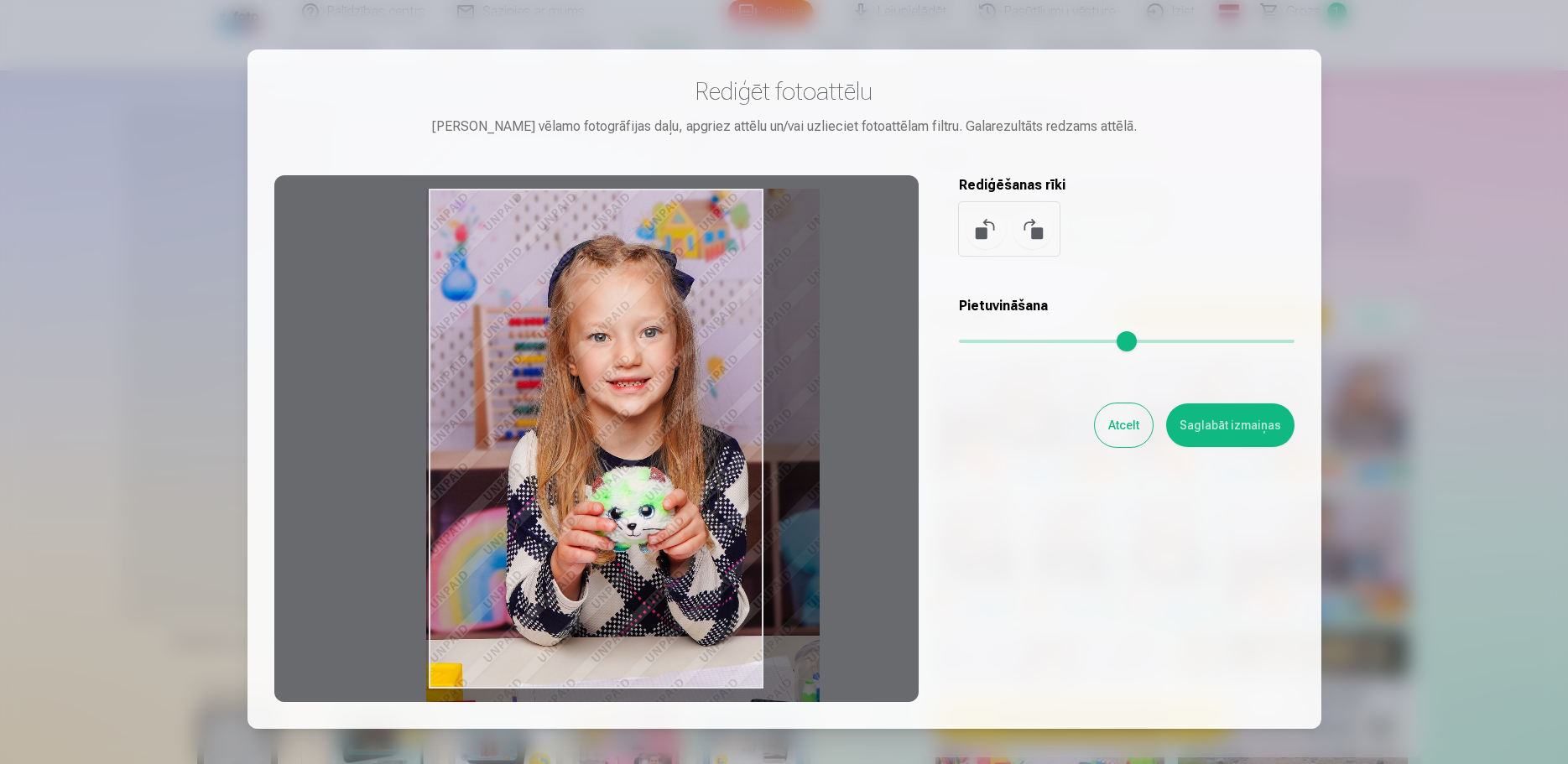
click at [687, 448] on div at bounding box center [597, 438] width 644 height 527
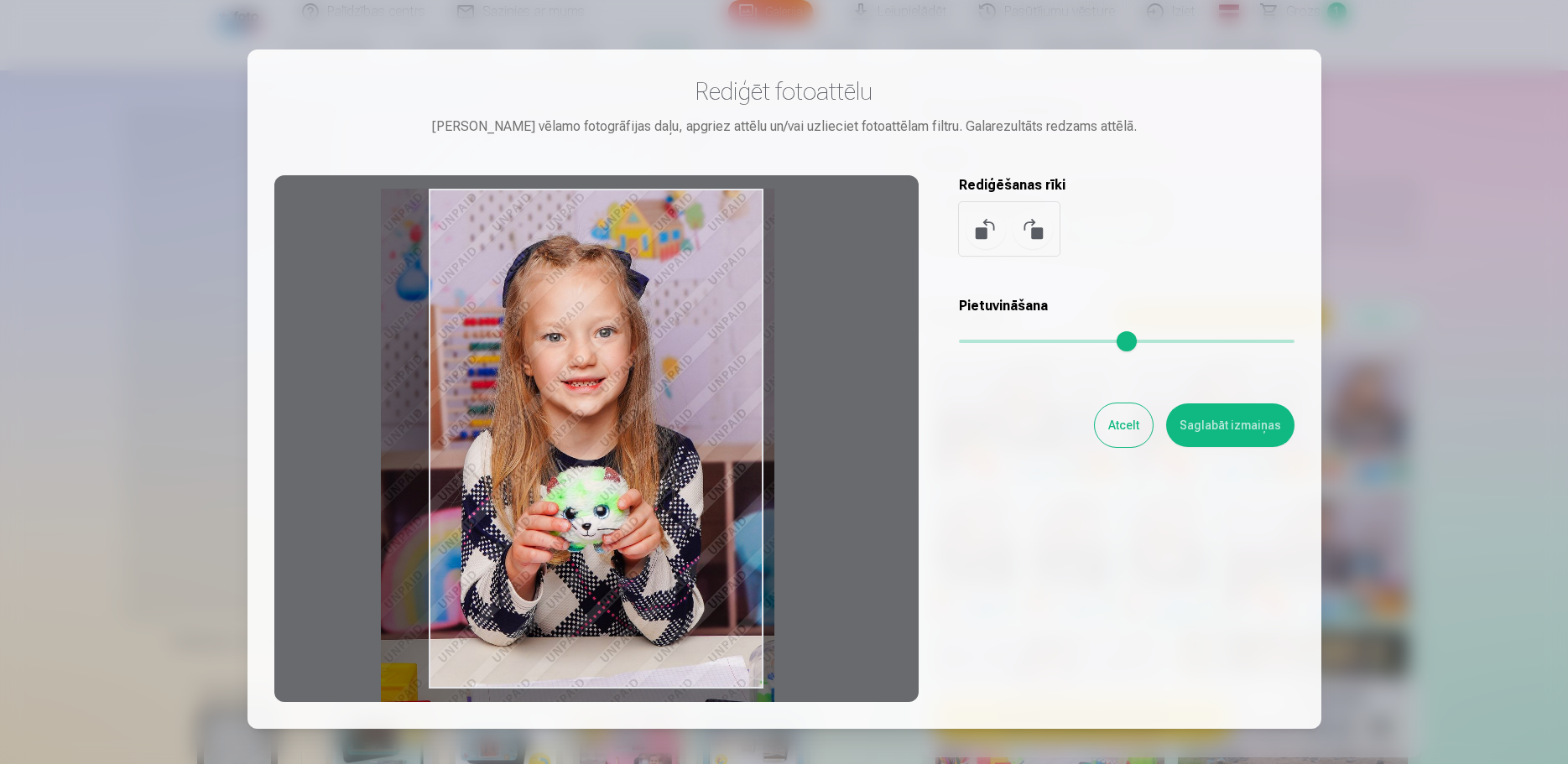
type input "****"
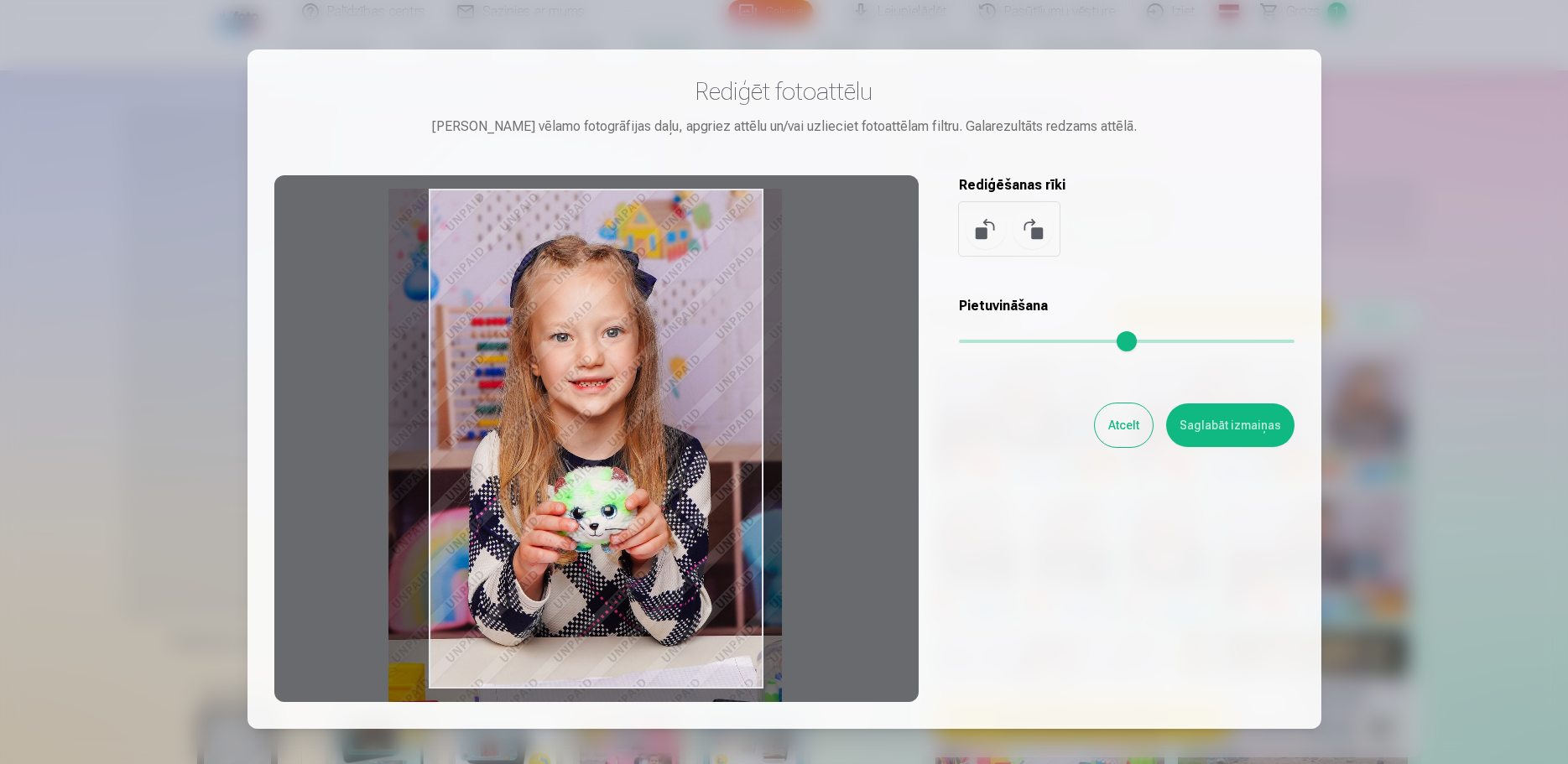
drag, startPoint x: 607, startPoint y: 443, endPoint x: 582, endPoint y: 449, distance: 25.7
click at [582, 449] on div at bounding box center [597, 438] width 644 height 527
click at [1250, 431] on button "Saglabāt izmaiņas" at bounding box center [1230, 425] width 129 height 44
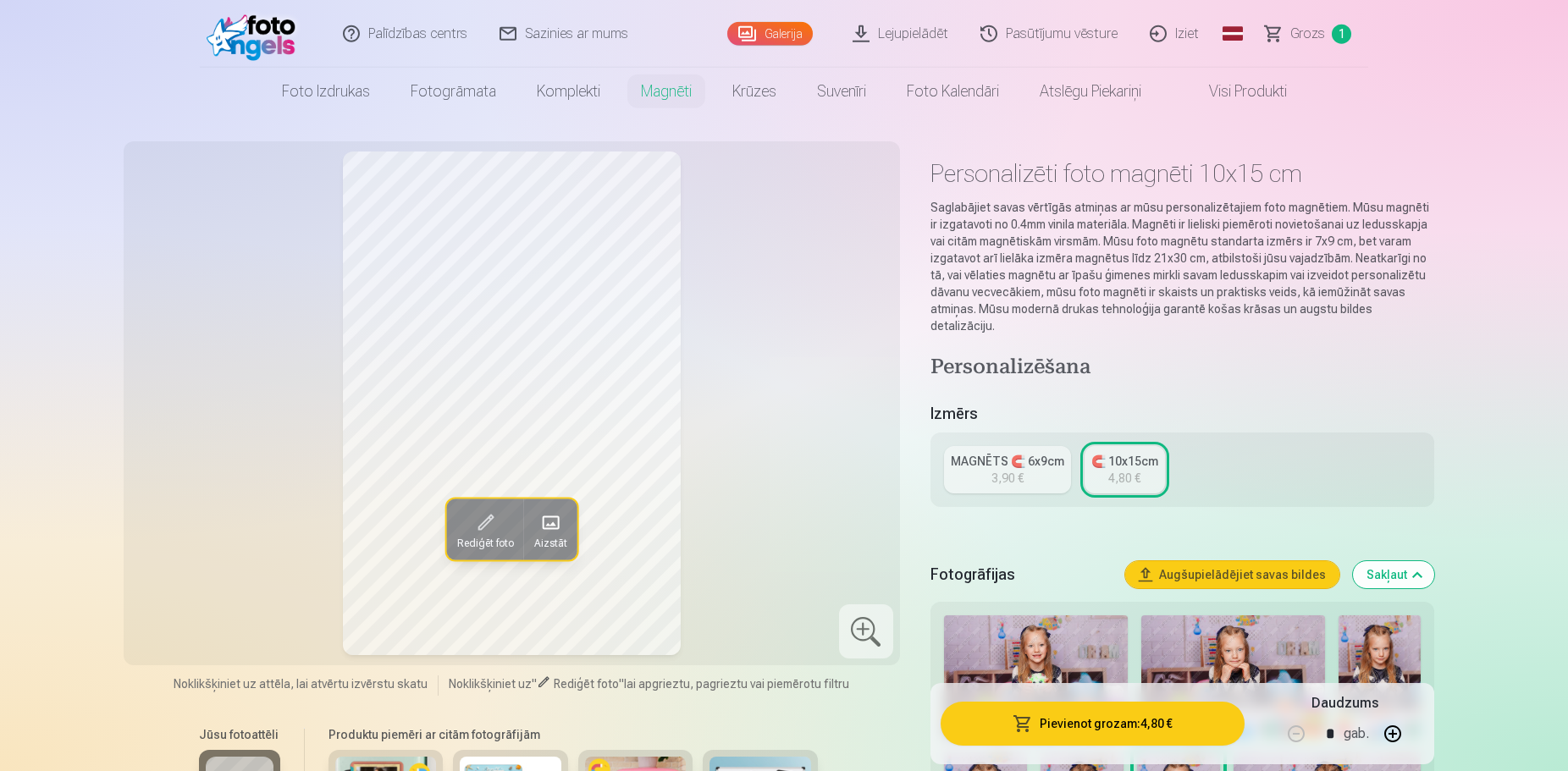
scroll to position [0, 0]
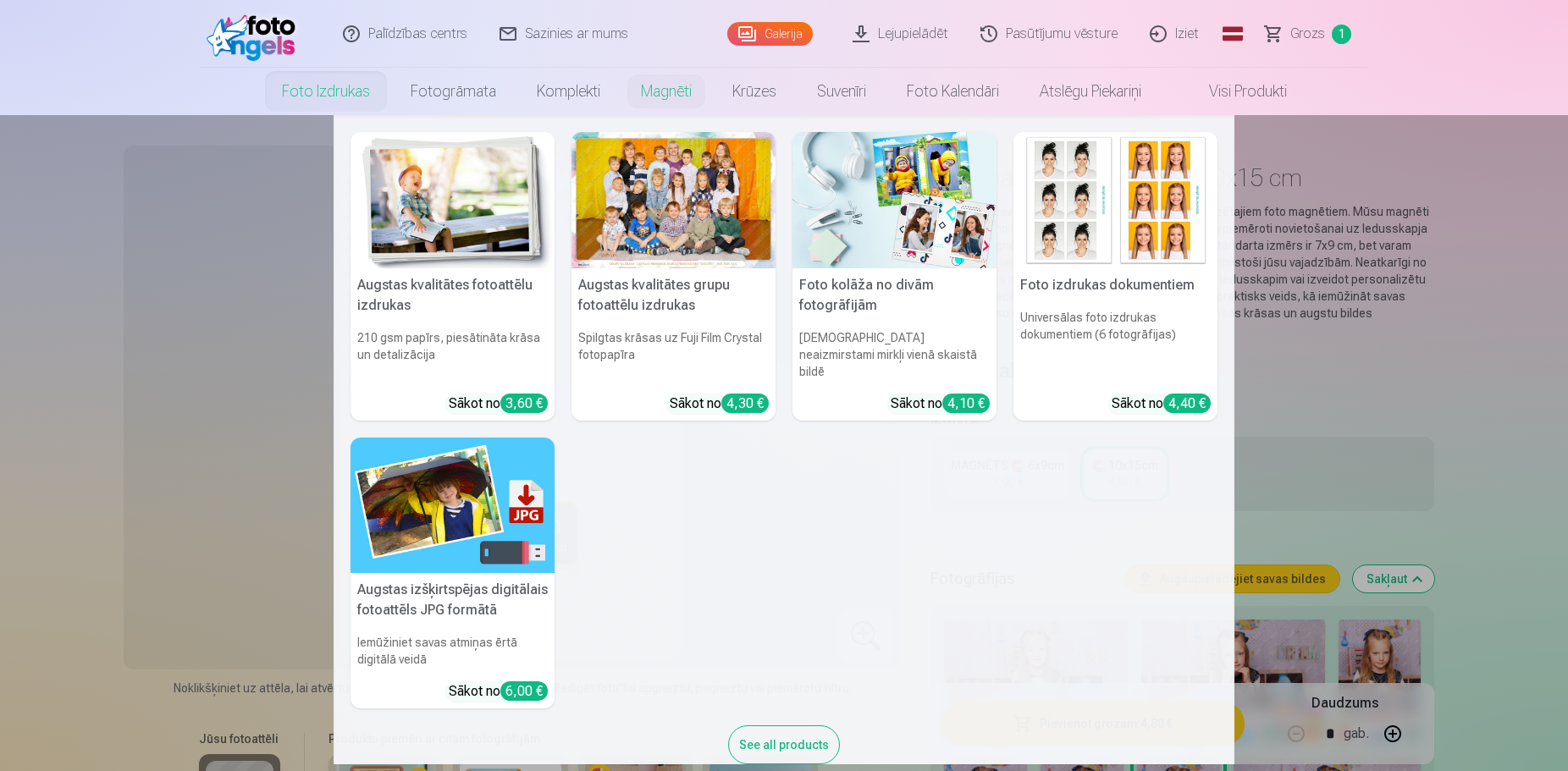
click at [873, 250] on img at bounding box center [894, 200] width 204 height 137
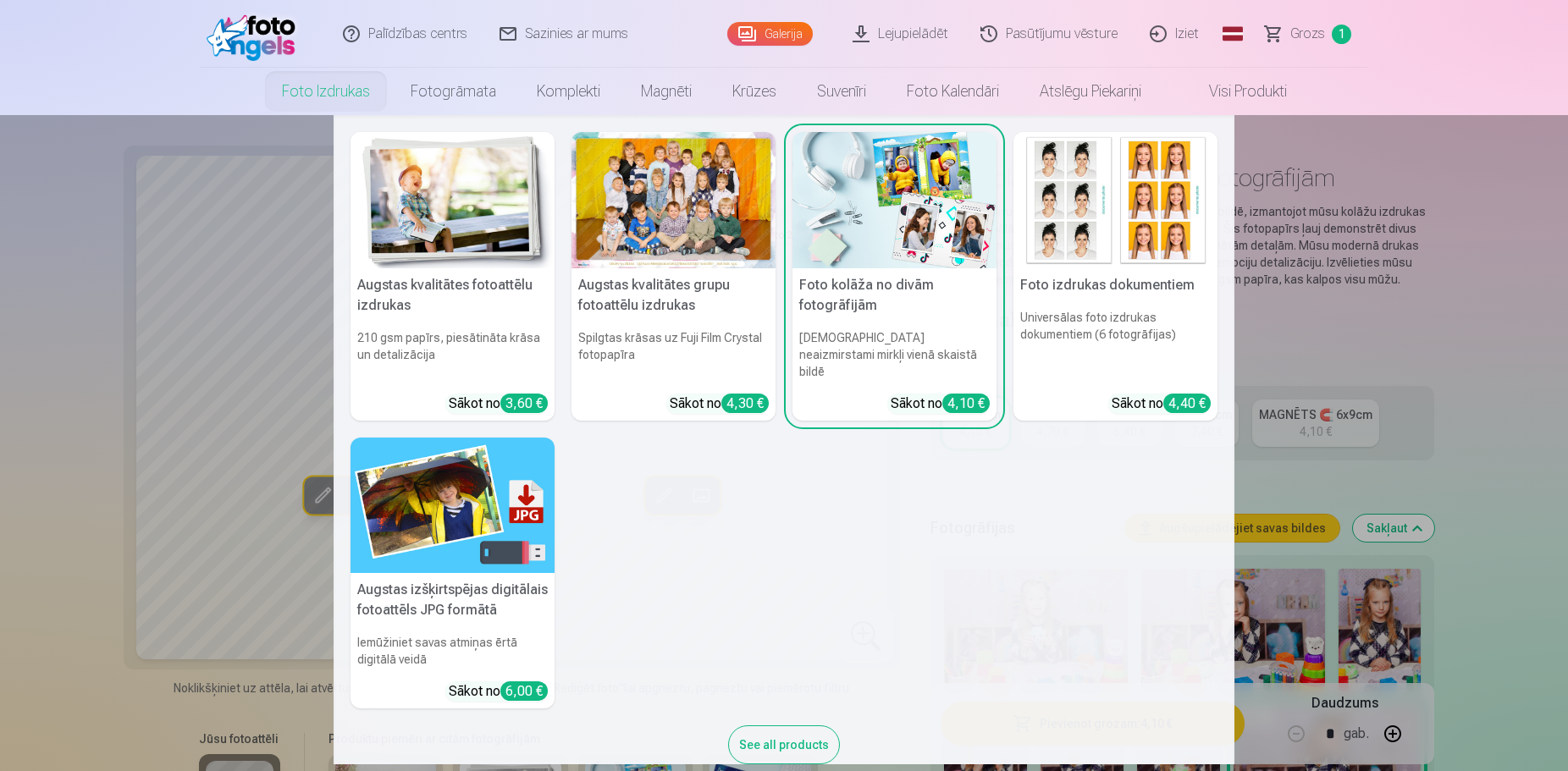
click at [316, 91] on link "Foto izdrukas" at bounding box center [326, 91] width 129 height 48
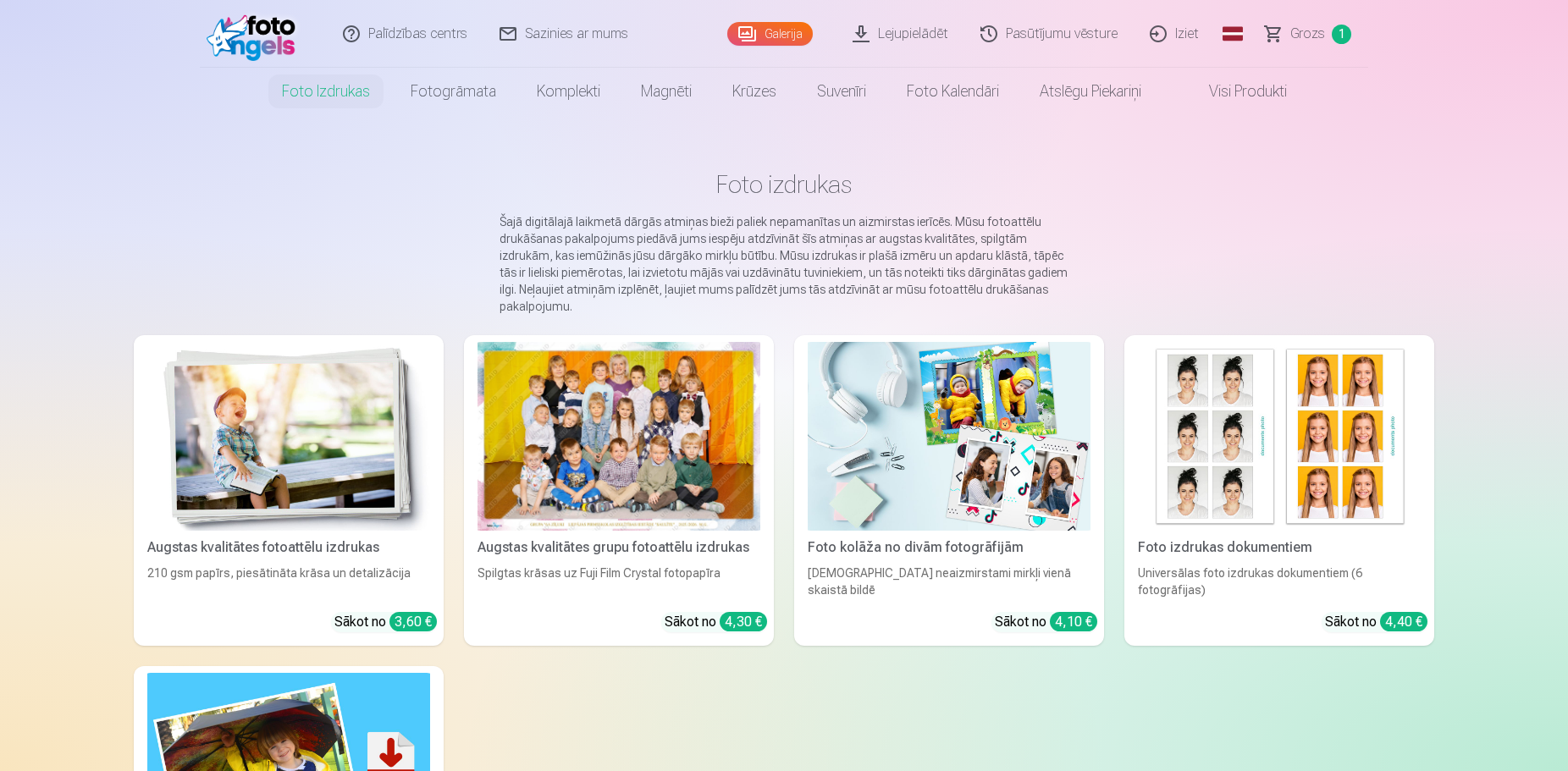
click at [342, 432] on img at bounding box center [289, 435] width 283 height 188
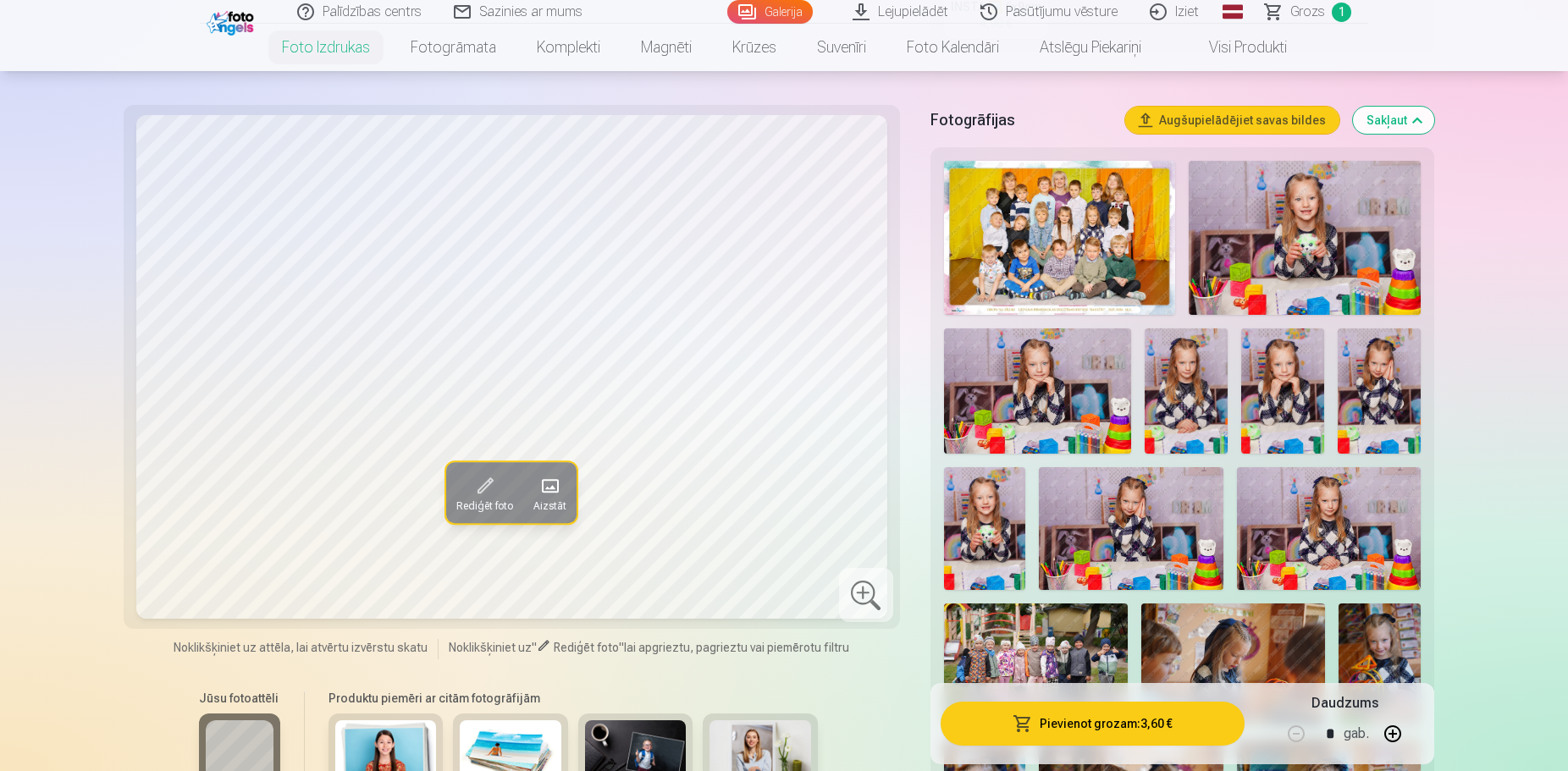
scroll to position [691, 0]
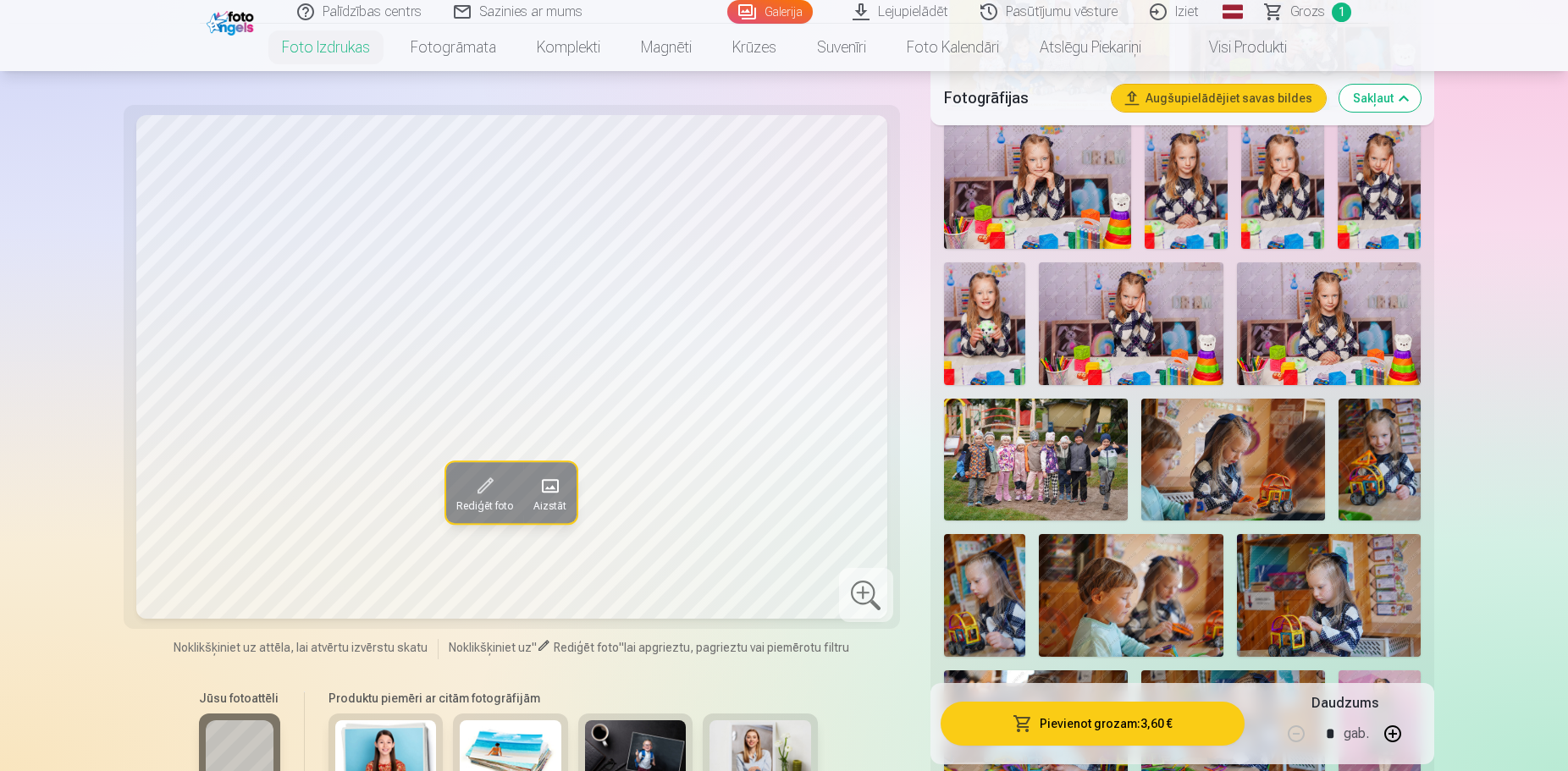
click at [1001, 316] on img at bounding box center [985, 324] width 82 height 123
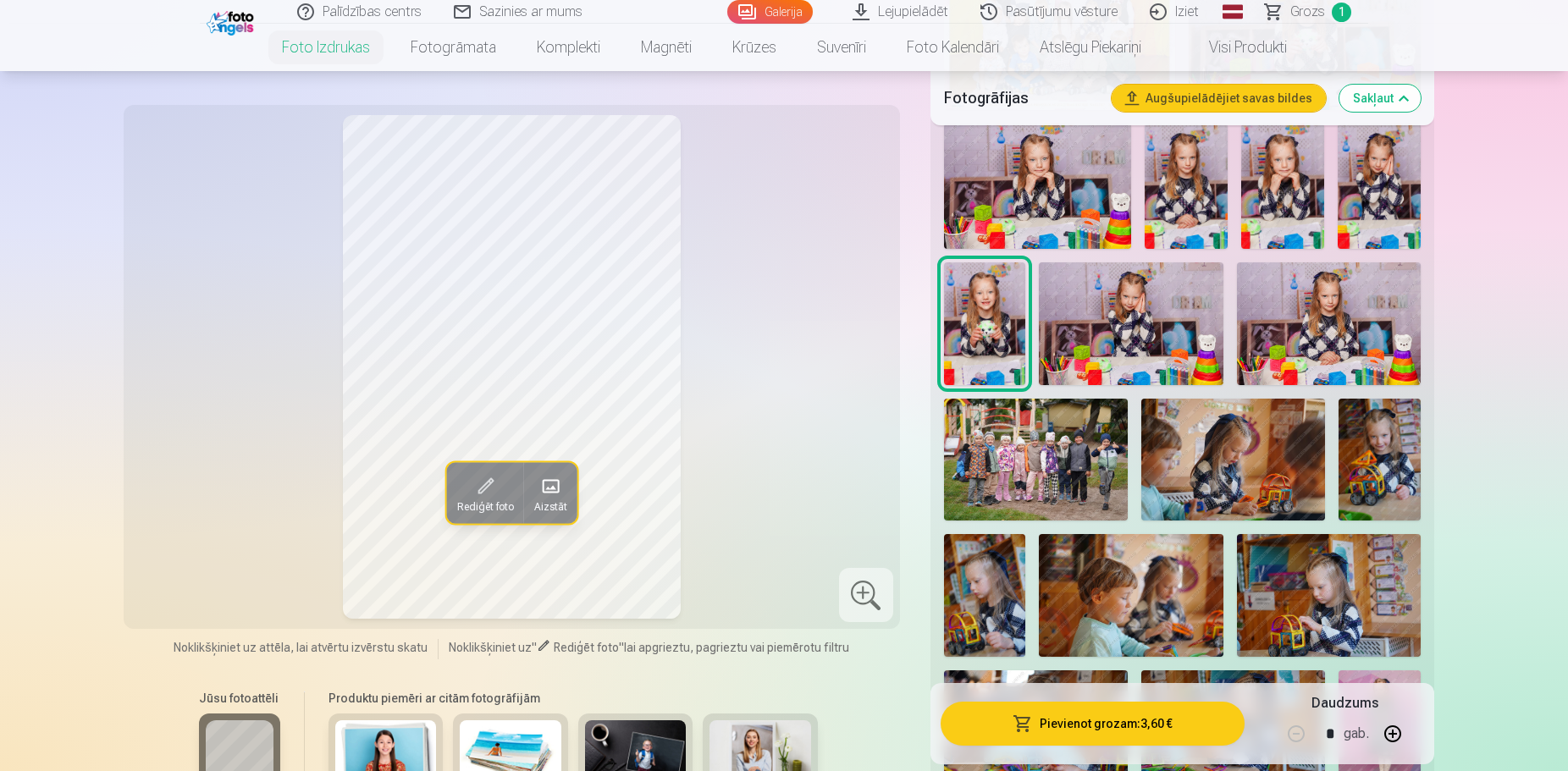
scroll to position [259, 0]
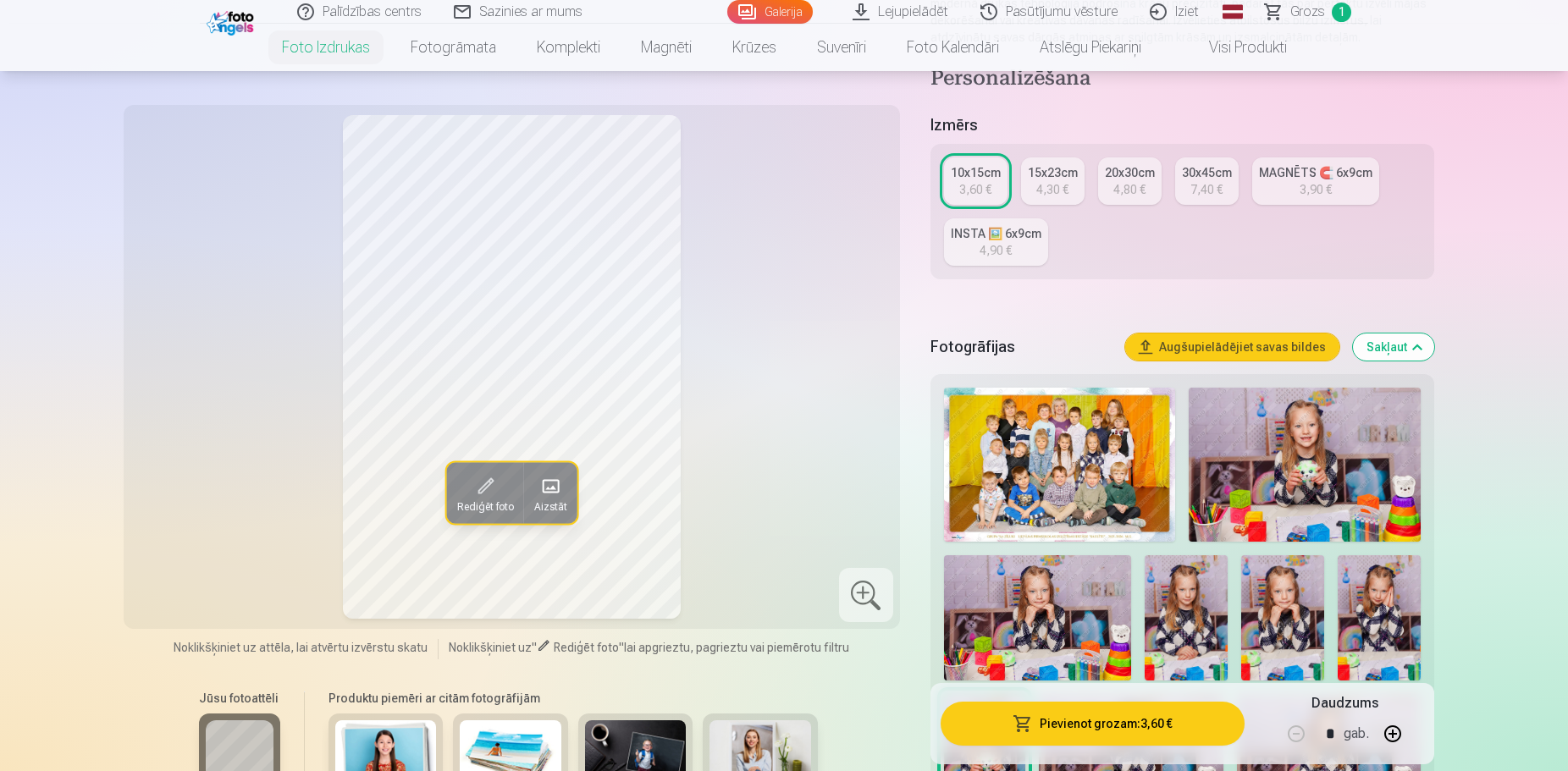
click at [1067, 176] on div "15x23cm" at bounding box center [1052, 172] width 50 height 17
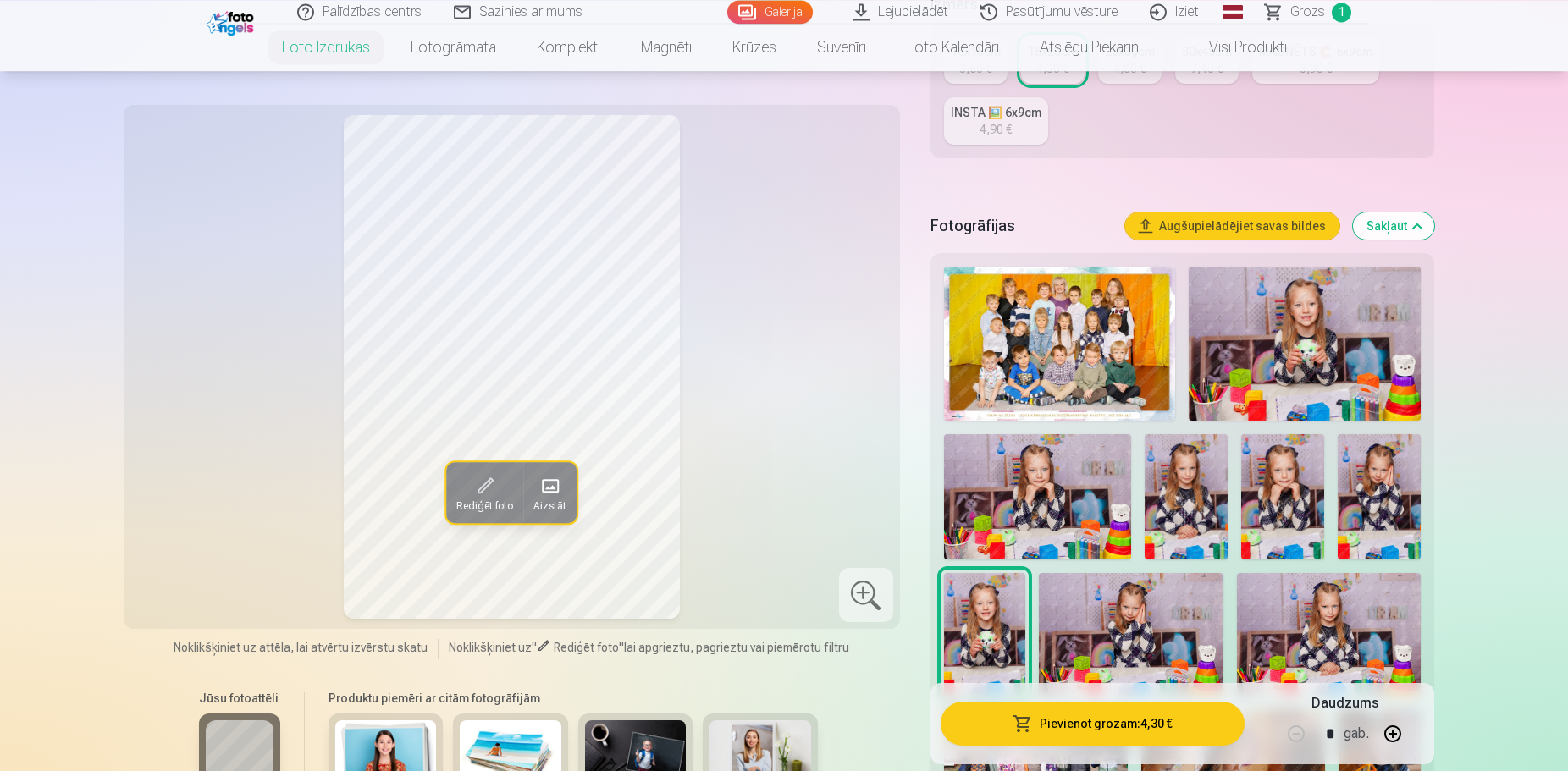
scroll to position [431, 0]
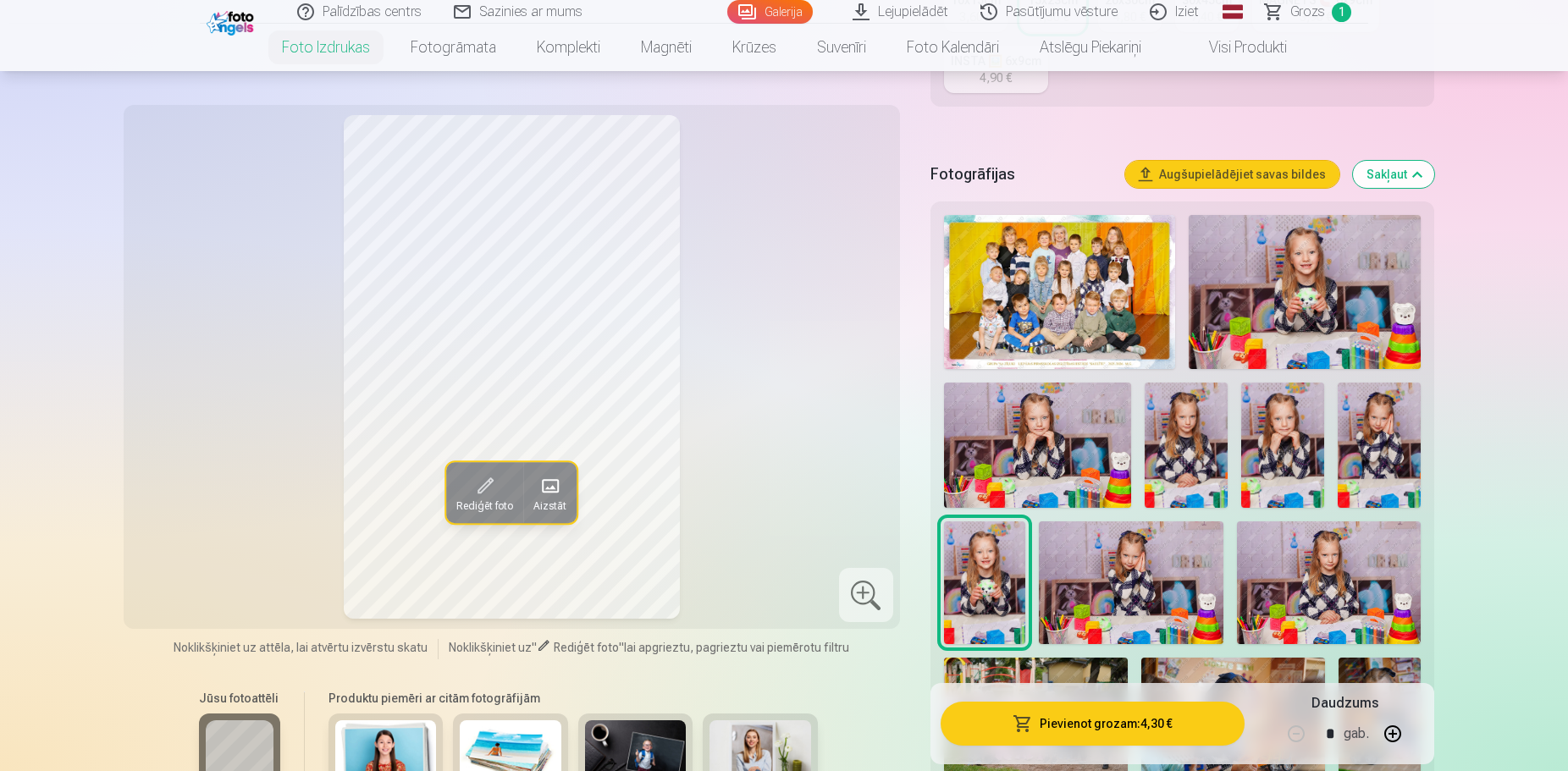
click at [487, 492] on span at bounding box center [485, 486] width 27 height 27
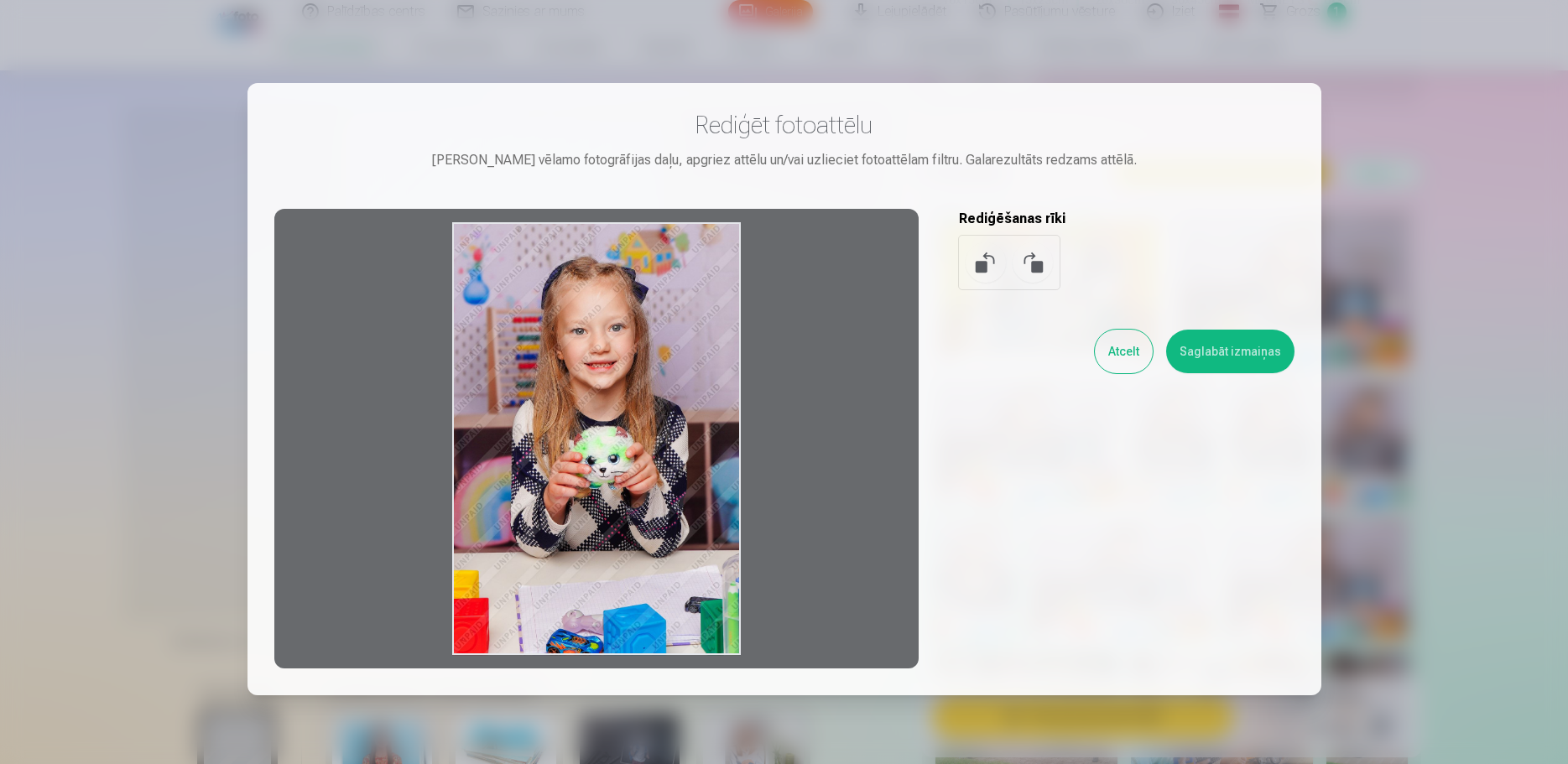
drag, startPoint x: 573, startPoint y: 401, endPoint x: 573, endPoint y: 472, distance: 71.0
click at [573, 472] on div at bounding box center [597, 438] width 644 height 459
click at [627, 329] on div at bounding box center [597, 438] width 644 height 459
click at [1125, 358] on button "Atcelt" at bounding box center [1124, 351] width 58 height 44
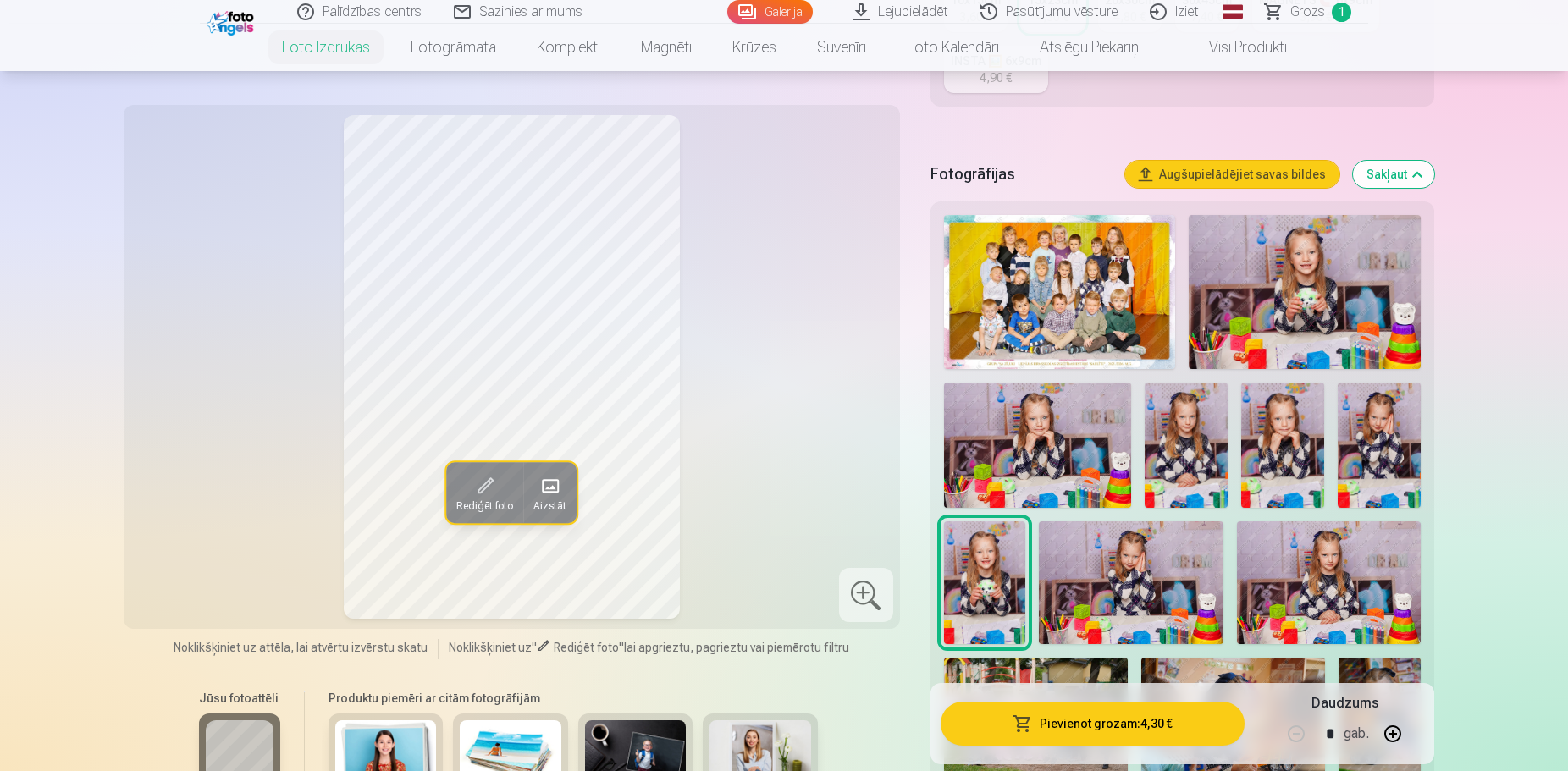
scroll to position [777, 0]
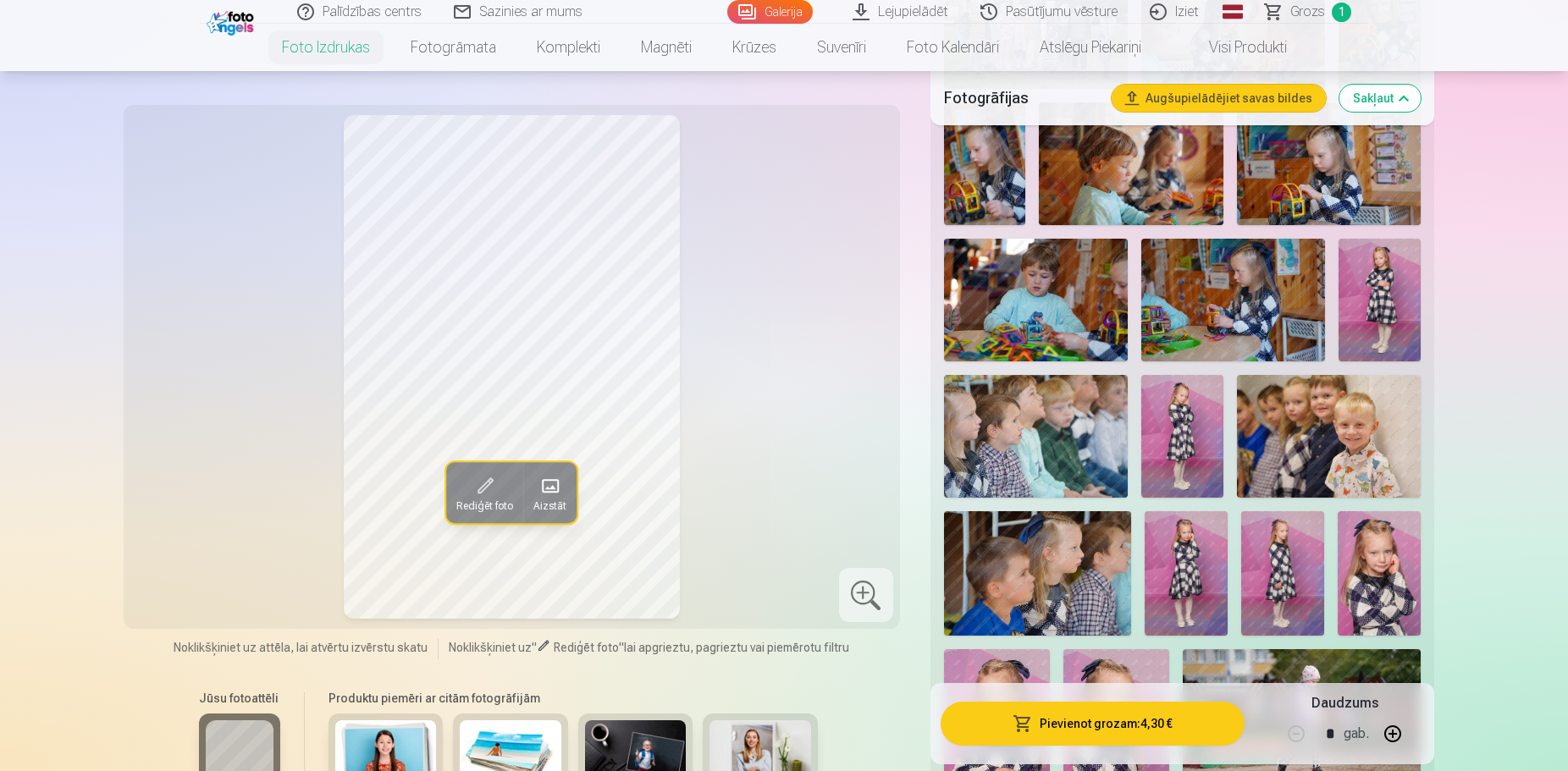
click at [588, 690] on div "Produktu piemēri ar citām fotogrāfijām" at bounding box center [573, 751] width 523 height 142
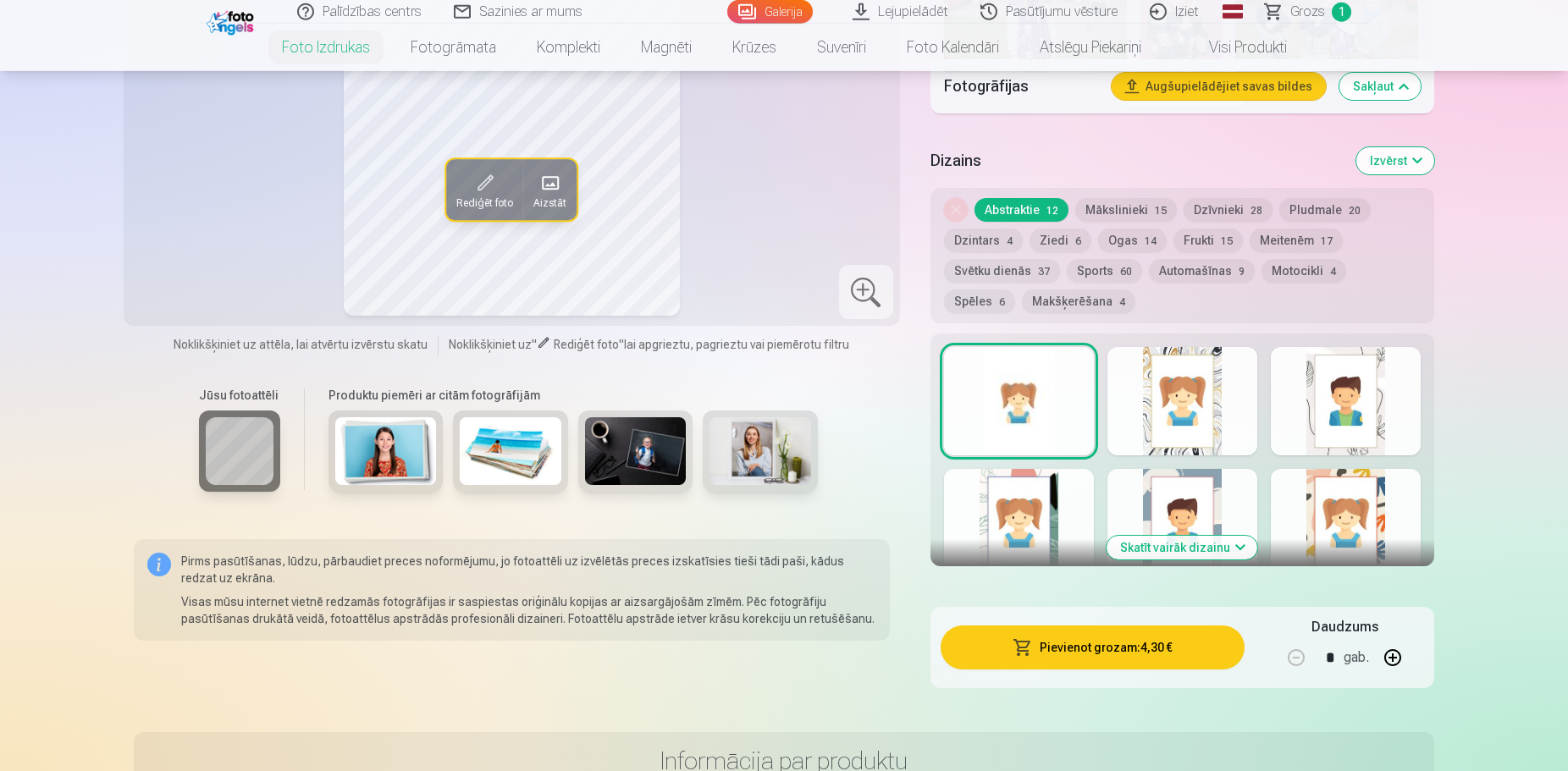
scroll to position [1986, 0]
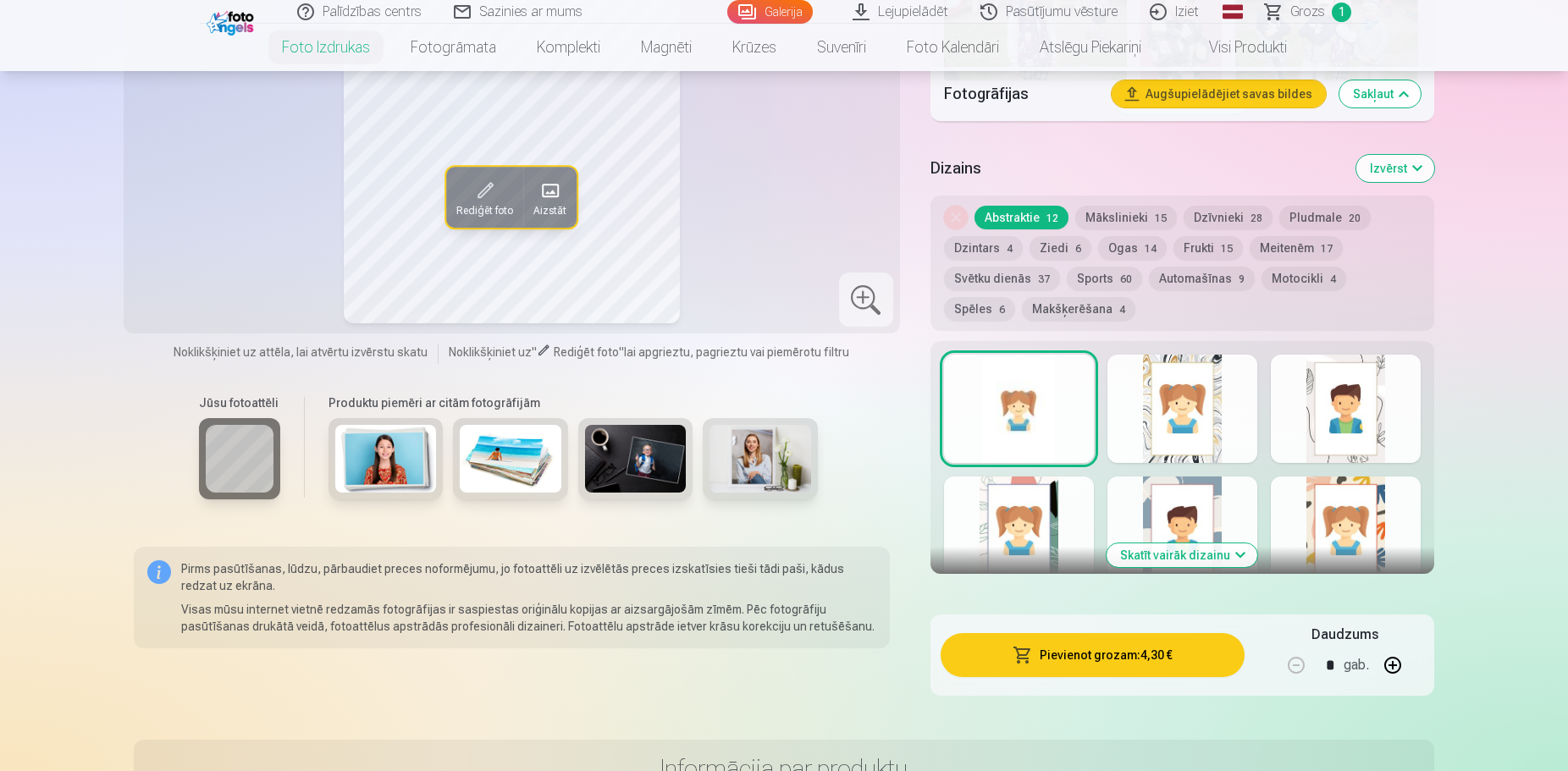
click at [1175, 419] on div at bounding box center [1183, 408] width 150 height 108
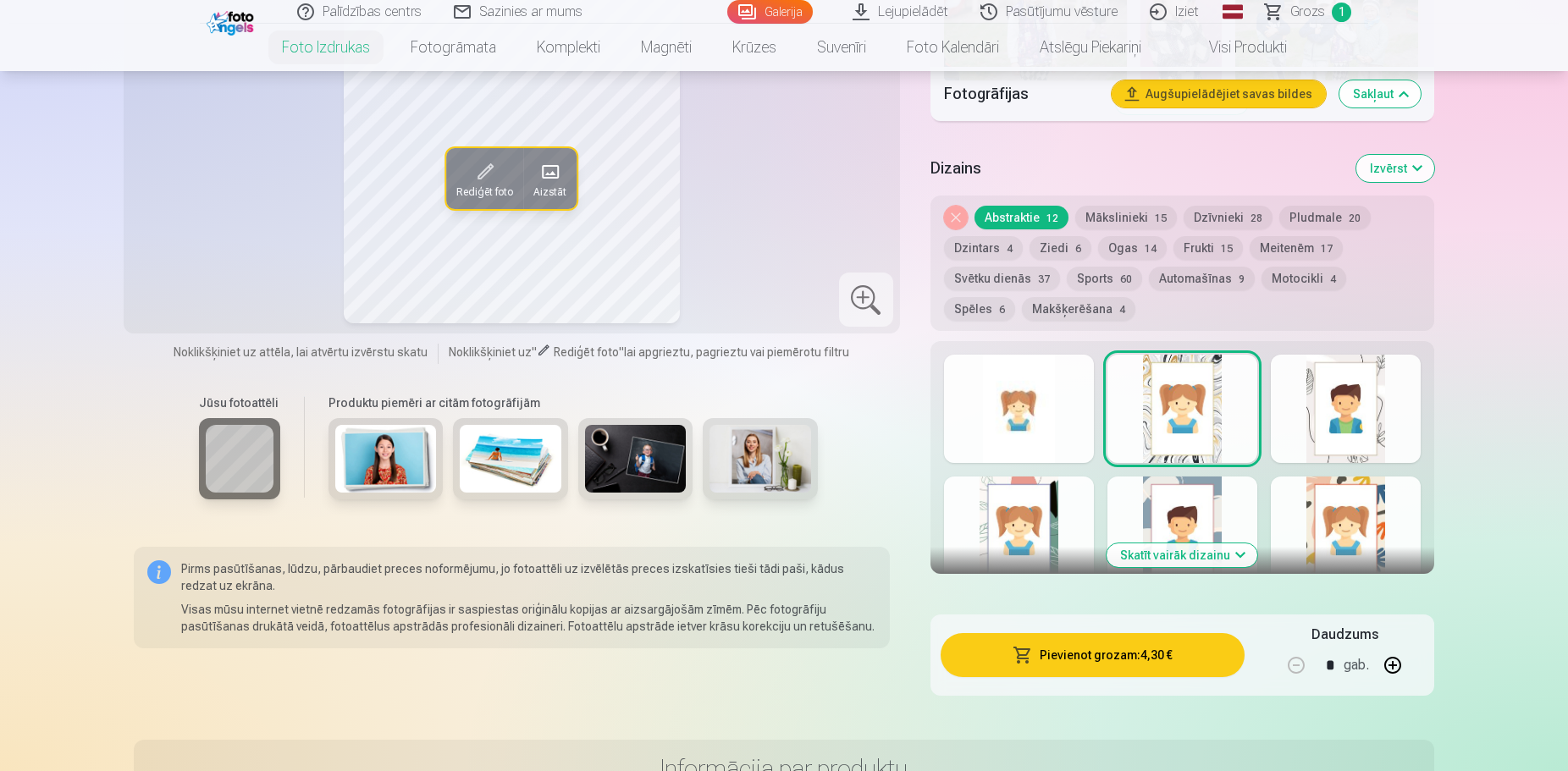
click at [1285, 247] on button "Meitenēm 17" at bounding box center [1295, 248] width 93 height 23
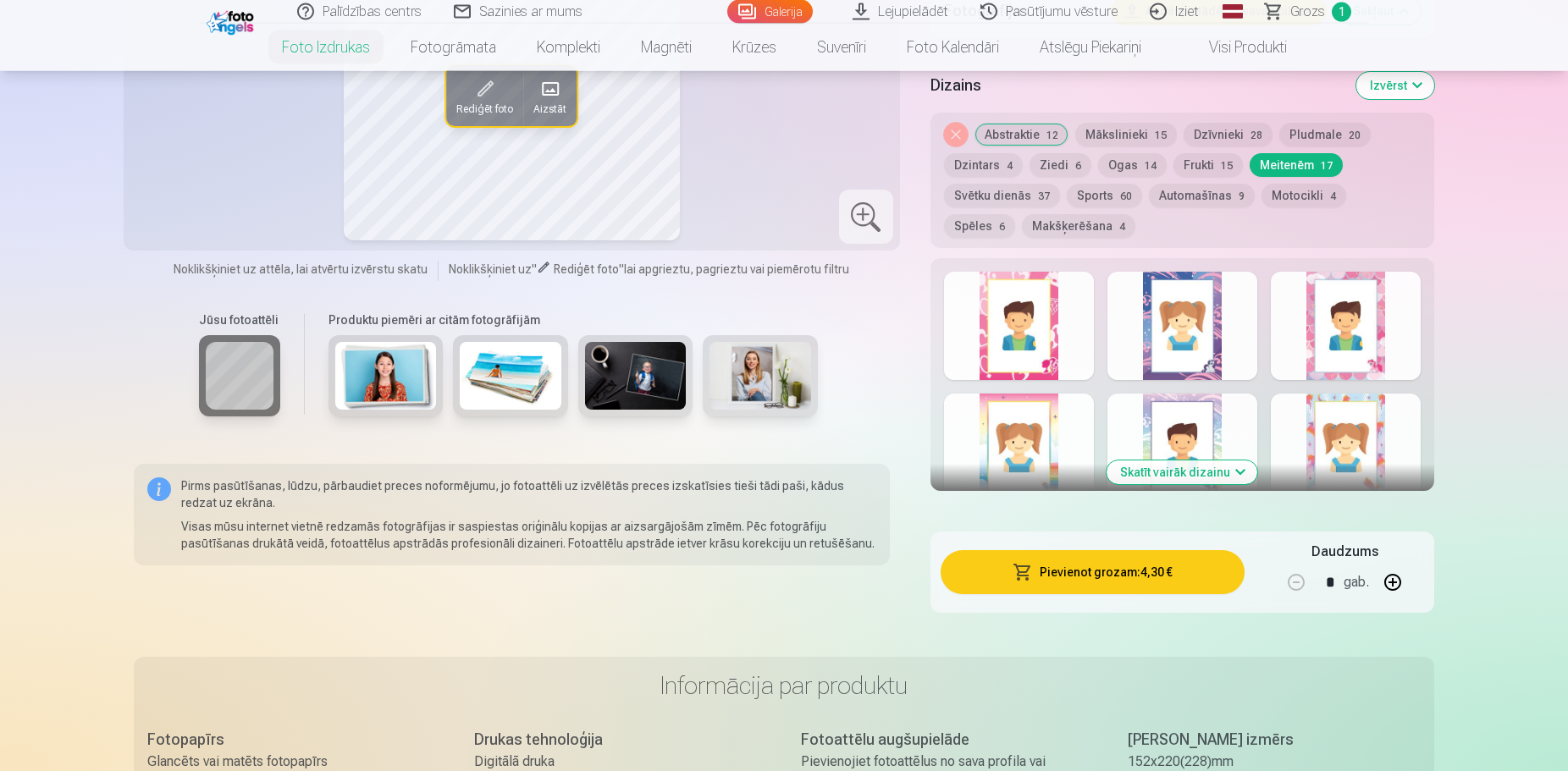
scroll to position [2073, 0]
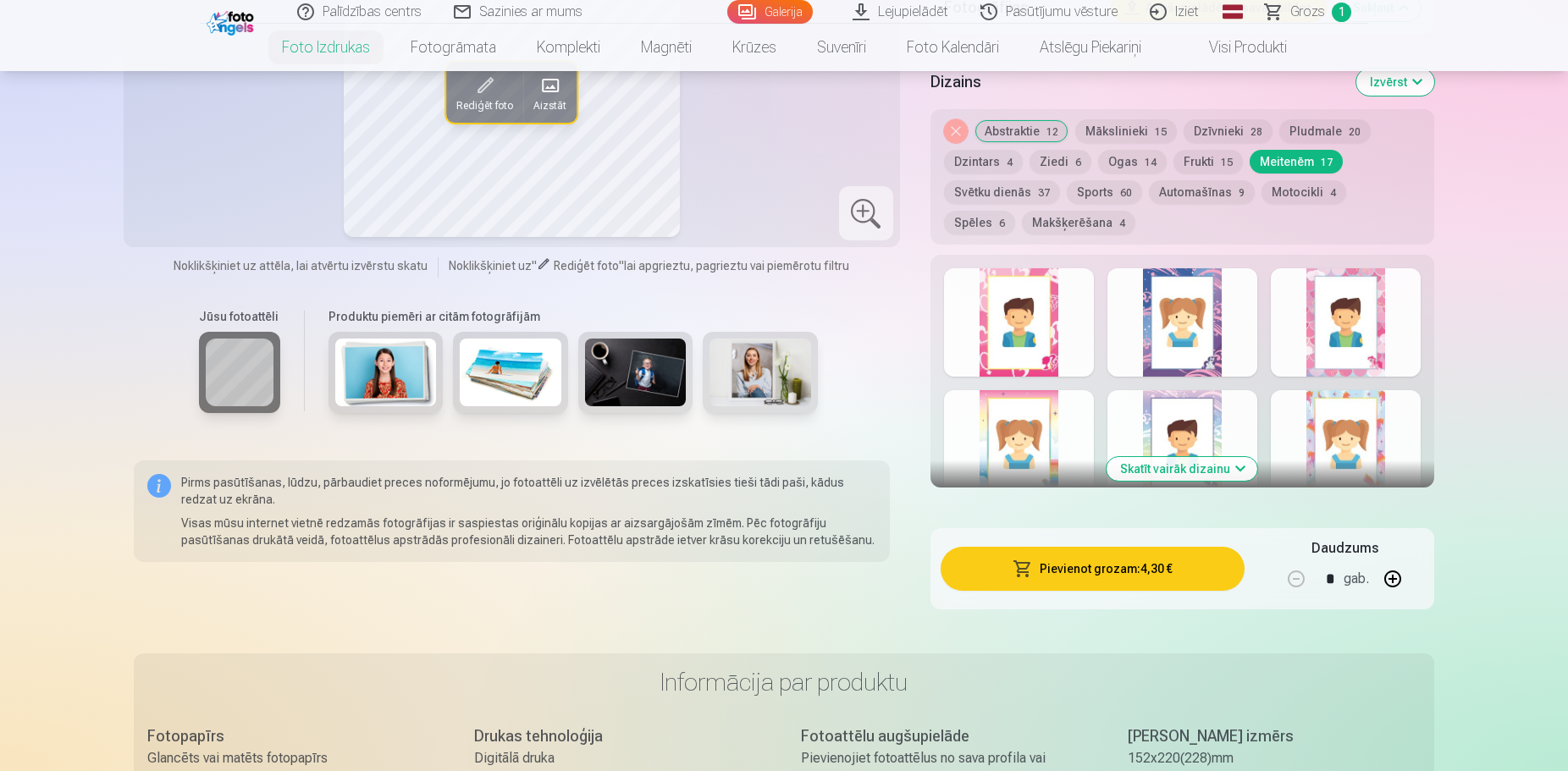
click at [1210, 462] on button "Skatīt vairāk dizainu" at bounding box center [1182, 468] width 150 height 23
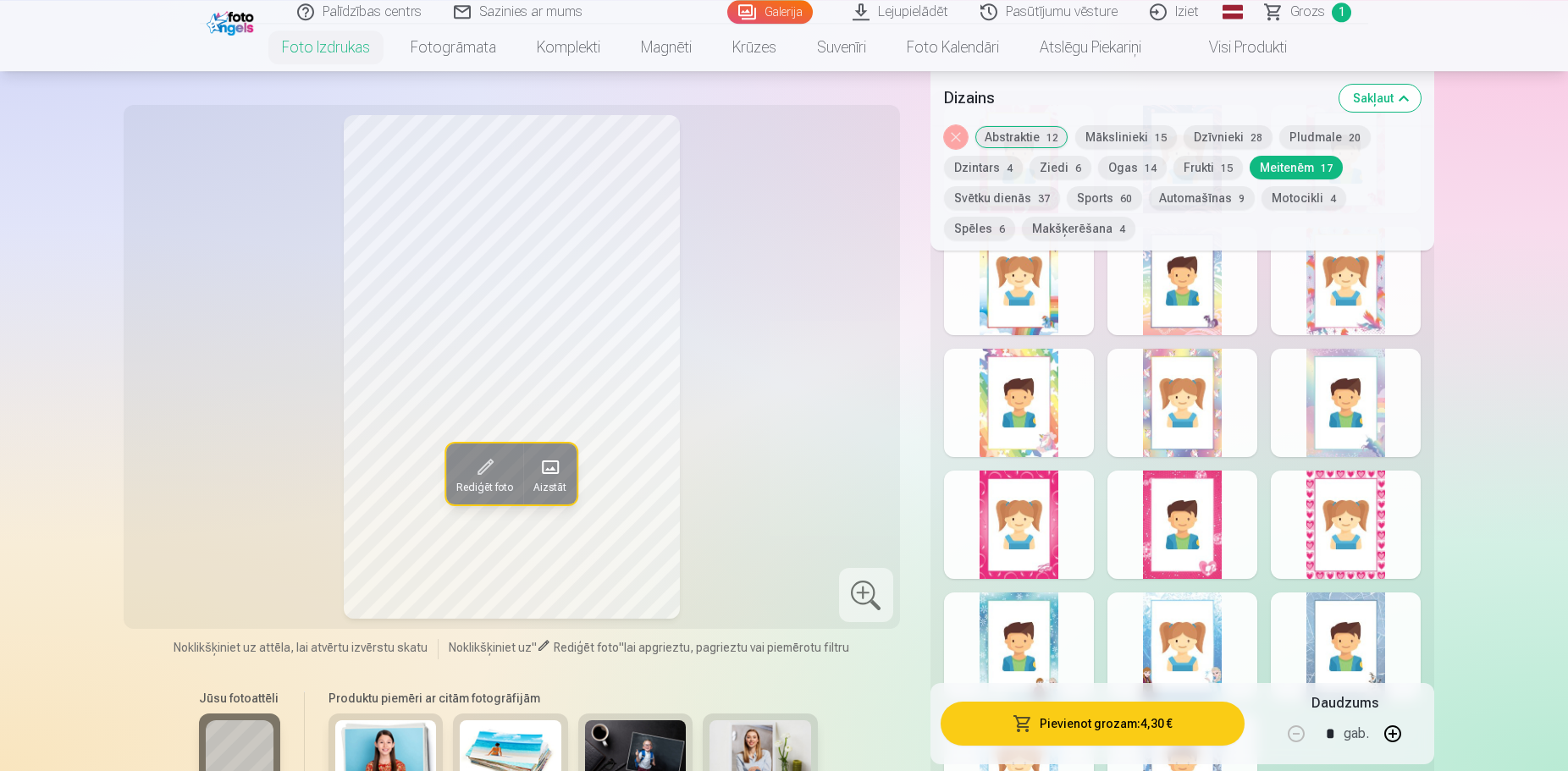
scroll to position [2246, 0]
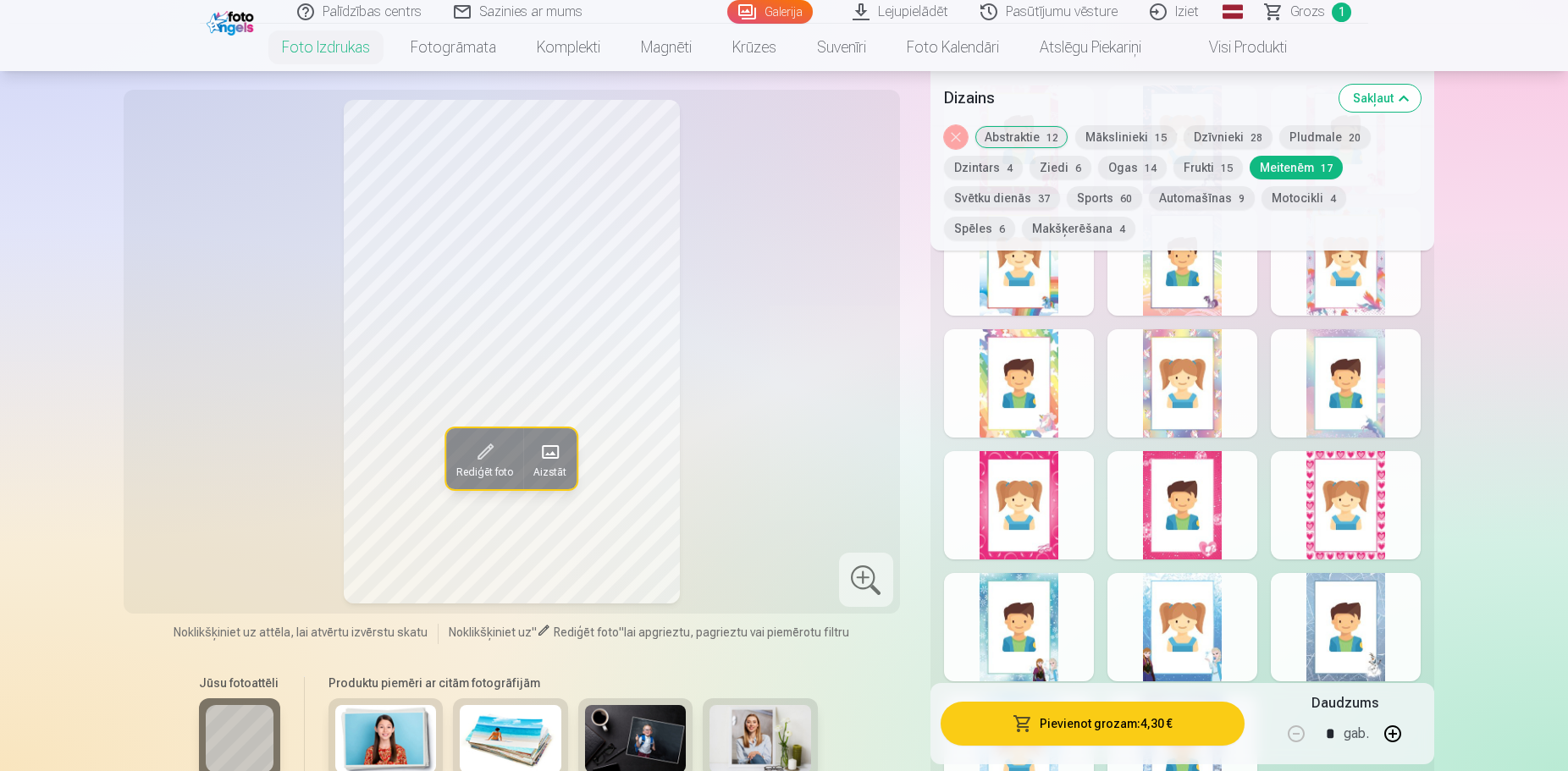
click at [1060, 498] on div at bounding box center [1019, 505] width 150 height 108
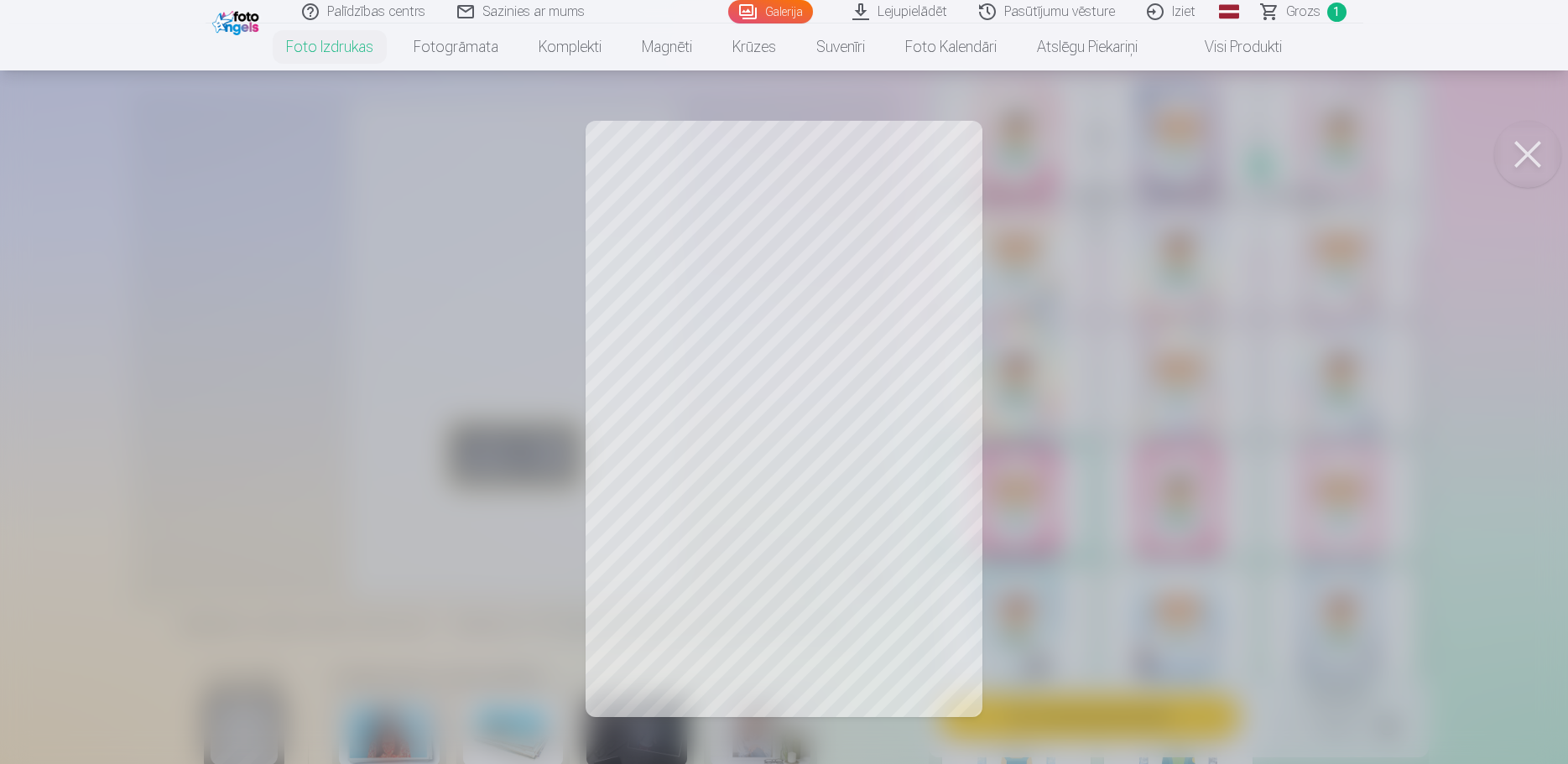
click at [761, 384] on div at bounding box center [784, 382] width 1568 height 764
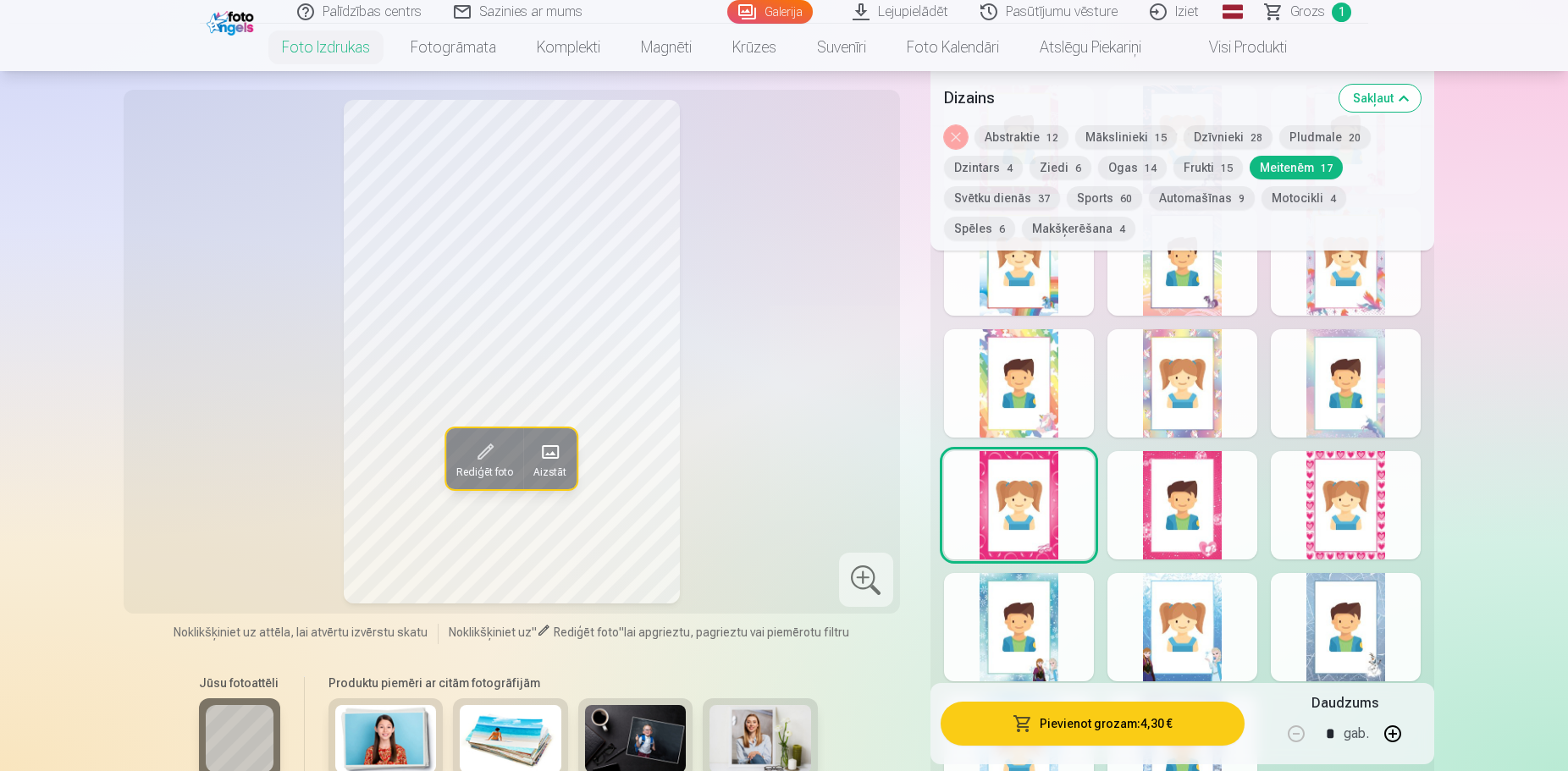
click at [491, 448] on span at bounding box center [485, 452] width 27 height 27
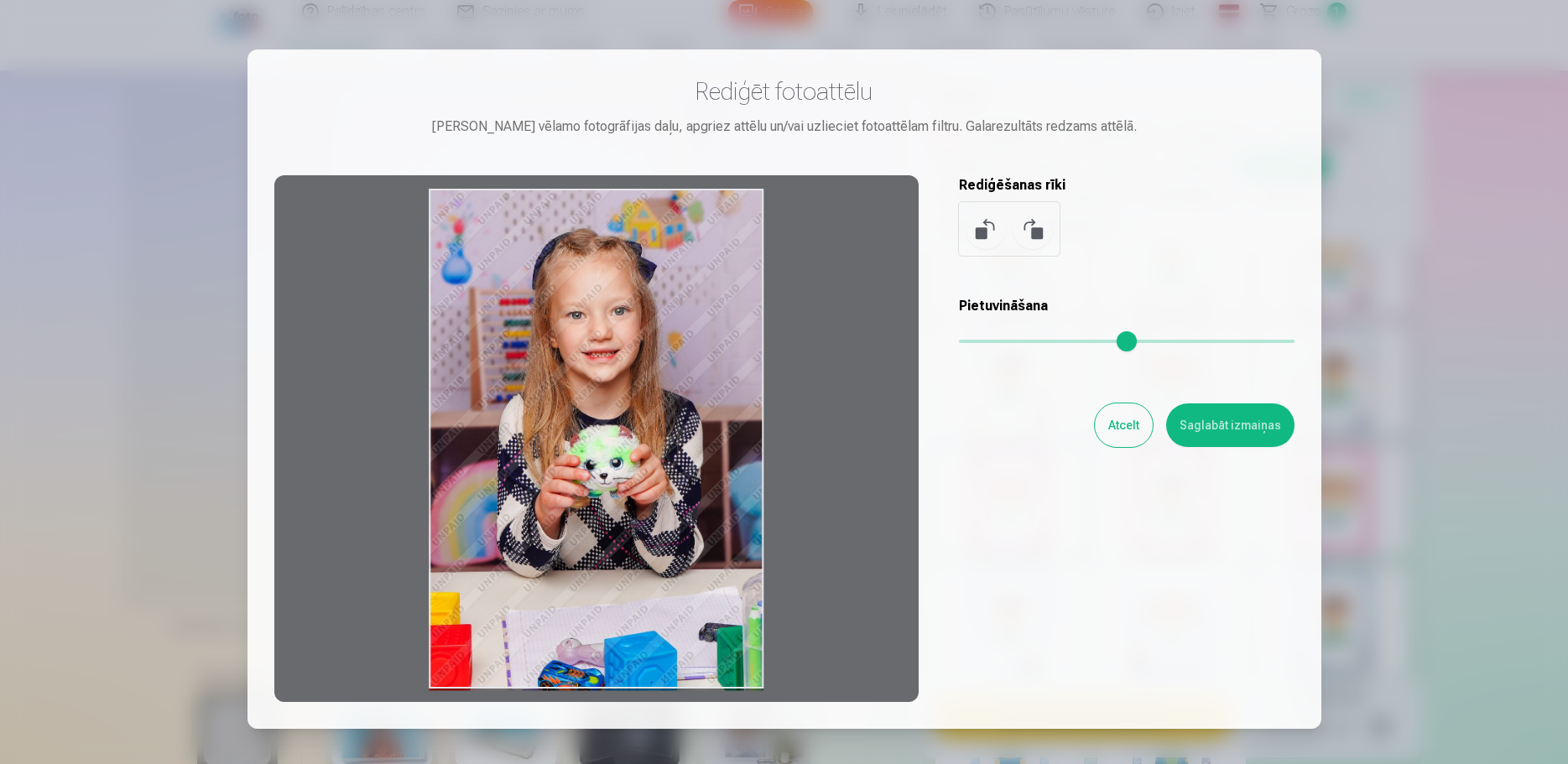
drag, startPoint x: 610, startPoint y: 364, endPoint x: 649, endPoint y: 472, distance: 114.8
click at [647, 472] on div at bounding box center [597, 438] width 644 height 527
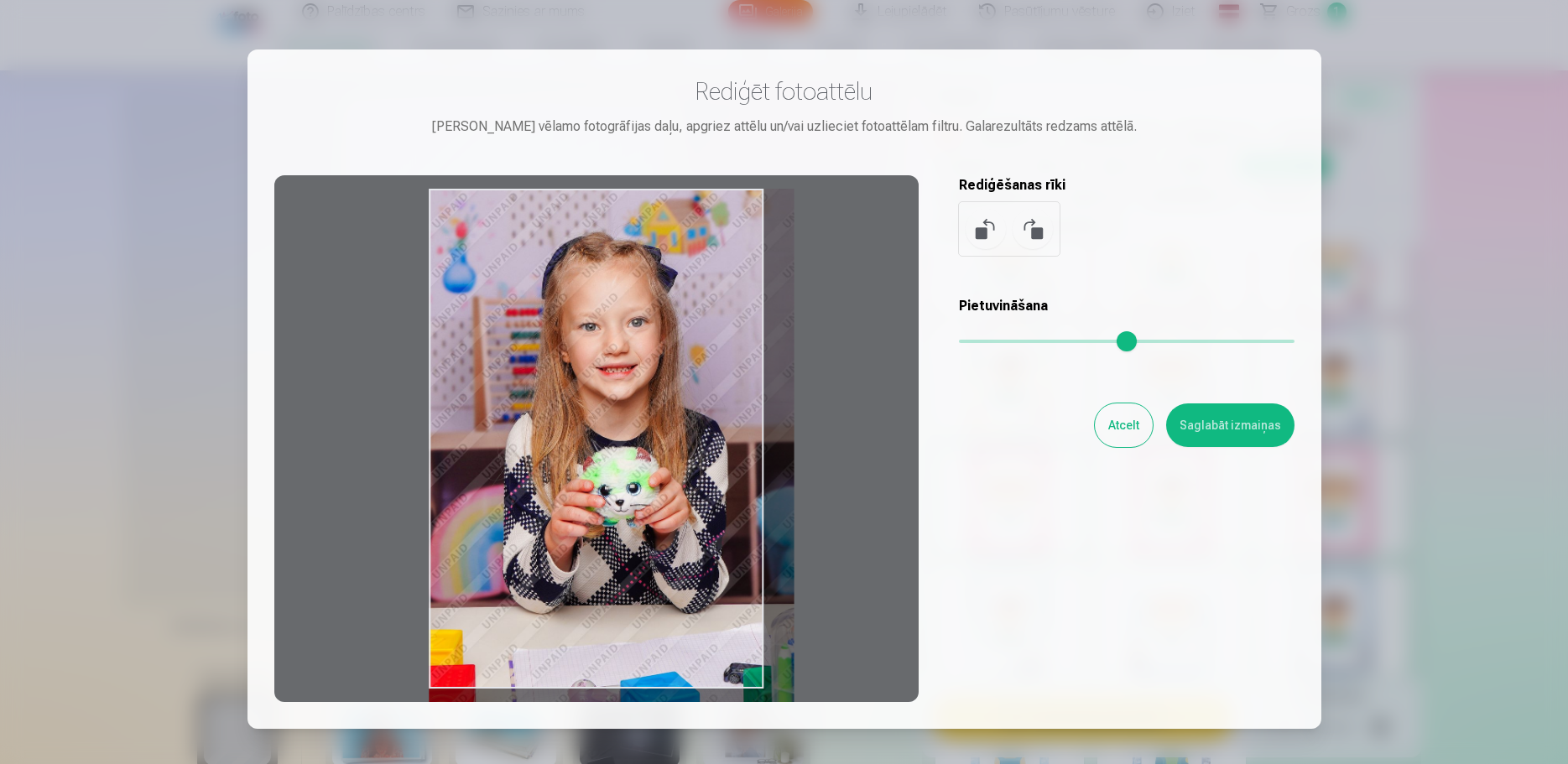
drag, startPoint x: 962, startPoint y: 338, endPoint x: 1374, endPoint y: 250, distance: 421.3
type input "*"
click at [1295, 339] on input "range" at bounding box center [1127, 340] width 336 height 3
drag, startPoint x: 694, startPoint y: 322, endPoint x: 704, endPoint y: 391, distance: 69.7
click at [704, 391] on div at bounding box center [597, 438] width 644 height 527
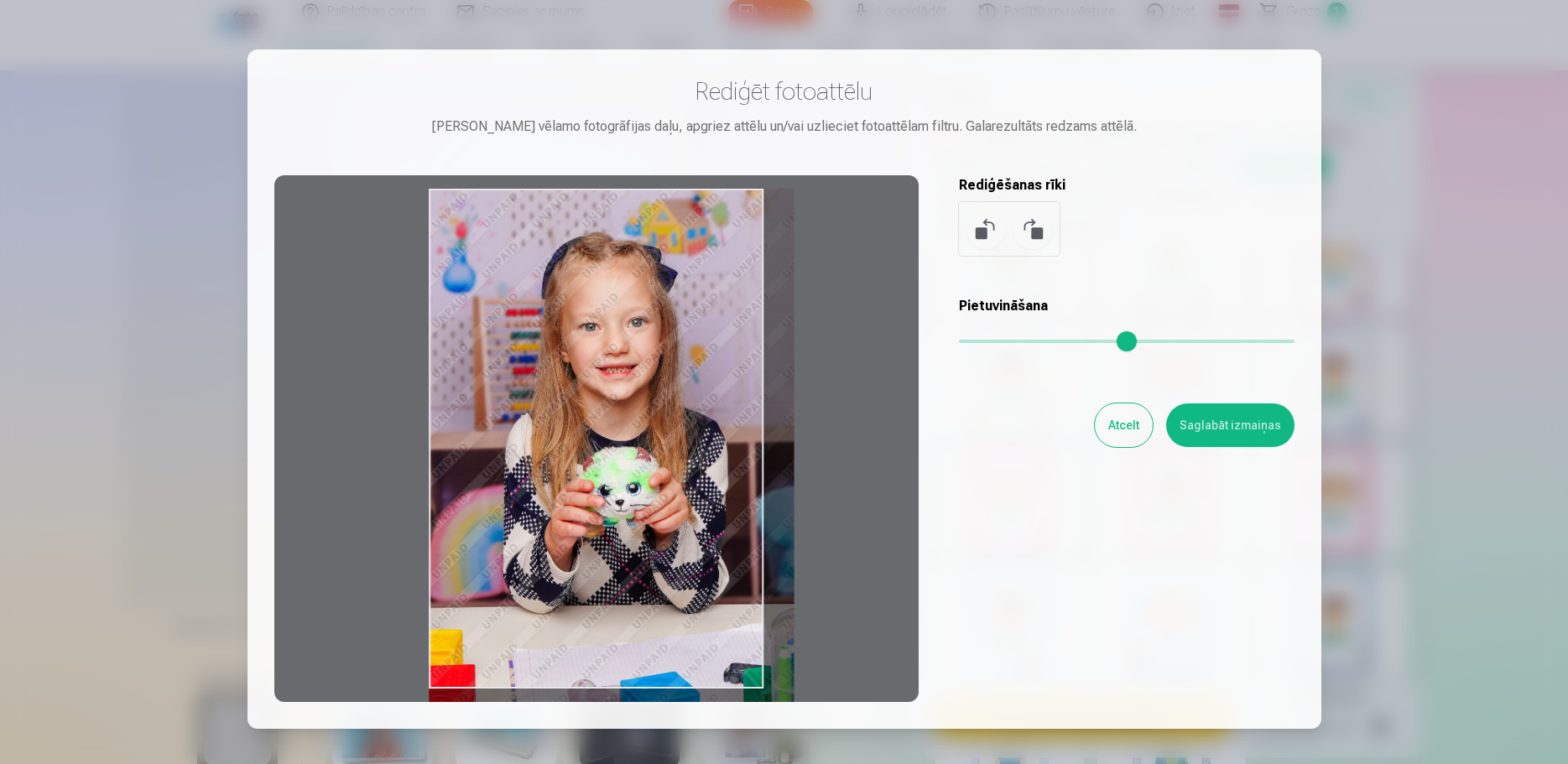
click at [1251, 425] on button "Saglabāt izmaiņas" at bounding box center [1230, 425] width 129 height 44
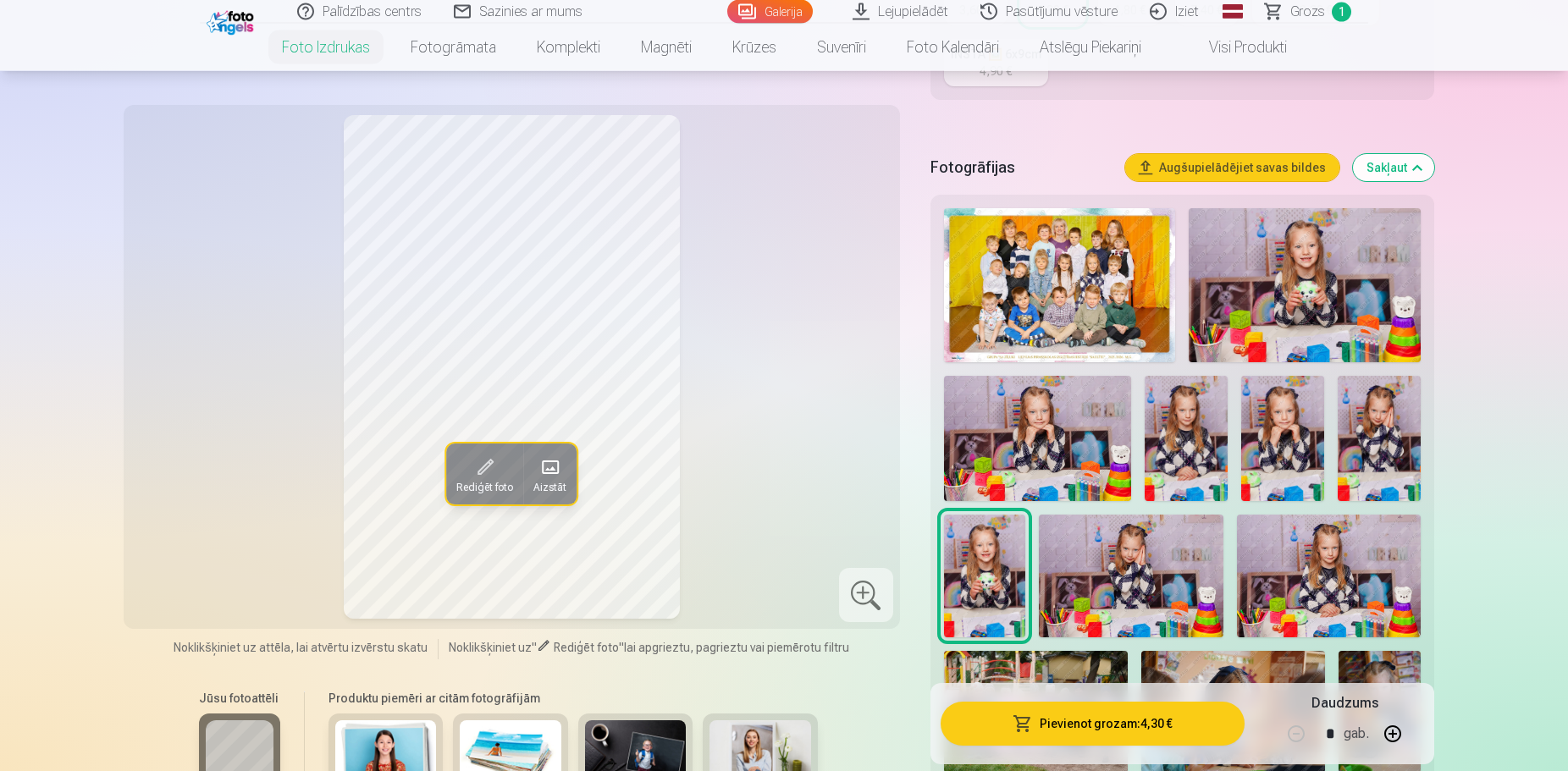
scroll to position [431, 0]
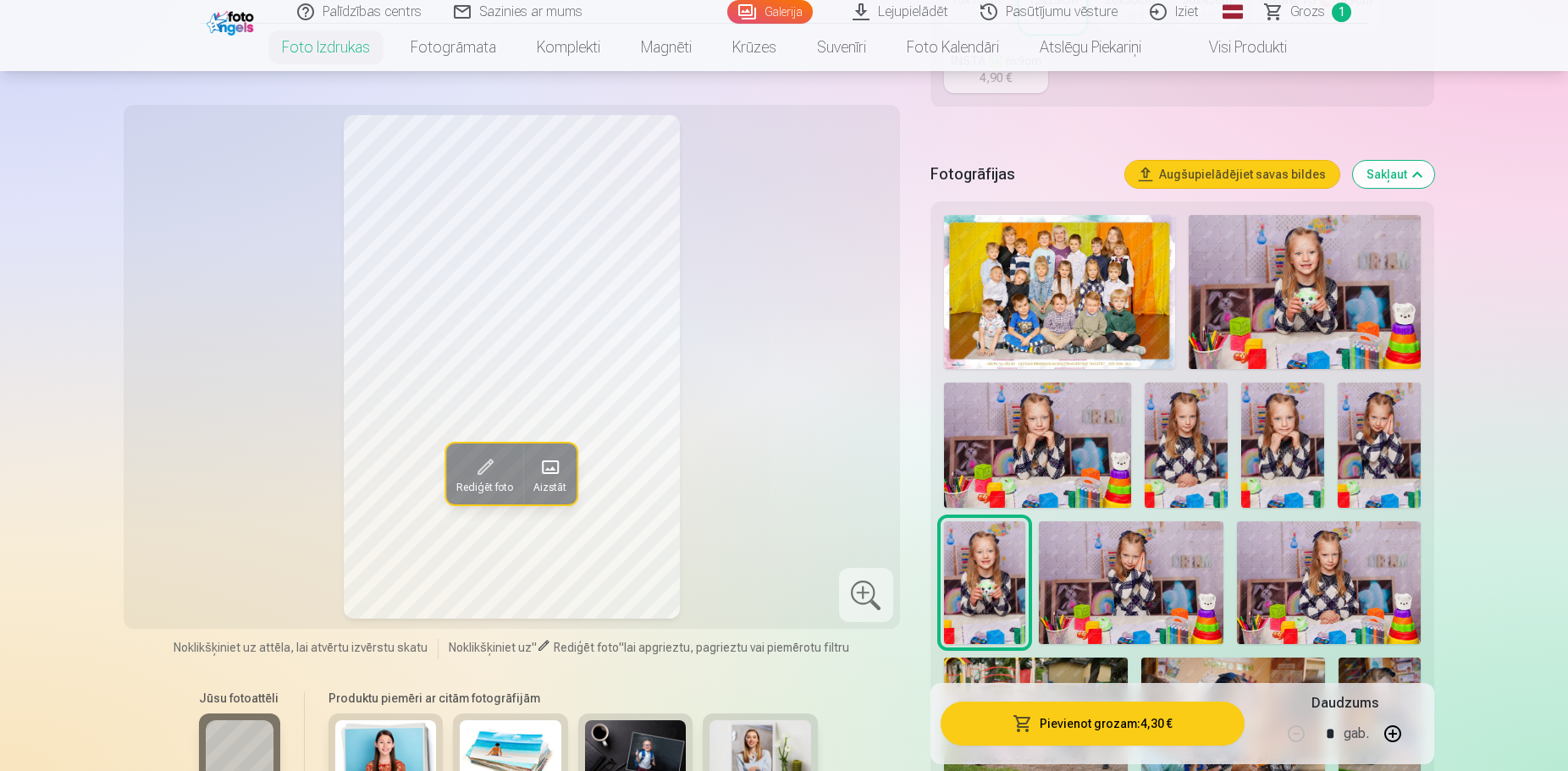
click at [1307, 304] on img at bounding box center [1305, 292] width 232 height 154
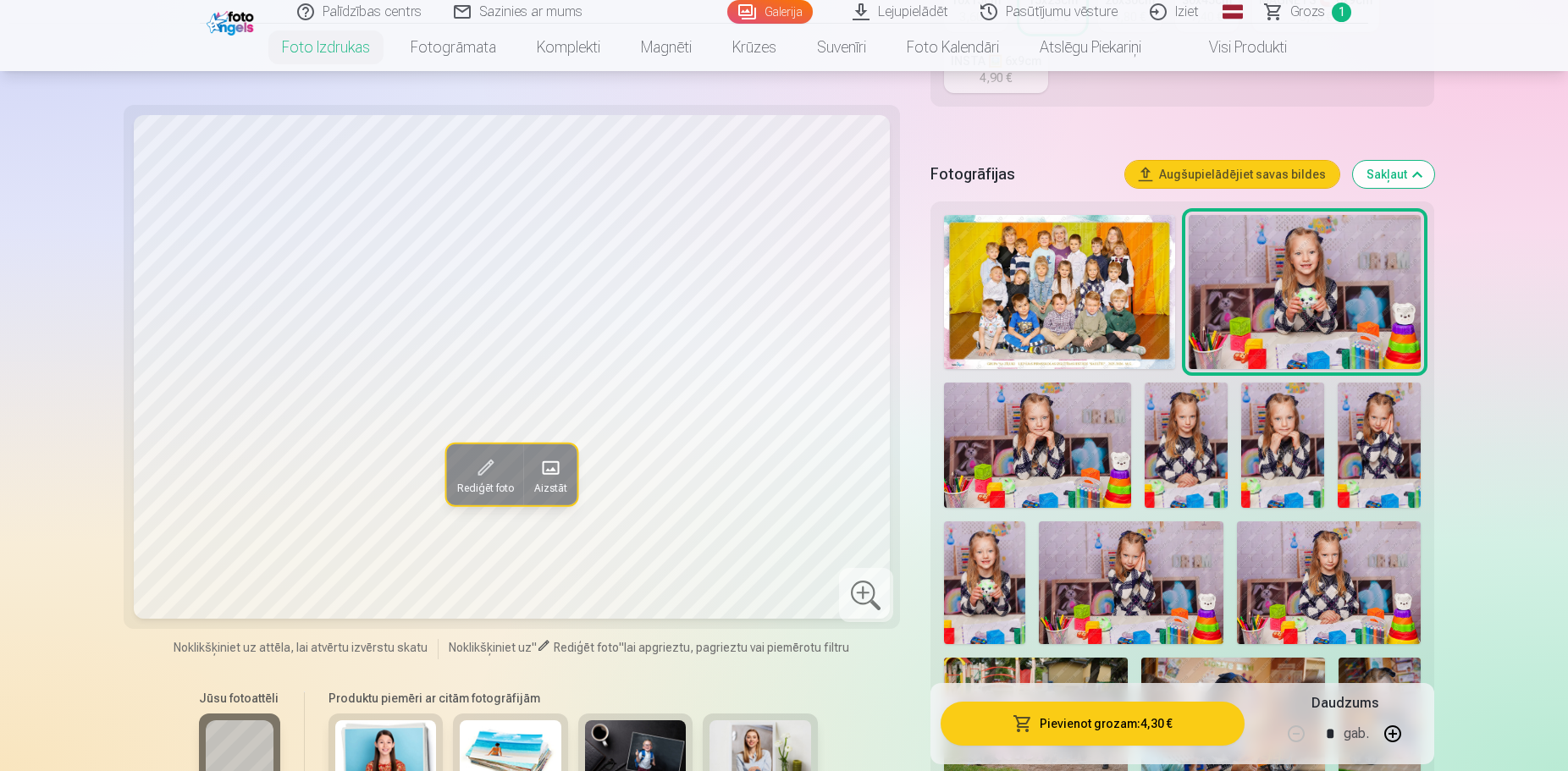
click at [976, 585] on img at bounding box center [985, 583] width 82 height 123
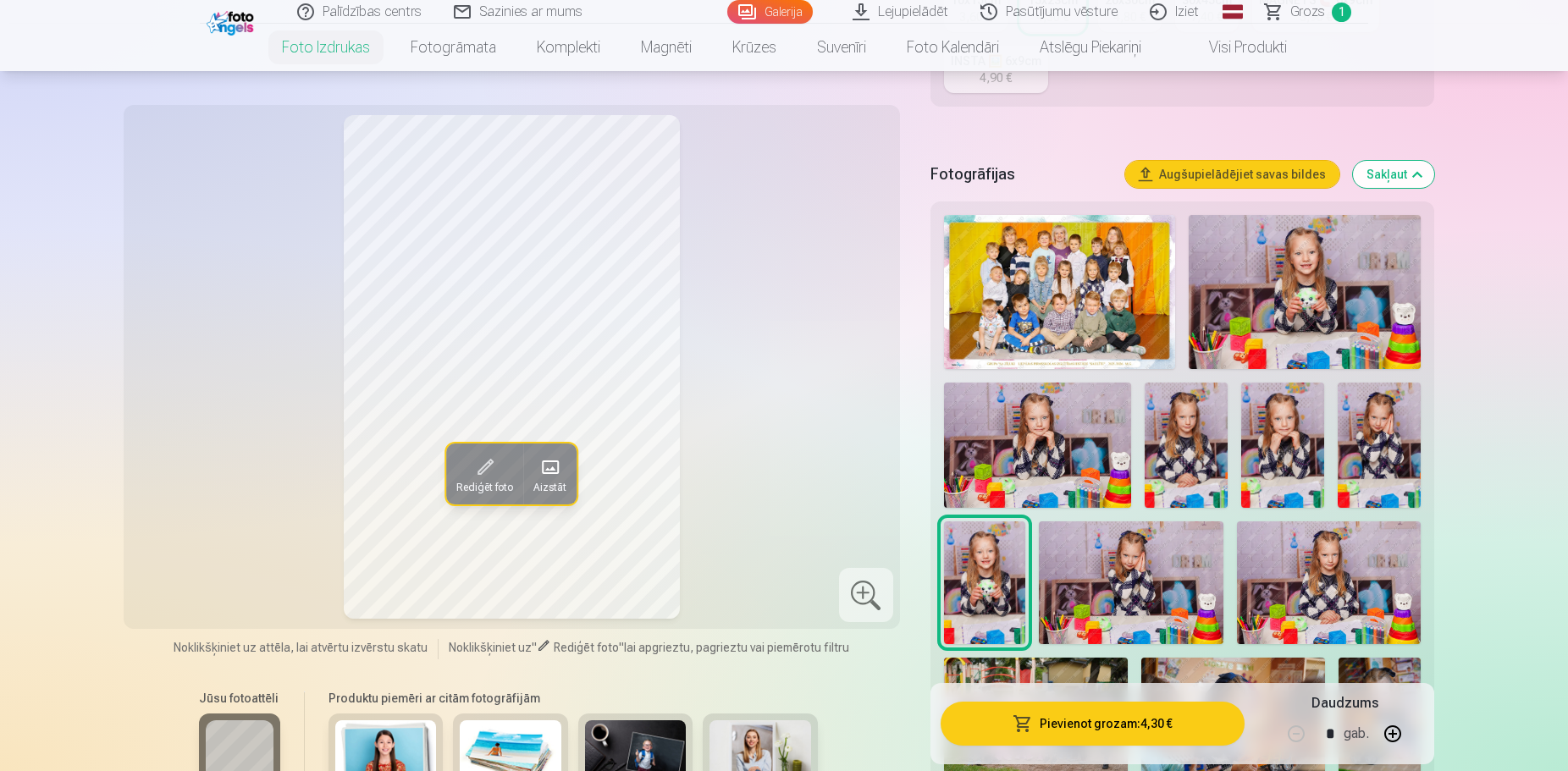
click at [1202, 409] on img at bounding box center [1186, 445] width 83 height 125
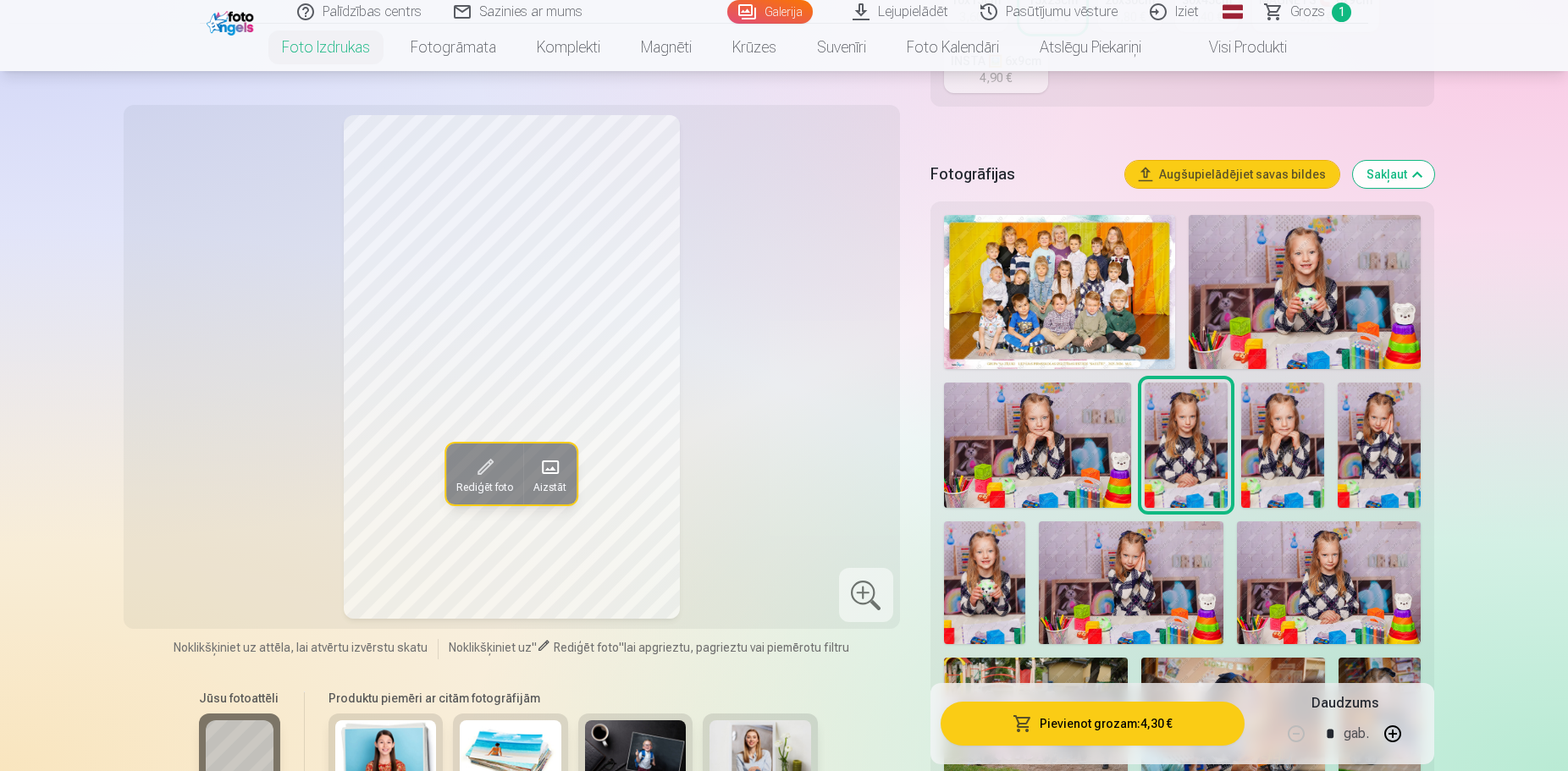
click at [967, 565] on img at bounding box center [985, 583] width 82 height 123
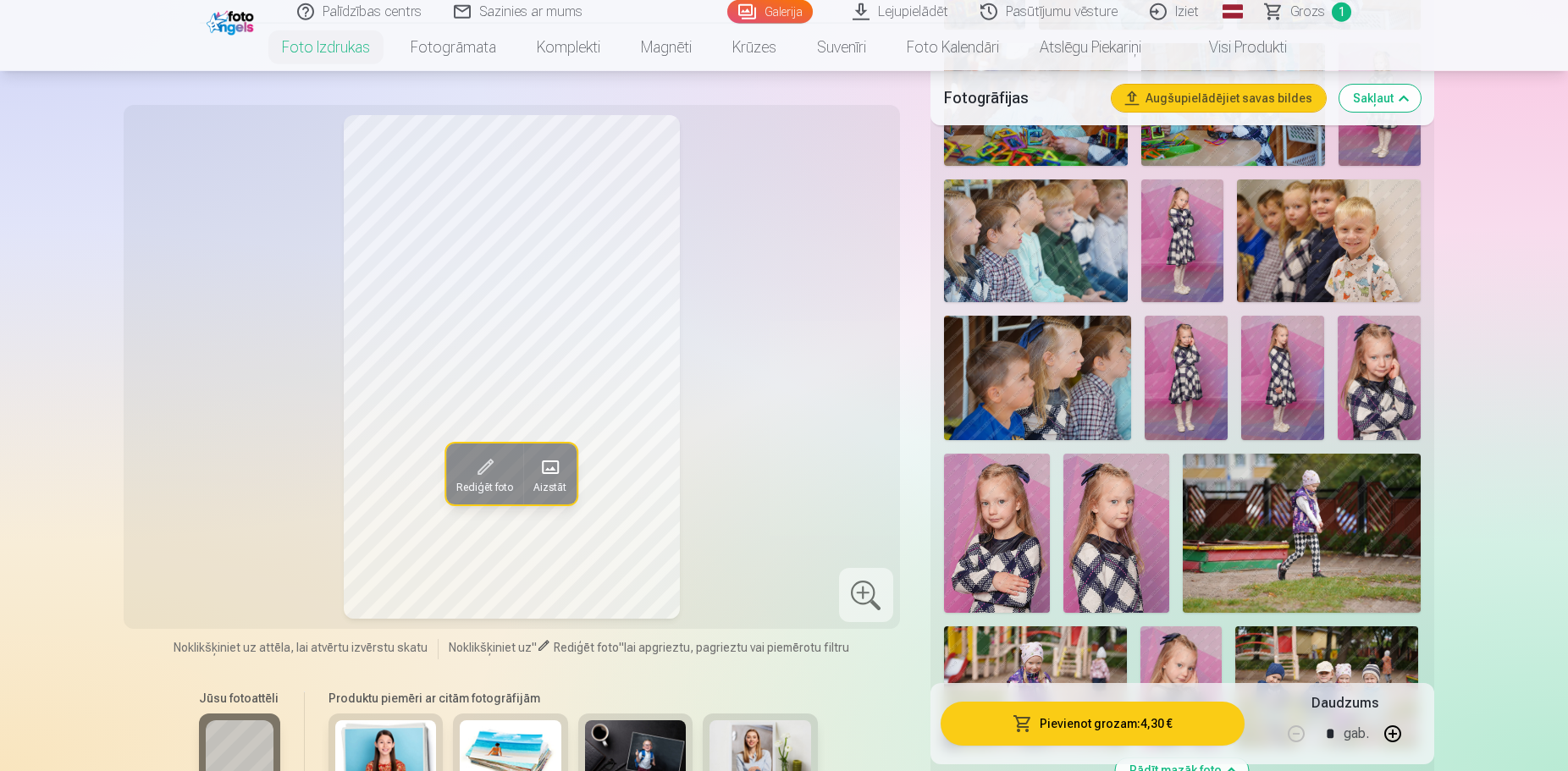
scroll to position [1382, 0]
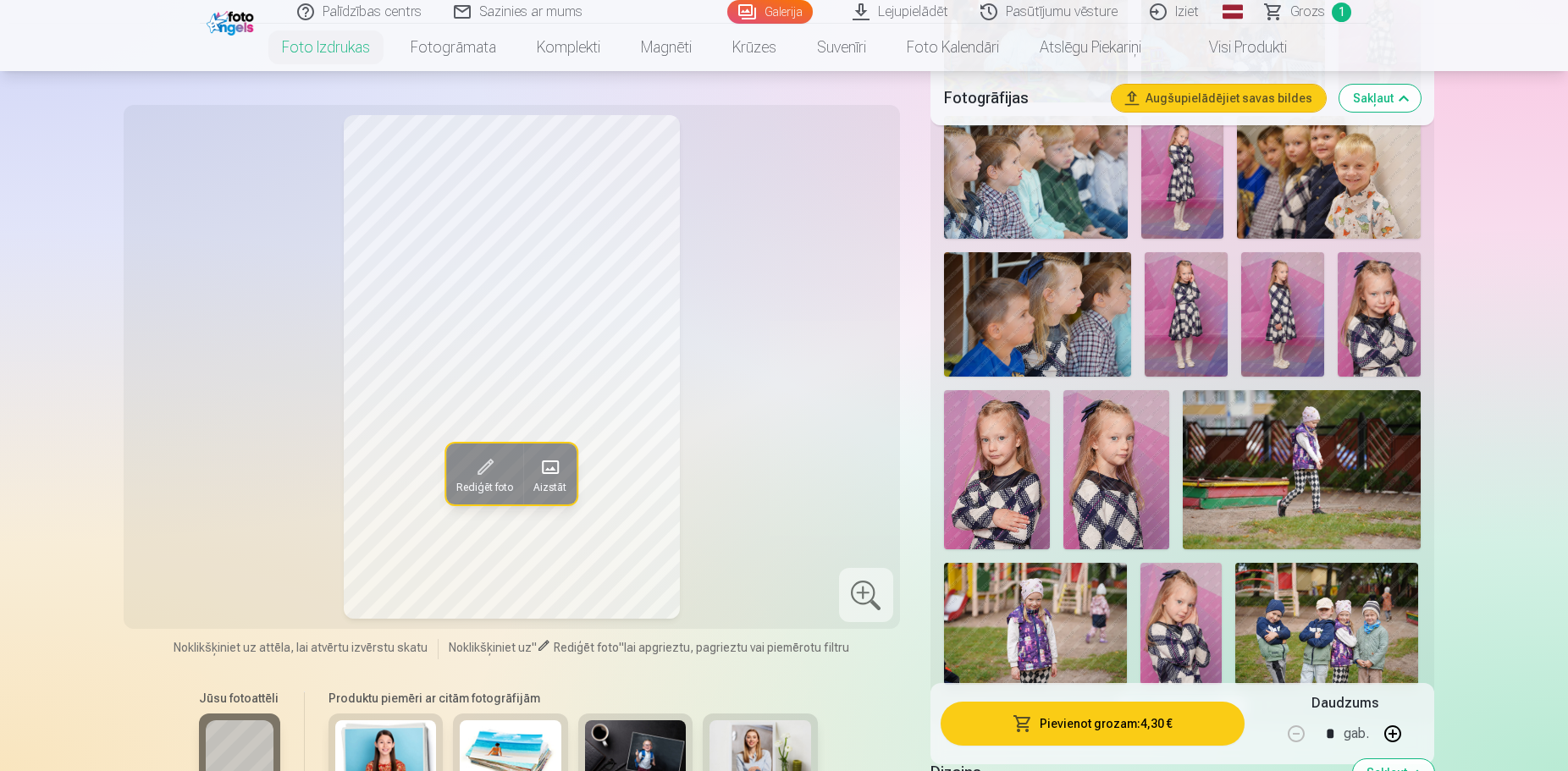
click at [478, 465] on span at bounding box center [485, 467] width 27 height 27
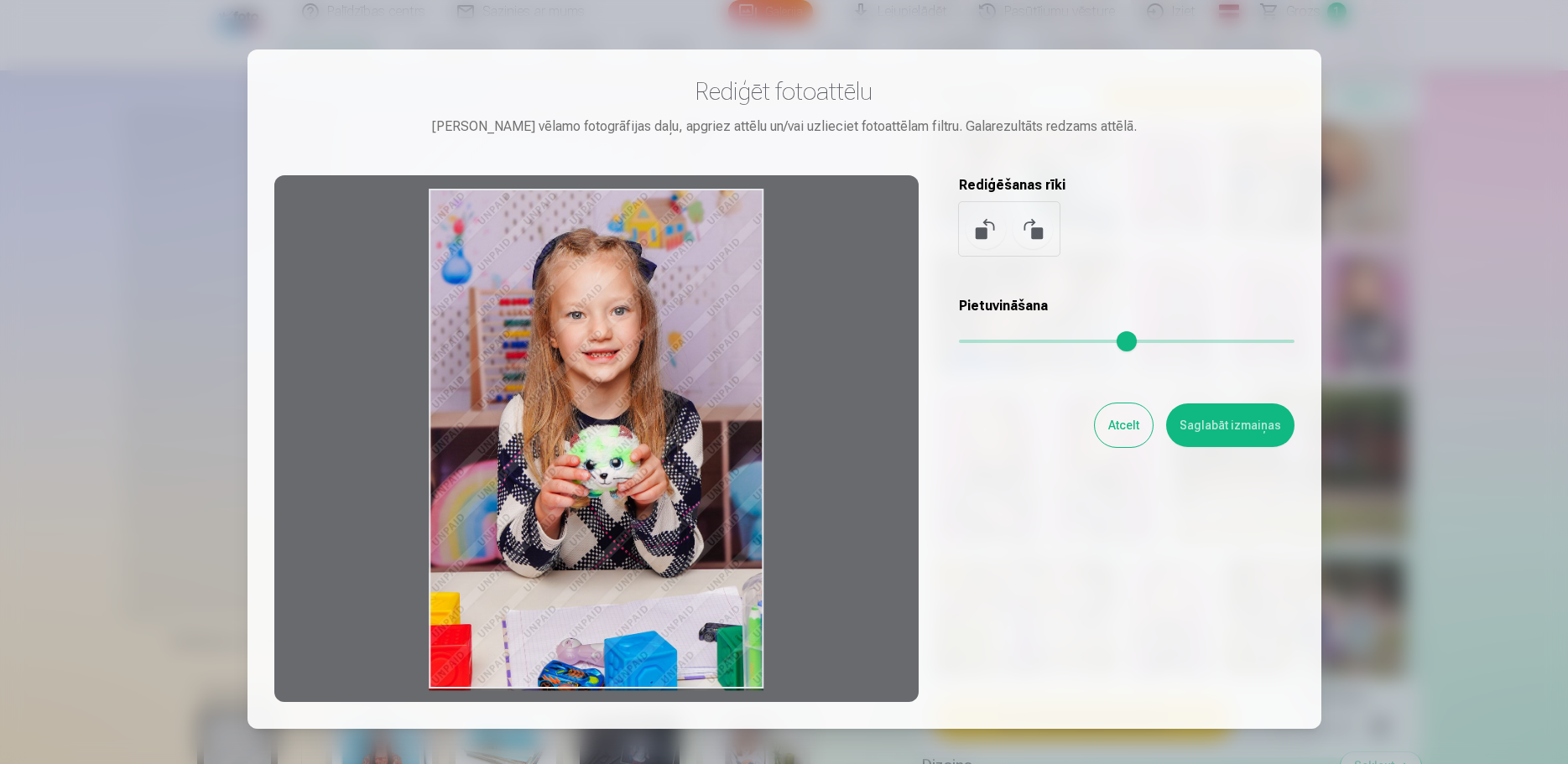
drag, startPoint x: 599, startPoint y: 375, endPoint x: 617, endPoint y: 539, distance: 165.0
click at [617, 539] on div at bounding box center [597, 438] width 644 height 527
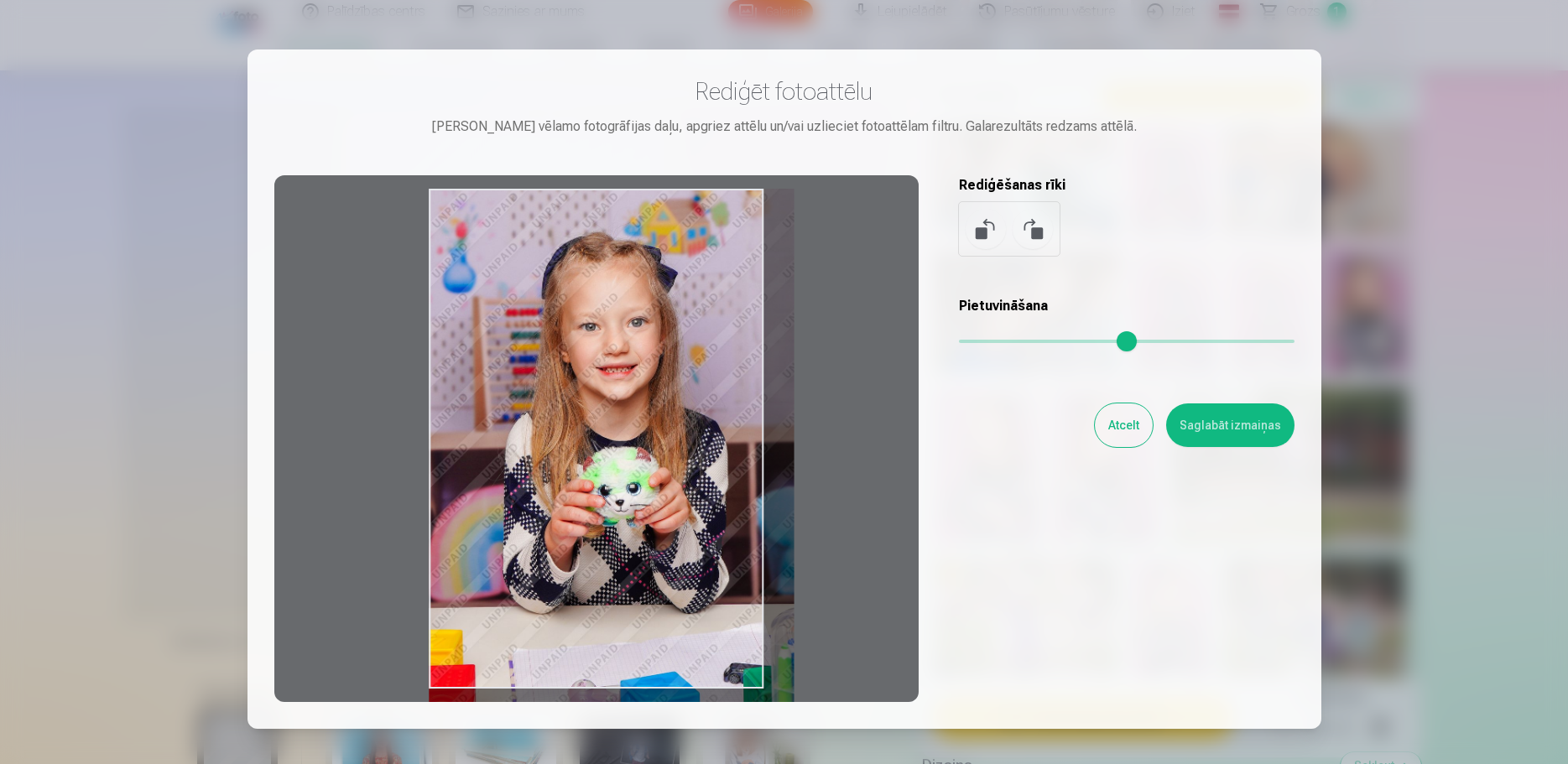
drag, startPoint x: 965, startPoint y: 340, endPoint x: 1364, endPoint y: 338, distance: 399.0
type input "*"
click at [1295, 339] on input "range" at bounding box center [1127, 340] width 336 height 3
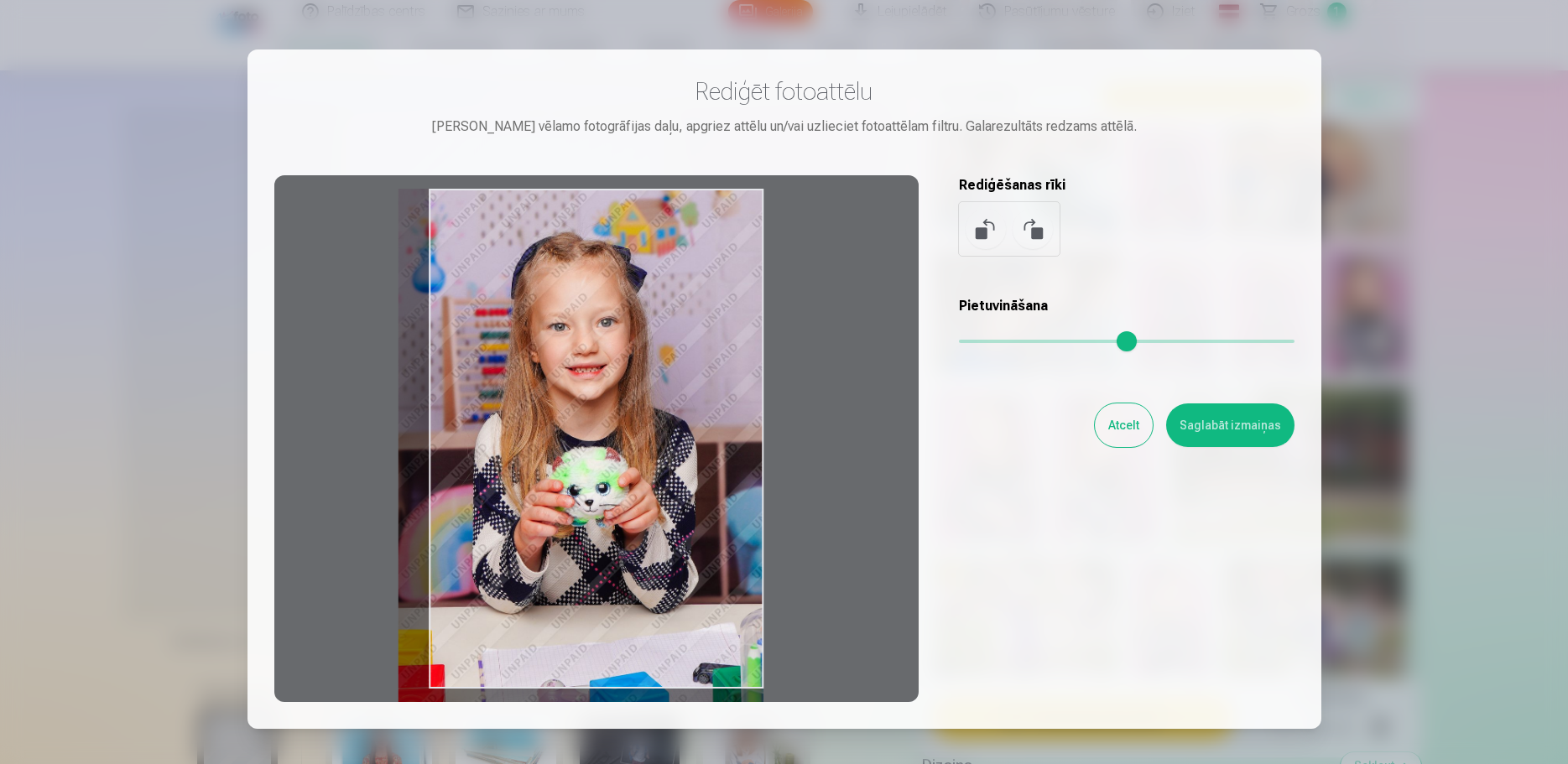
drag, startPoint x: 636, startPoint y: 403, endPoint x: 597, endPoint y: 410, distance: 39.6
click at [597, 410] on div at bounding box center [597, 438] width 644 height 527
click at [1206, 423] on button "Saglabāt izmaiņas" at bounding box center [1230, 425] width 129 height 44
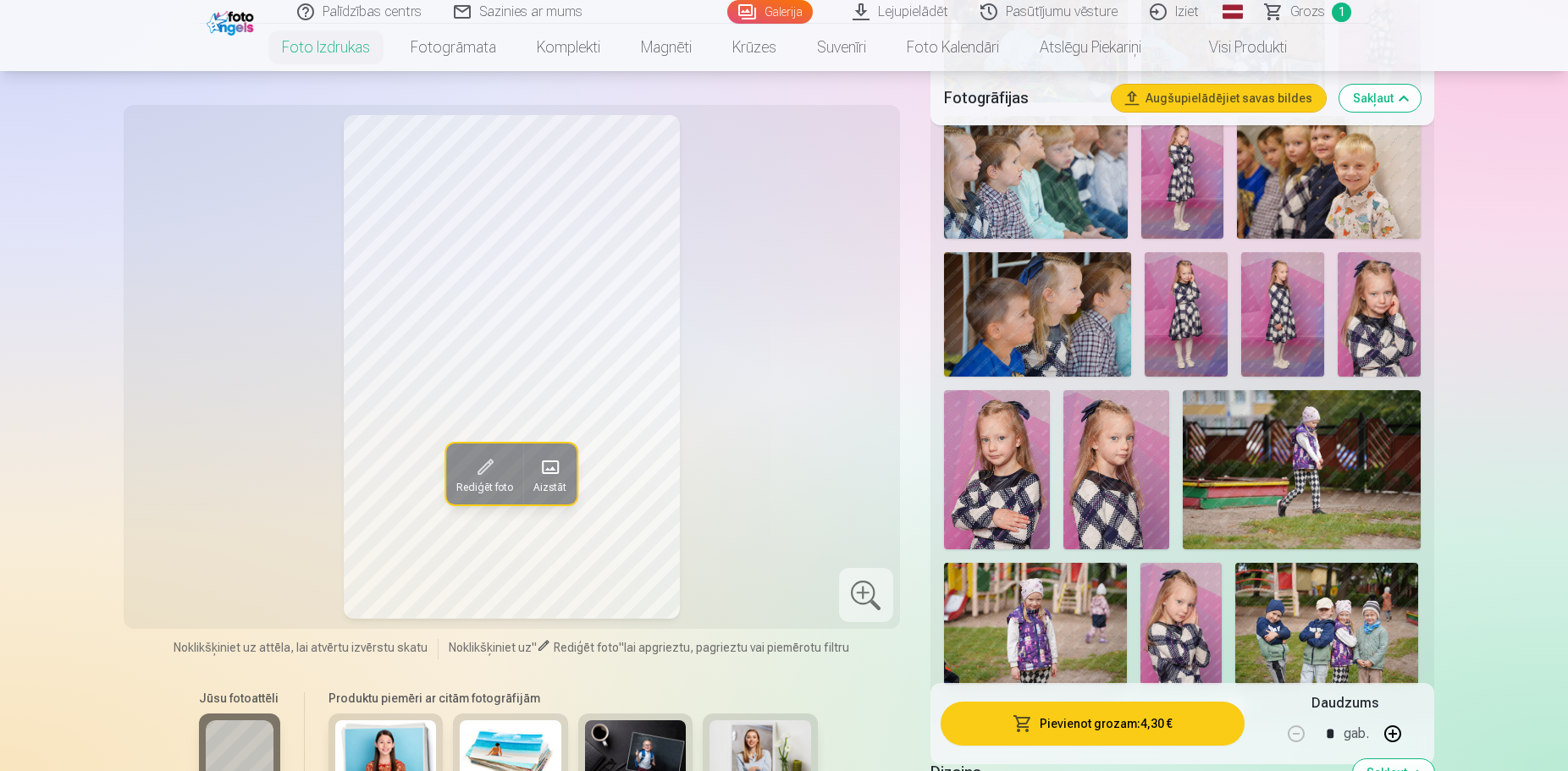
click at [853, 239] on div "Rediģēt foto Aizstāt" at bounding box center [511, 367] width 756 height 504
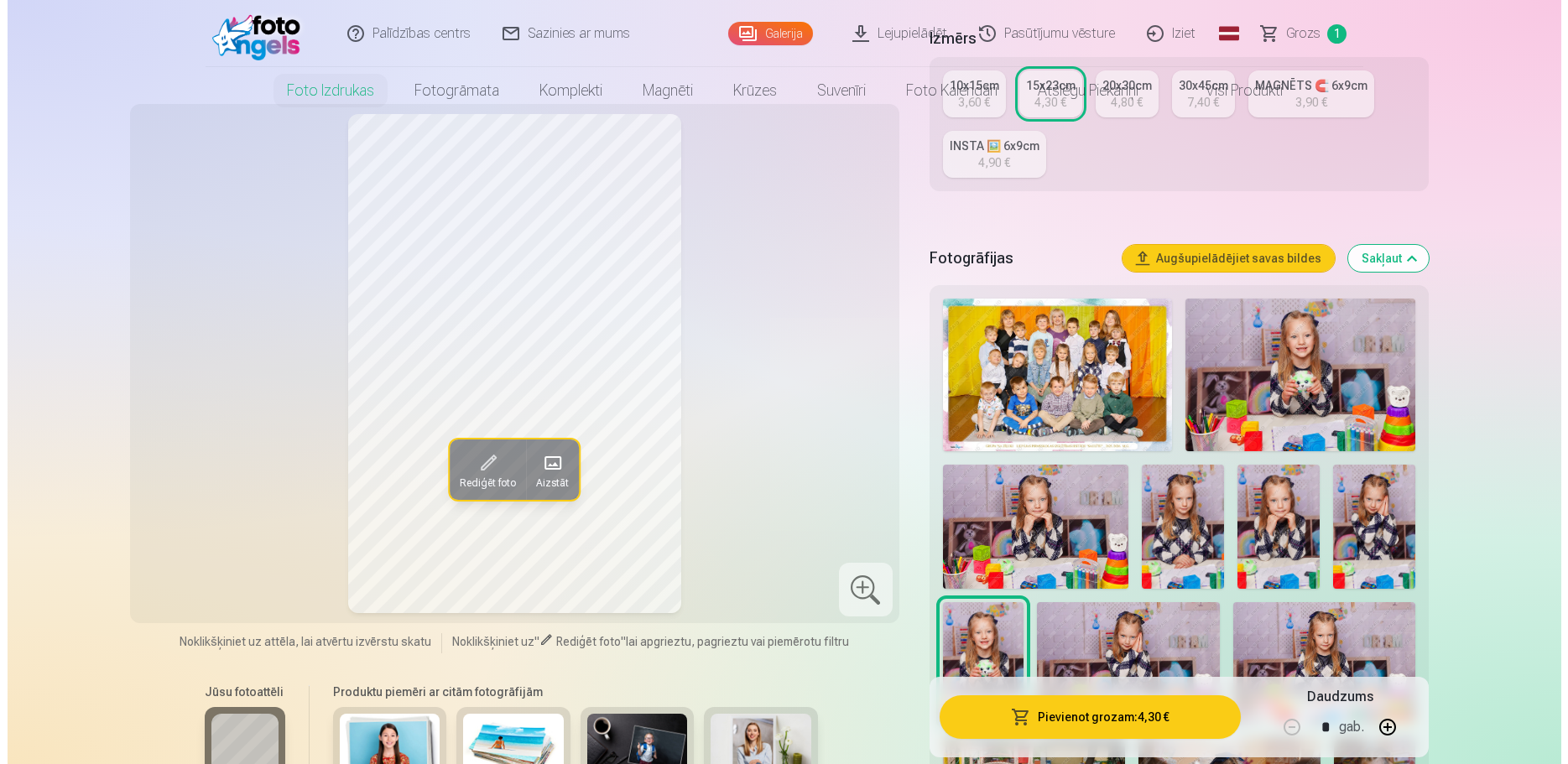
scroll to position [0, 0]
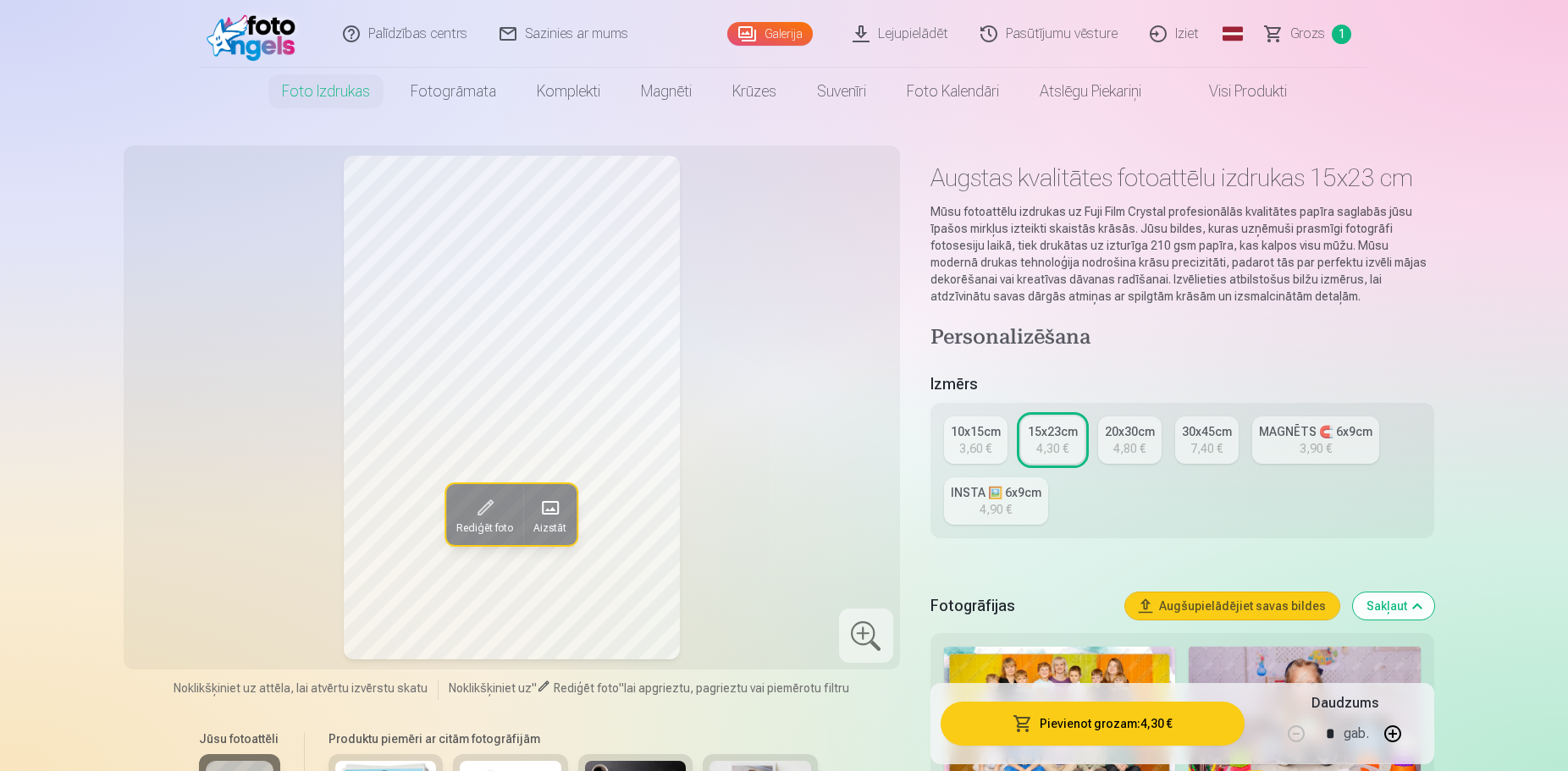
click at [1092, 722] on button "Pievienot grozam : 4,30 €" at bounding box center [1092, 723] width 303 height 44
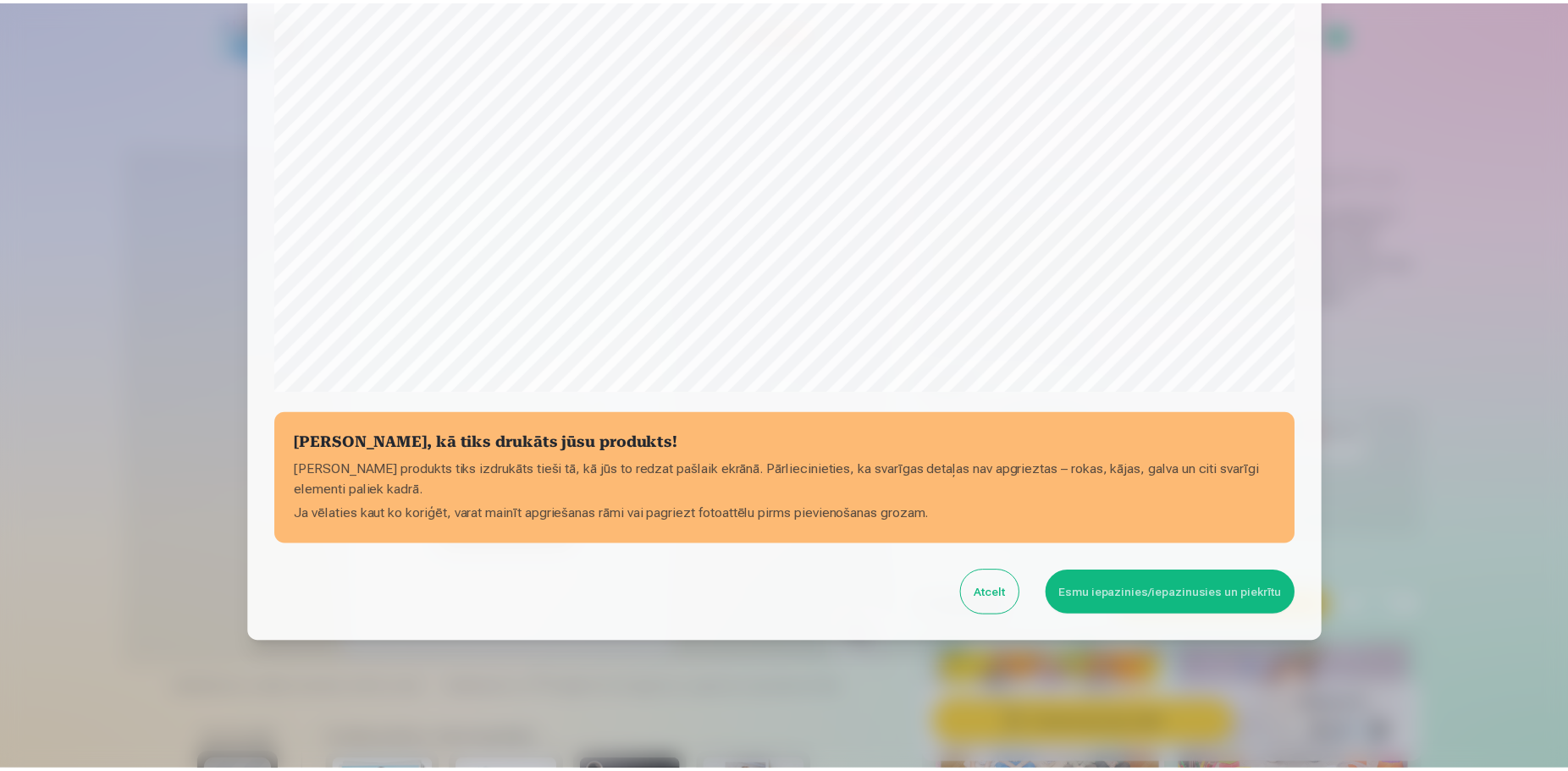
scroll to position [448, 0]
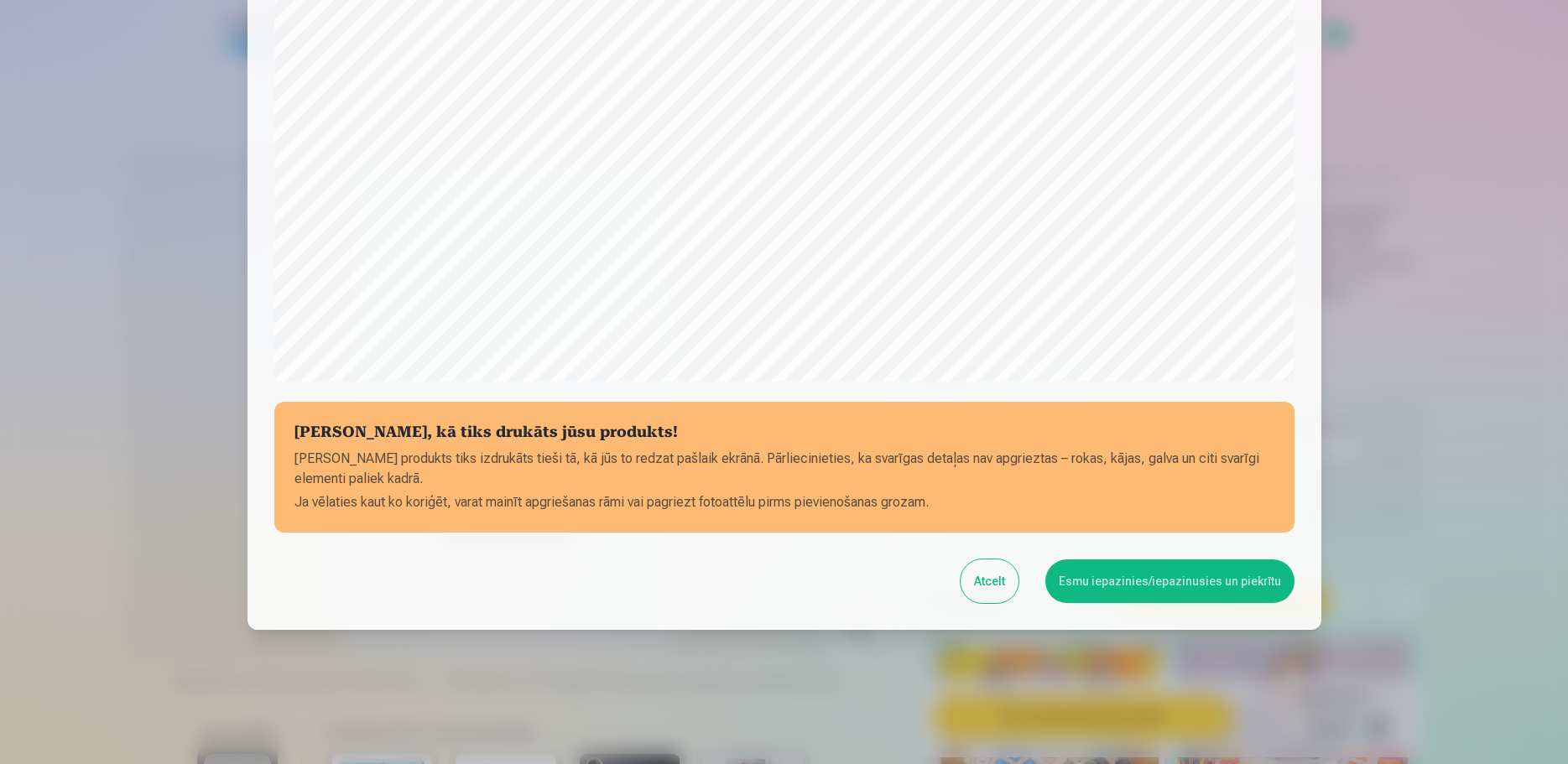
click at [1125, 578] on button "Esmu iepazinies/iepazinusies un piekrītu" at bounding box center [1170, 581] width 250 height 44
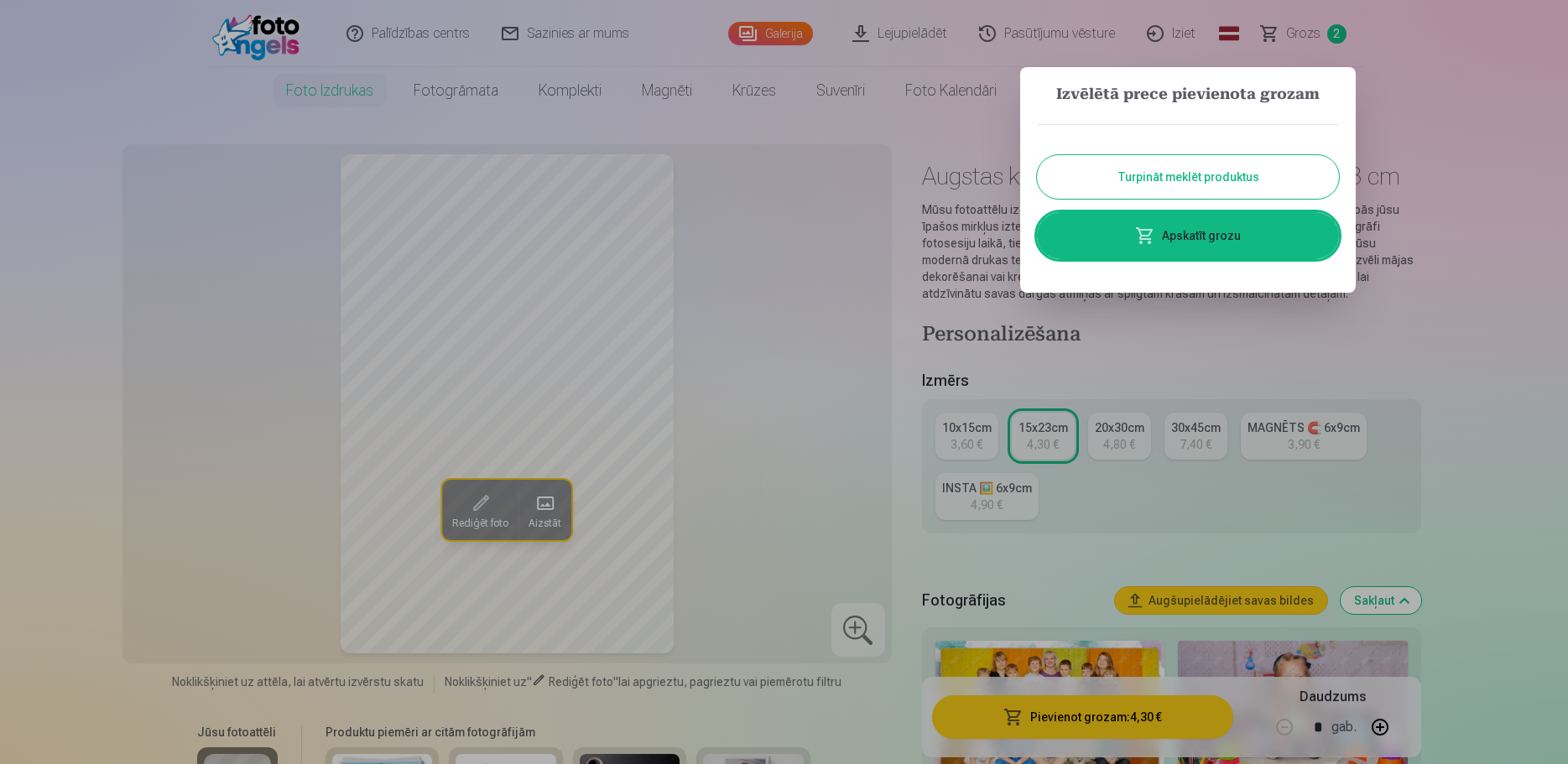
click at [1205, 242] on link "Apskatīt grozu" at bounding box center [1188, 235] width 302 height 47
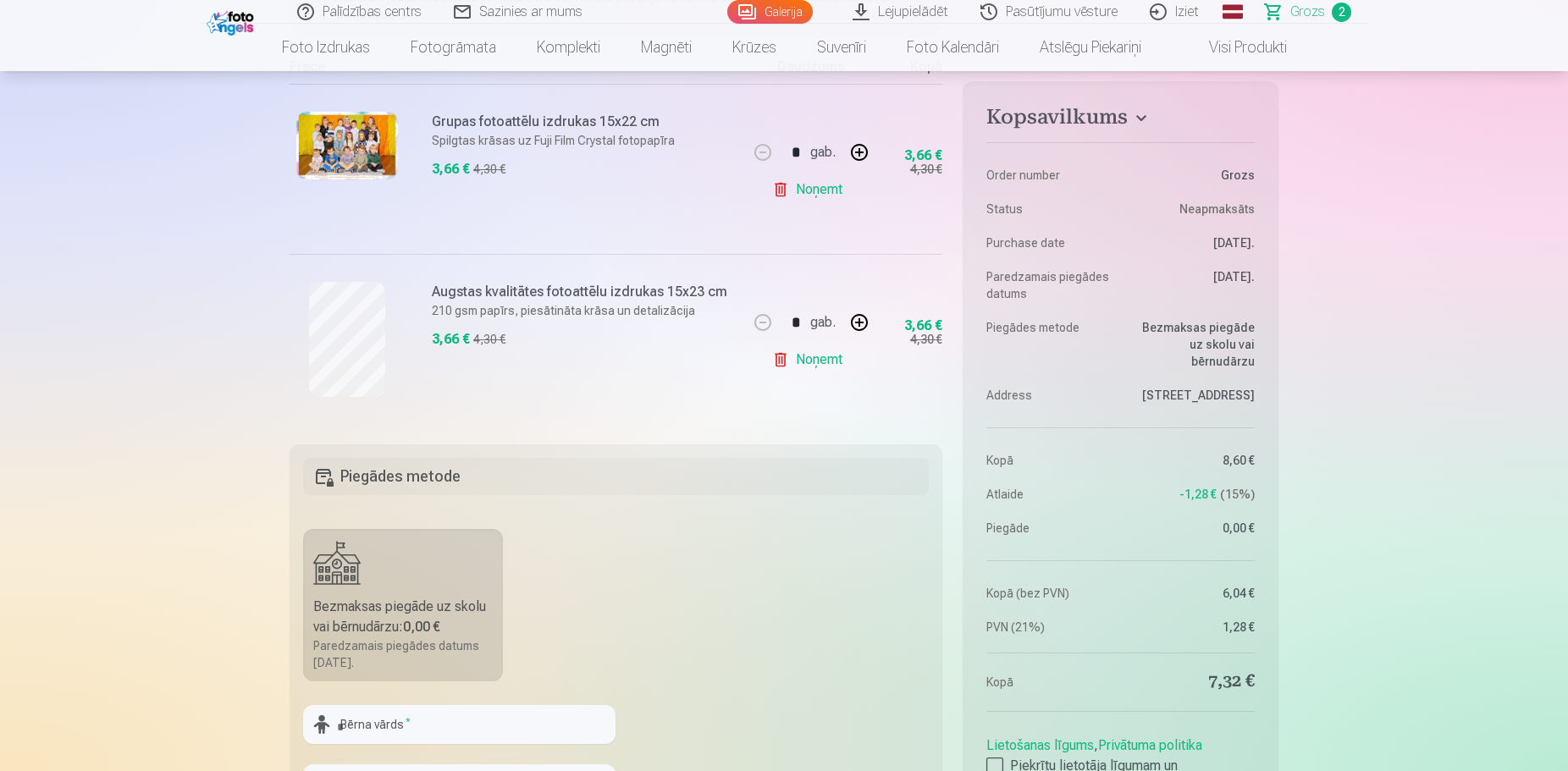
scroll to position [431, 0]
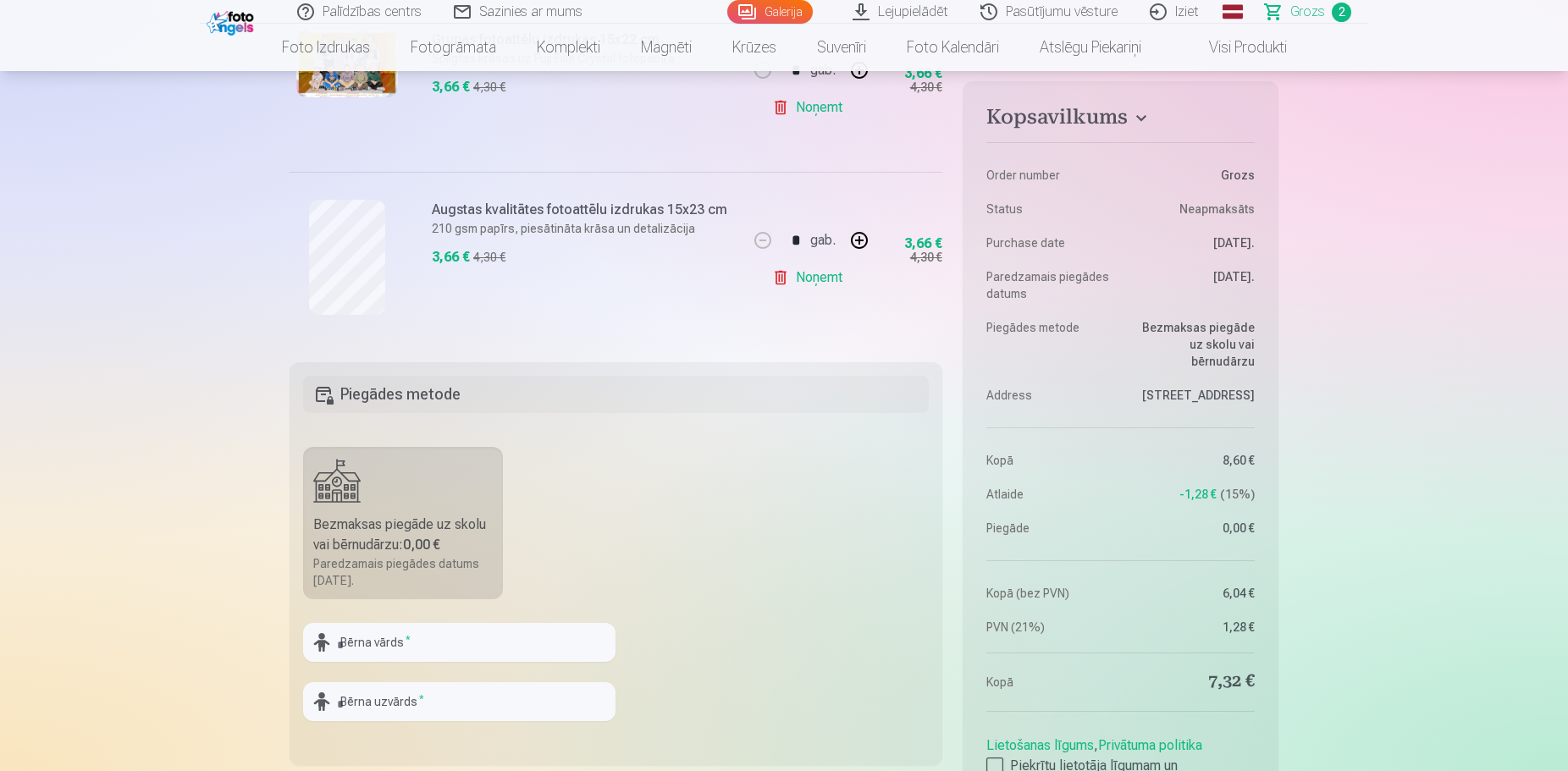
click at [473, 673] on div at bounding box center [460, 669] width 312 height 14
click at [482, 655] on input "text" at bounding box center [460, 642] width 312 height 39
type input "******"
click at [514, 700] on input "text" at bounding box center [460, 702] width 312 height 39
type input "********"
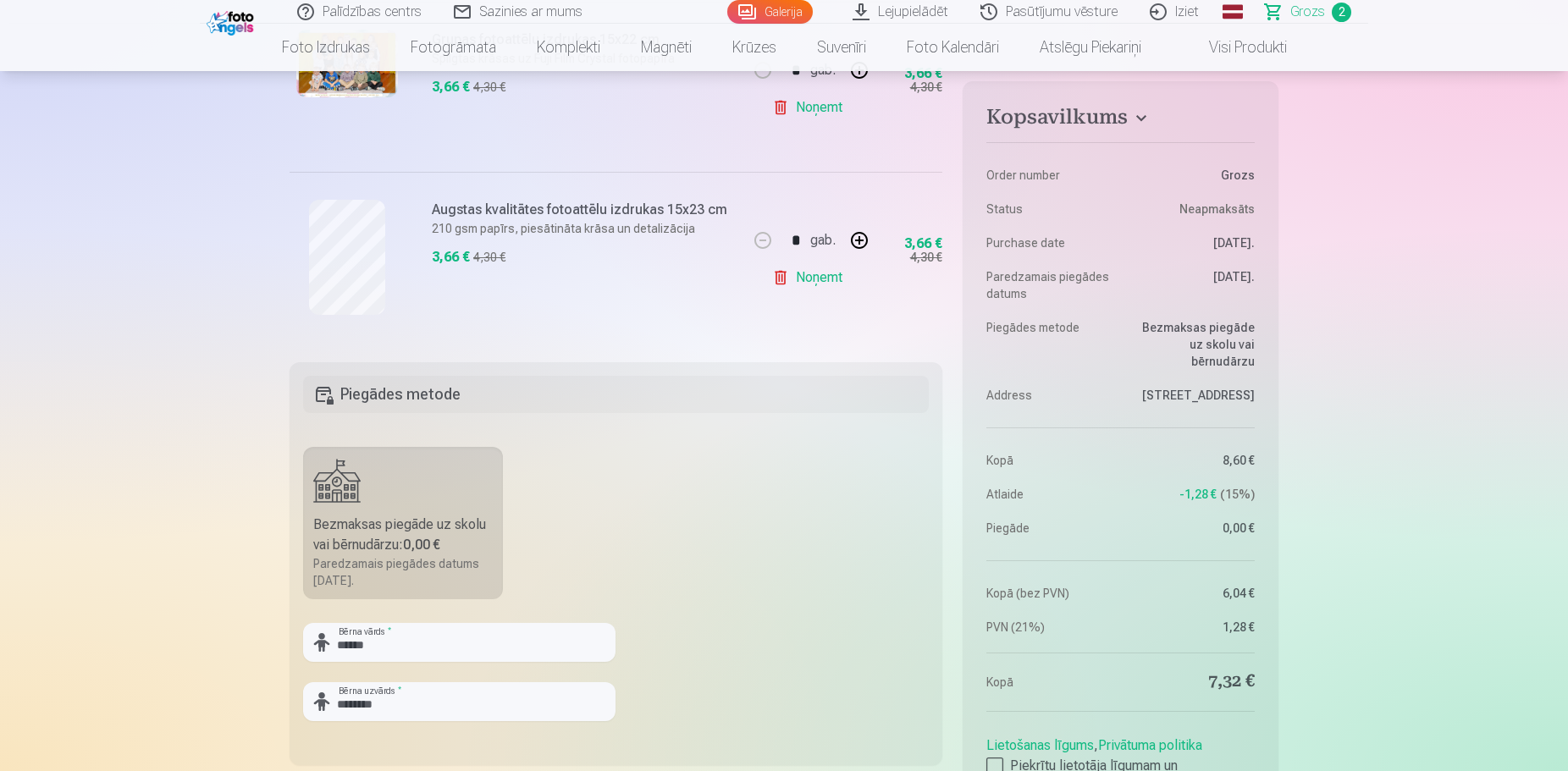
click at [858, 597] on fieldset "Piegādes metode Bezmaksas piegāde uz skolu vai bērnudārzu : 0,00 € Paredzamais …" at bounding box center [616, 563] width 653 height 403
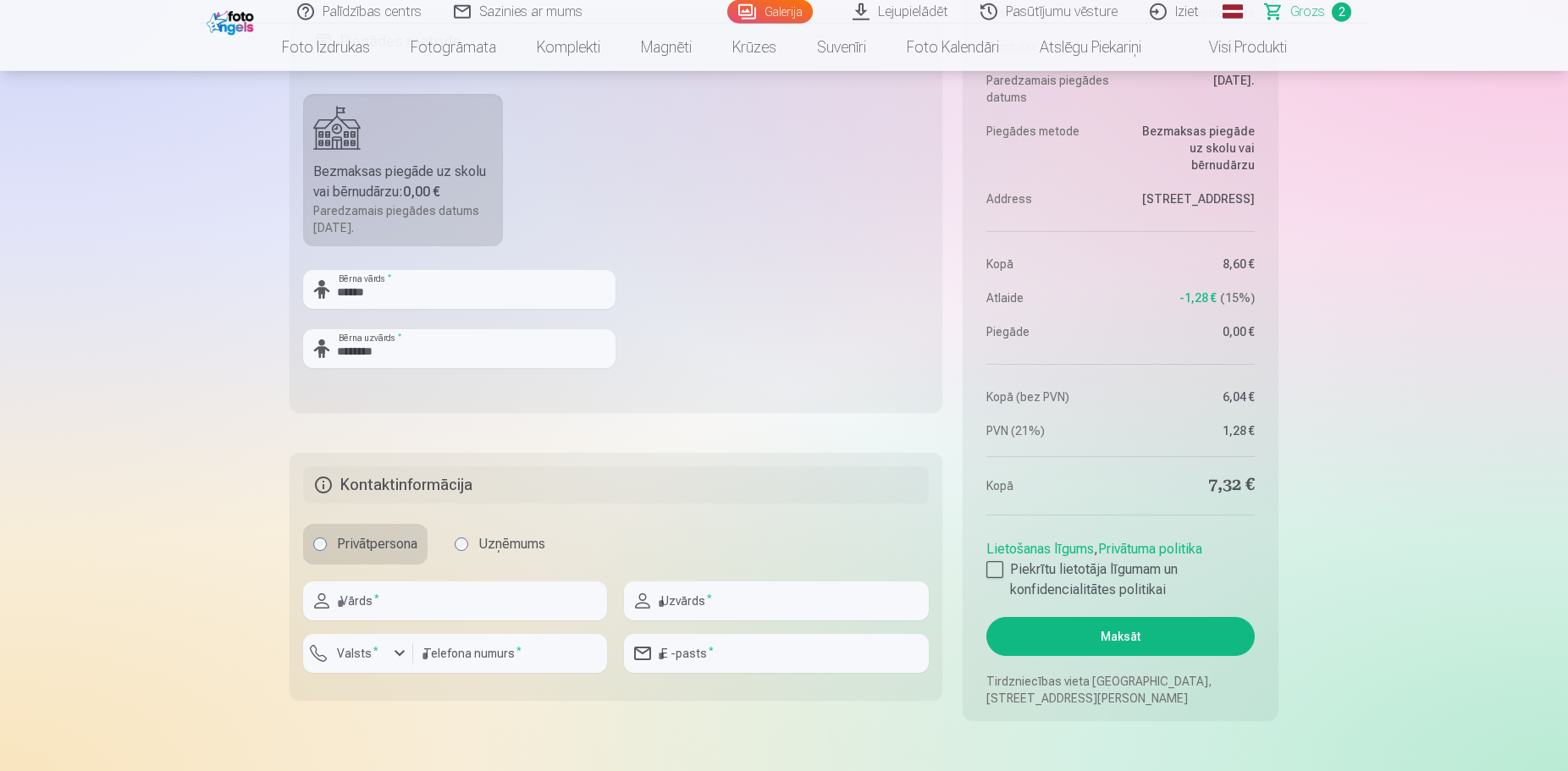
scroll to position [864, 0]
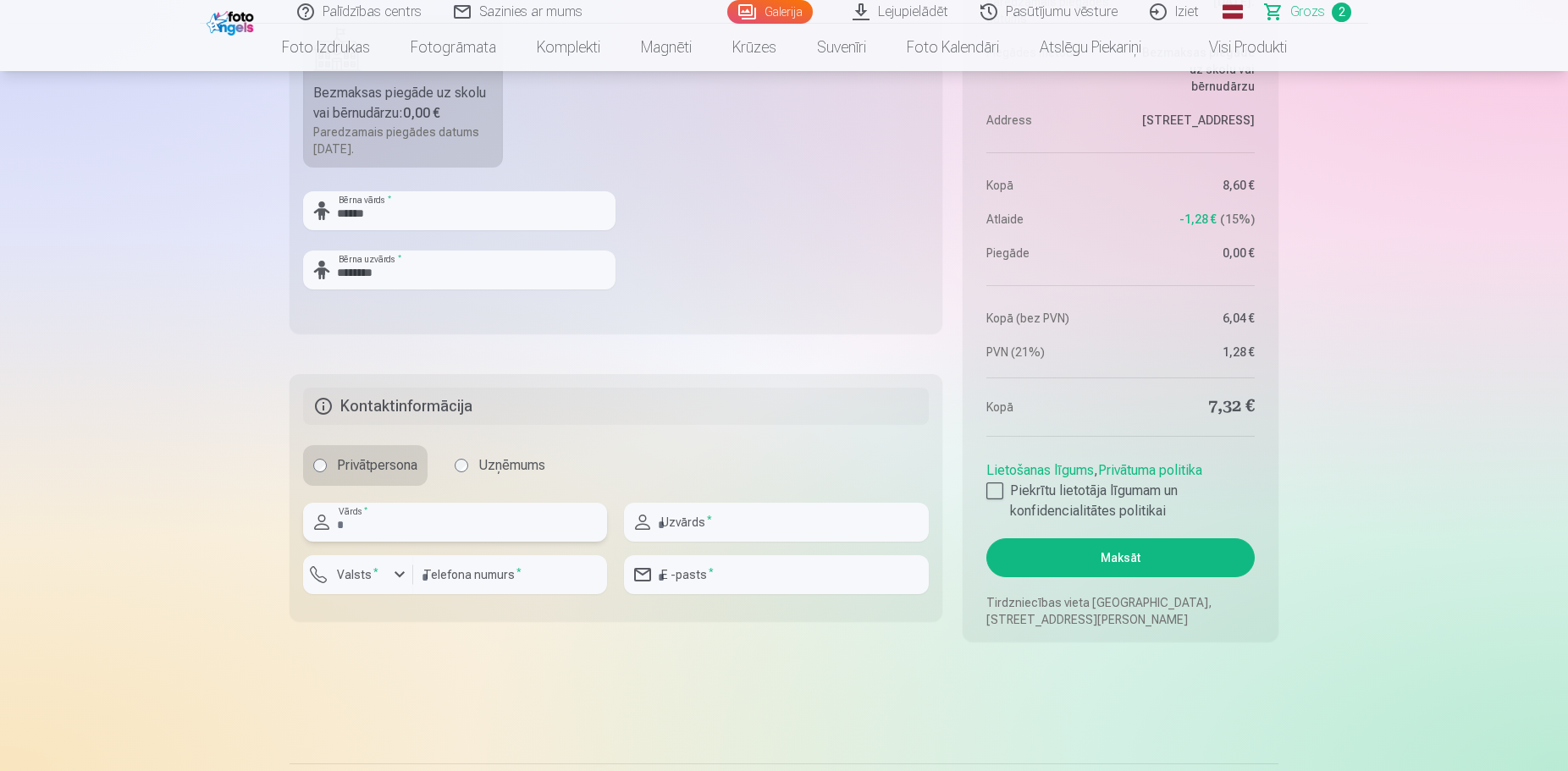
click at [336, 525] on input "text" at bounding box center [455, 522] width 303 height 39
type input "*****"
click at [766, 536] on input "text" at bounding box center [775, 522] width 303 height 39
click at [671, 528] on input "***" at bounding box center [775, 522] width 303 height 39
click at [692, 523] on input "***" at bounding box center [775, 522] width 303 height 39
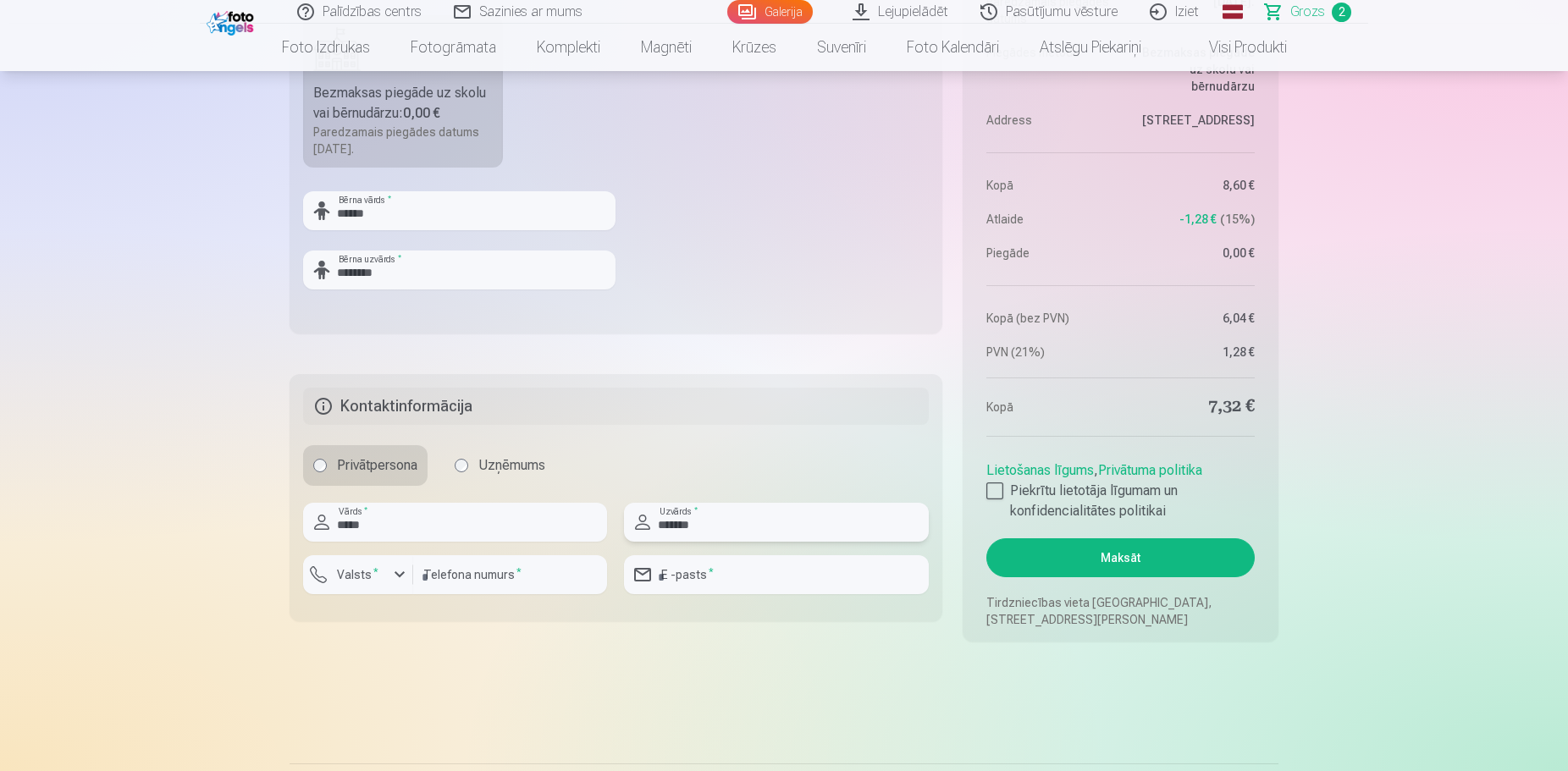
type input "*******"
click at [345, 573] on label "Valsts *" at bounding box center [357, 574] width 55 height 17
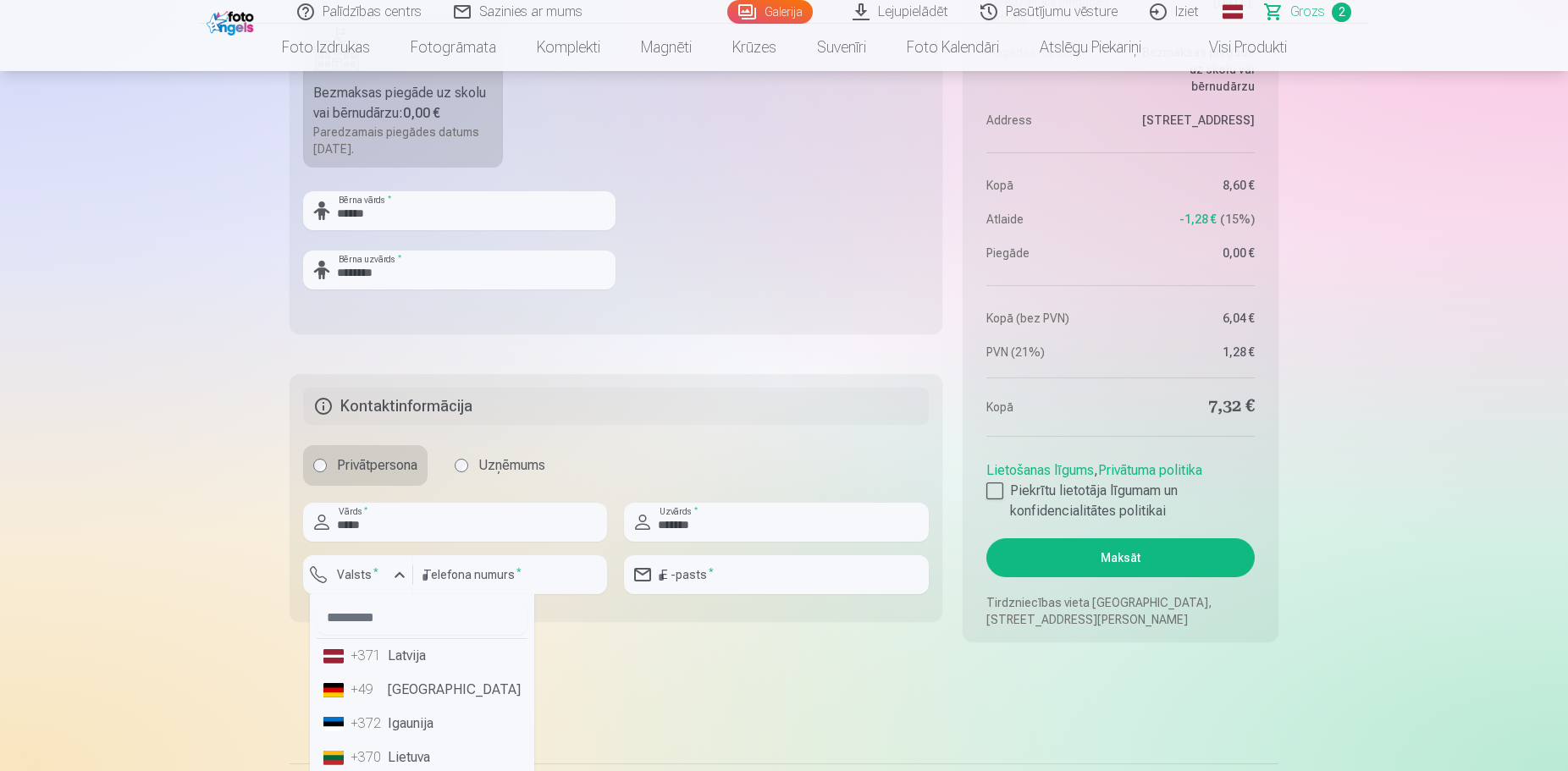
click at [394, 667] on li "+371 Latvija" at bounding box center [422, 656] width 211 height 34
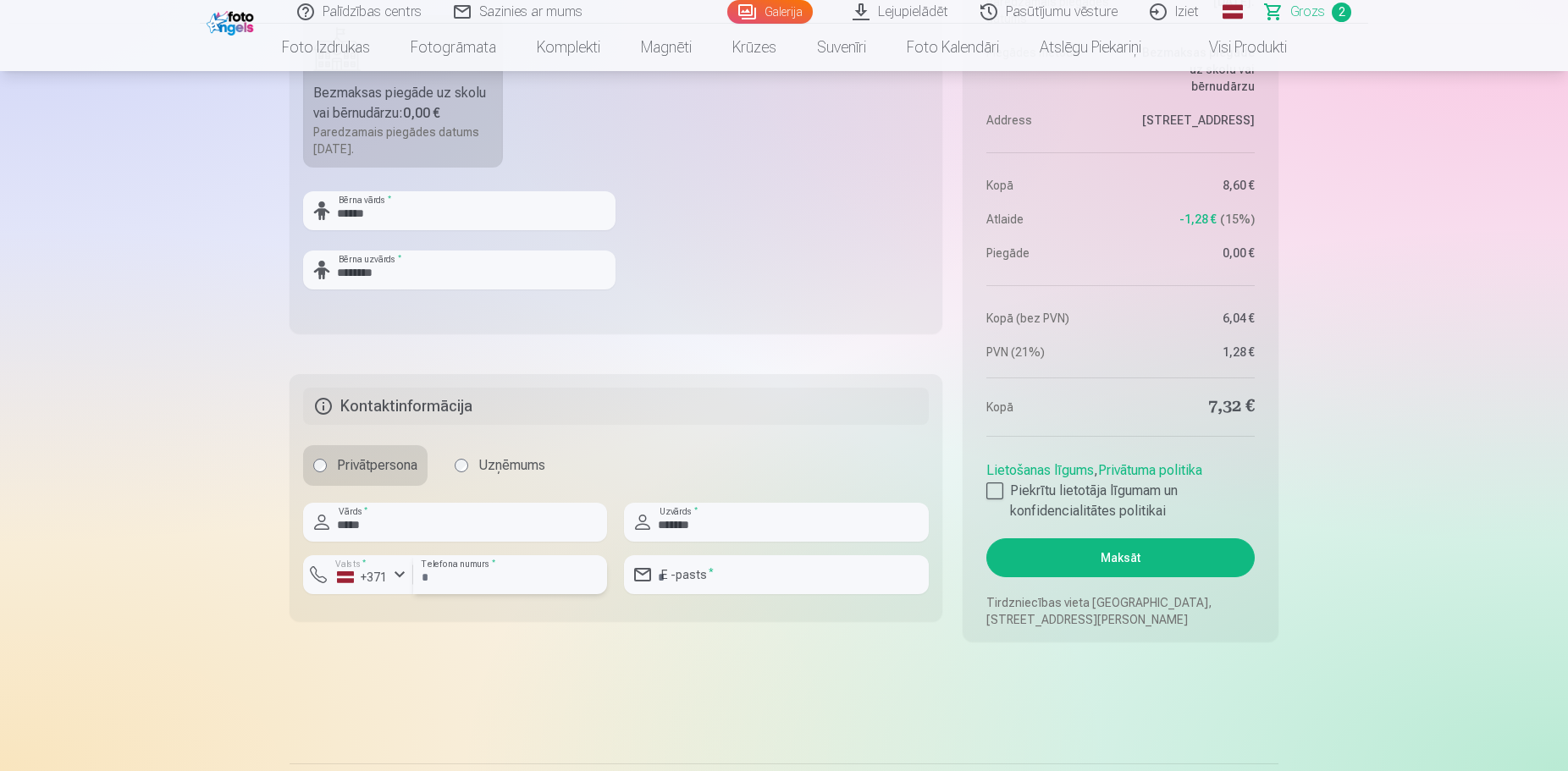
click at [449, 577] on input "number" at bounding box center [509, 575] width 194 height 39
type input "********"
click at [744, 588] on input "email" at bounding box center [775, 575] width 303 height 39
click at [993, 489] on div at bounding box center [994, 490] width 17 height 17
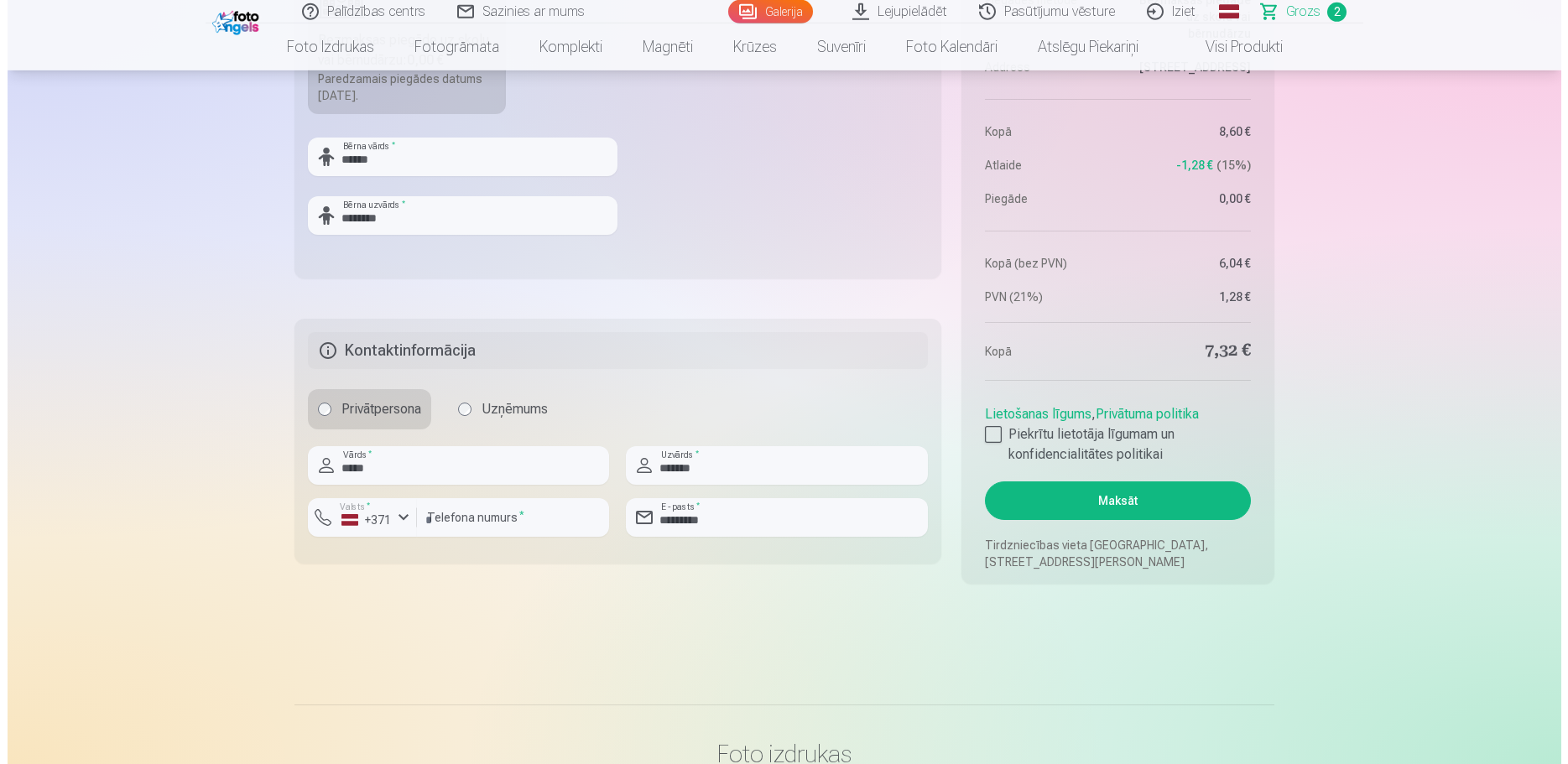
scroll to position [941, 0]
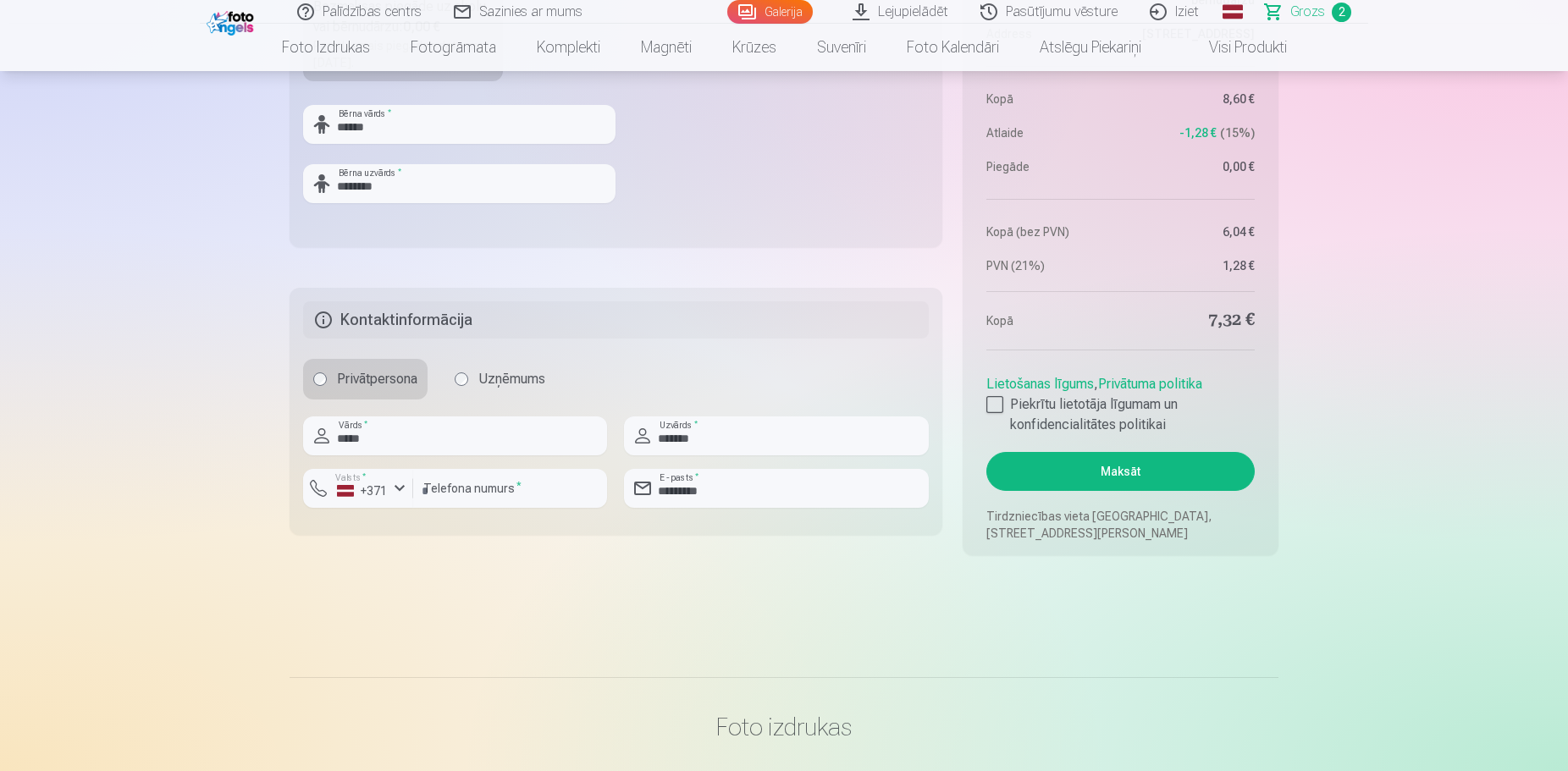
click at [1136, 475] on button "Maksāt" at bounding box center [1120, 471] width 268 height 39
type input "**********"
click at [1132, 483] on button "Maksāt" at bounding box center [1120, 471] width 268 height 39
